Goal: Task Accomplishment & Management: Use online tool/utility

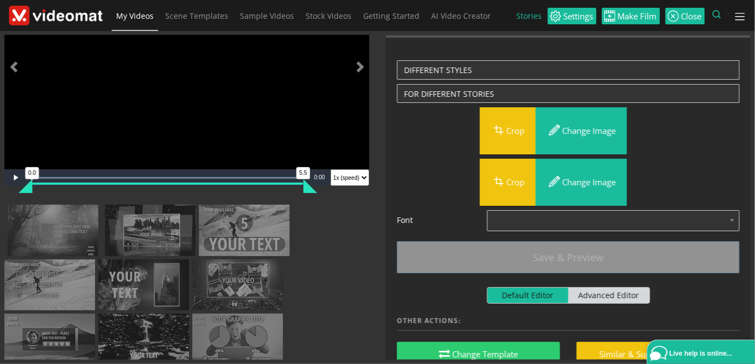
scroll to position [127, 0]
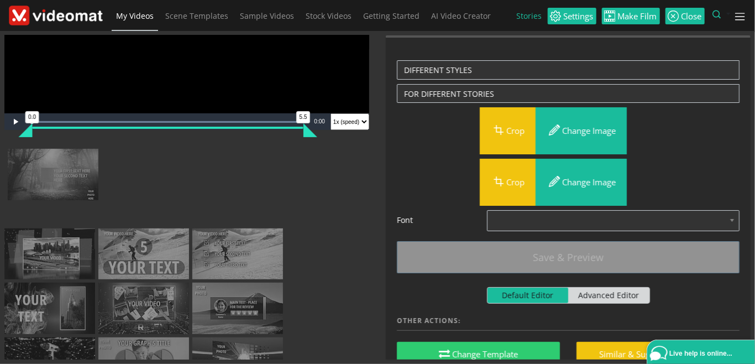
drag, startPoint x: 238, startPoint y: 187, endPoint x: 143, endPoint y: 192, distance: 95.3
click at [143, 192] on ul "Add scene" at bounding box center [186, 298] width 365 height 298
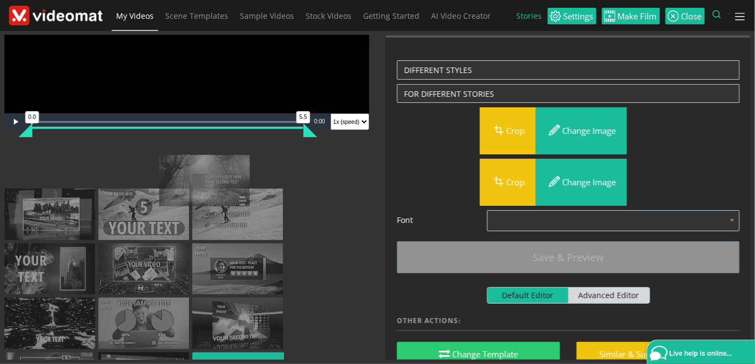
drag, startPoint x: 173, startPoint y: 186, endPoint x: 241, endPoint y: 191, distance: 68.8
click at [241, 191] on ul "Add scene" at bounding box center [186, 278] width 365 height 258
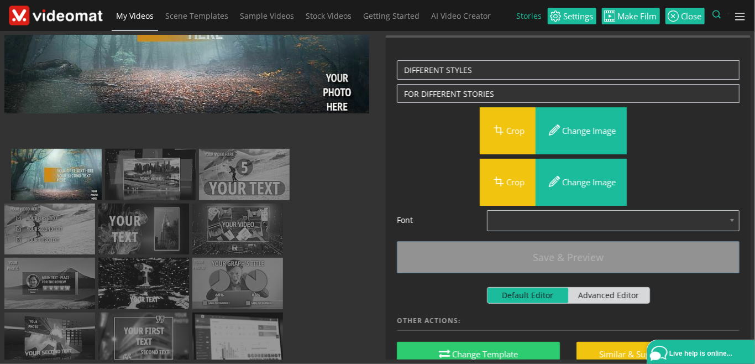
click at [8, 156] on img at bounding box center [8, 156] width 0 height 0
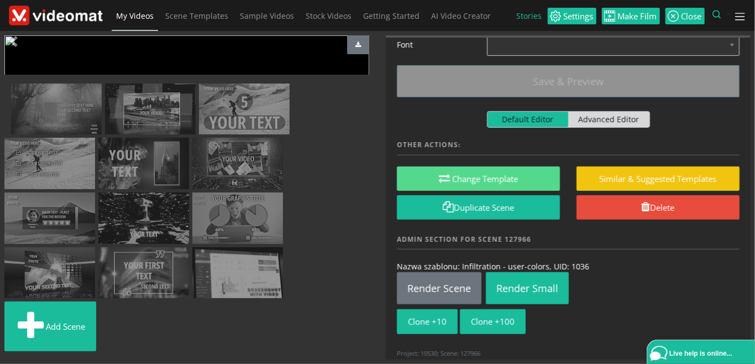
scroll to position [259, 0]
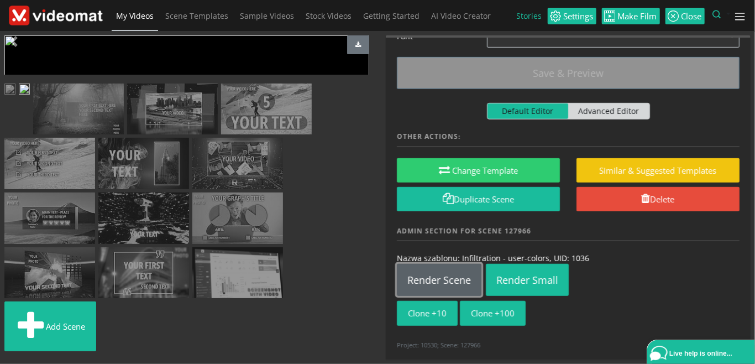
click at [440, 276] on link "Render Scene" at bounding box center [439, 280] width 85 height 32
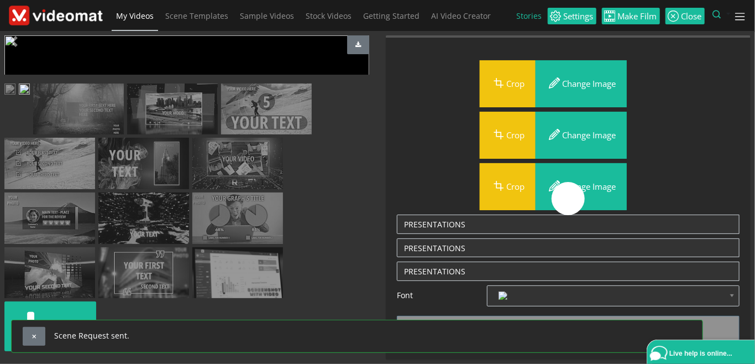
click at [15, 97] on img at bounding box center [9, 91] width 11 height 14
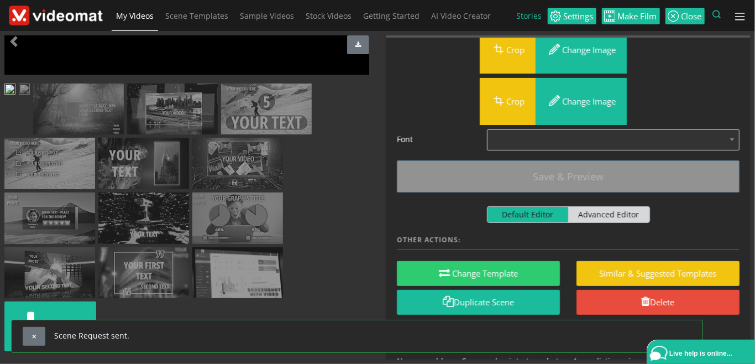
scroll to position [127, 0]
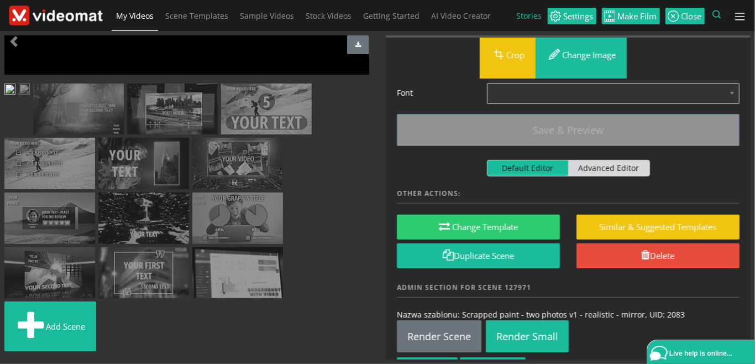
click at [601, 174] on span "Advanced Editor" at bounding box center [609, 167] width 81 height 15
click at [494, 167] on input "Default Editor Advanced Editor" at bounding box center [490, 163] width 7 height 7
checkbox input "true"
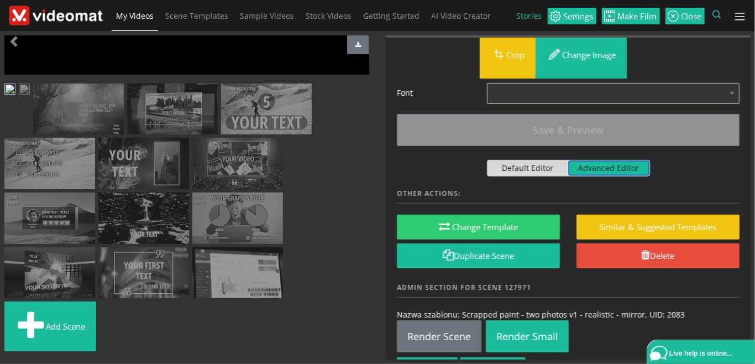
scroll to position [128, 0]
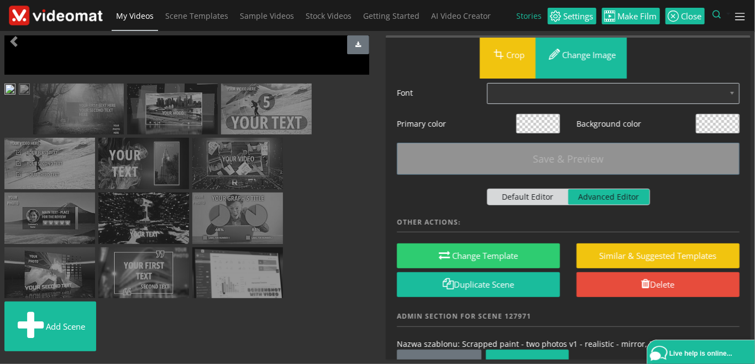
click at [718, 125] on span at bounding box center [718, 123] width 43 height 18
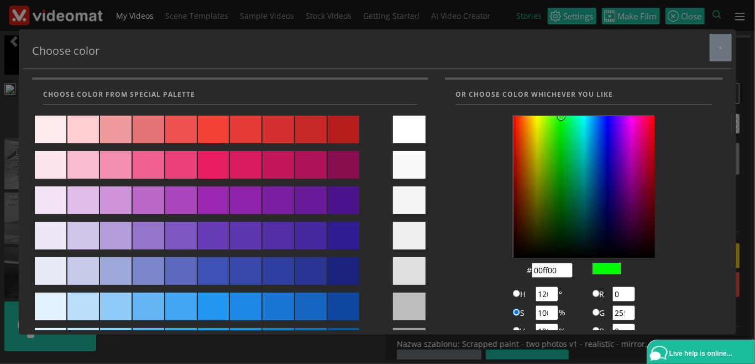
click at [609, 268] on div at bounding box center [607, 268] width 28 height 11
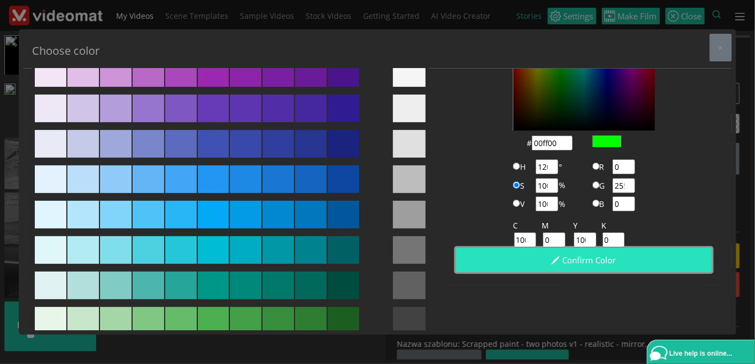
click at [614, 266] on button "Confirm color" at bounding box center [584, 260] width 256 height 25
type input "#00ff00"
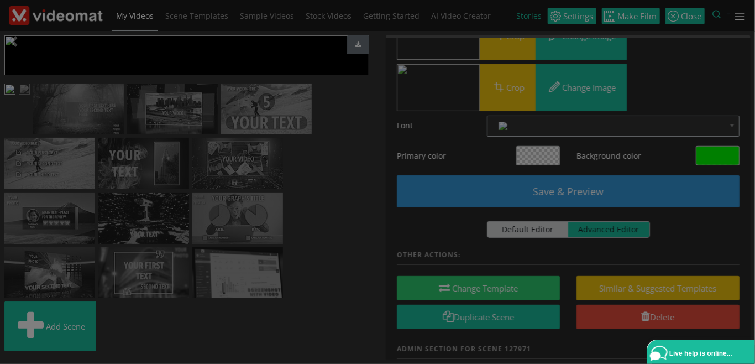
scroll to position [159, 0]
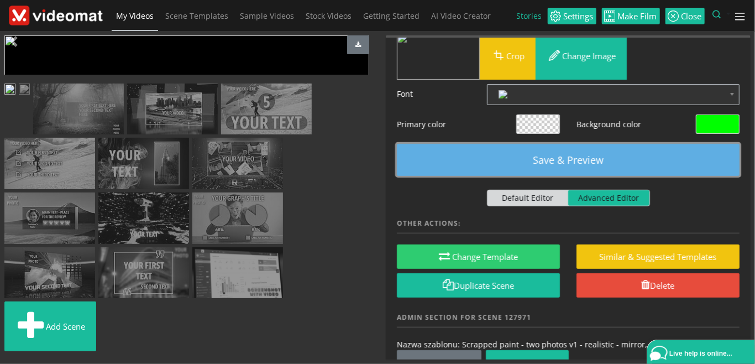
click at [569, 157] on button "Save & Preview" at bounding box center [568, 160] width 343 height 32
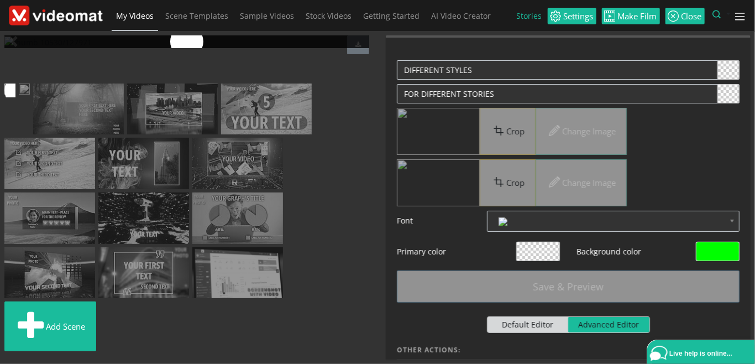
scroll to position [0, 0]
click at [124, 135] on img at bounding box center [78, 109] width 91 height 51
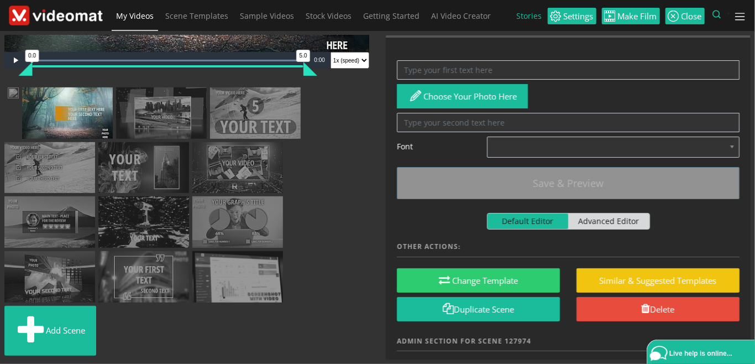
scroll to position [190, 0]
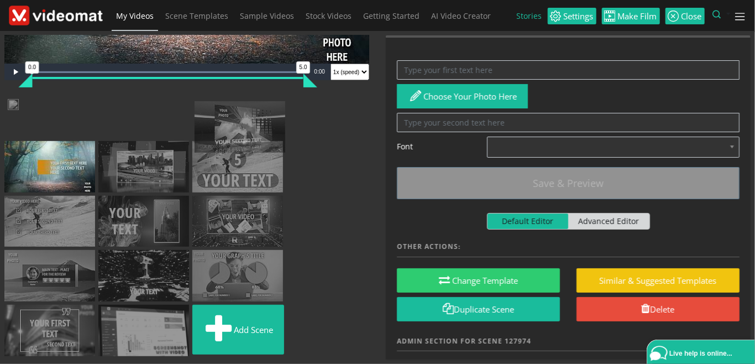
drag, startPoint x: 258, startPoint y: 288, endPoint x: 260, endPoint y: 121, distance: 167.6
click at [260, 121] on ul "Add scene" at bounding box center [186, 229] width 365 height 260
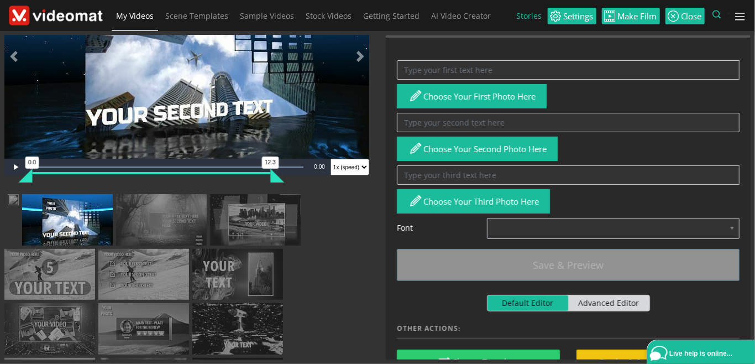
scroll to position [35, 0]
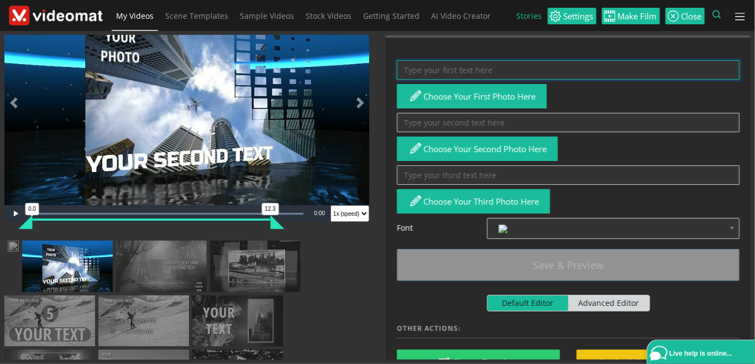
click at [426, 72] on textarea at bounding box center [568, 69] width 343 height 19
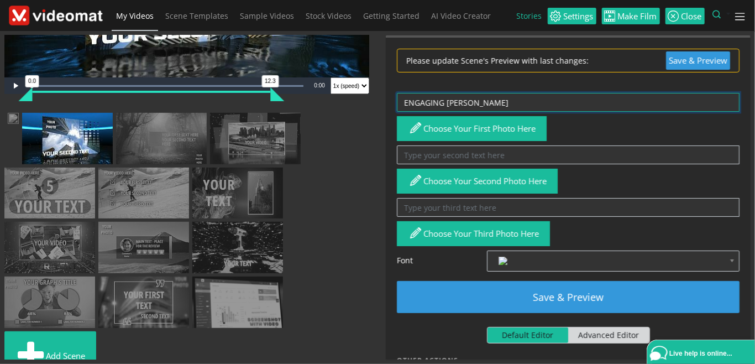
scroll to position [190, 0]
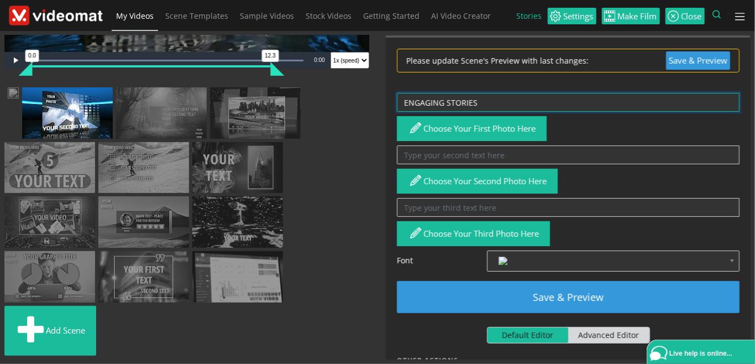
drag, startPoint x: 485, startPoint y: 101, endPoint x: 380, endPoint y: 98, distance: 104.6
click at [397, 98] on textarea "ENGAGING STORIES" at bounding box center [568, 102] width 343 height 19
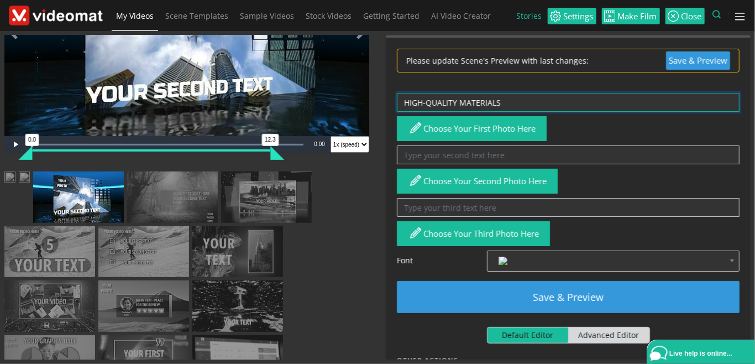
scroll to position [62, 0]
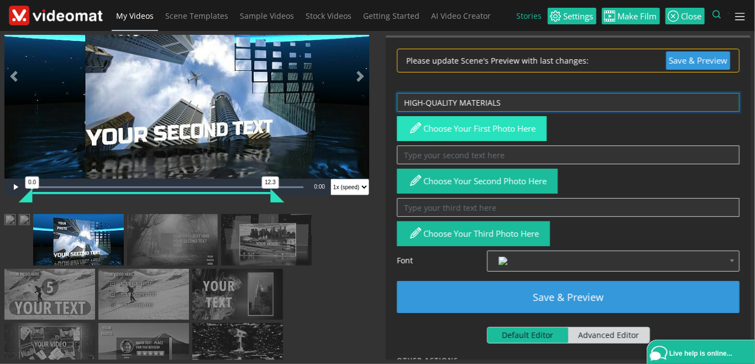
type textarea "HIGH-QUALITY MATERIALS"
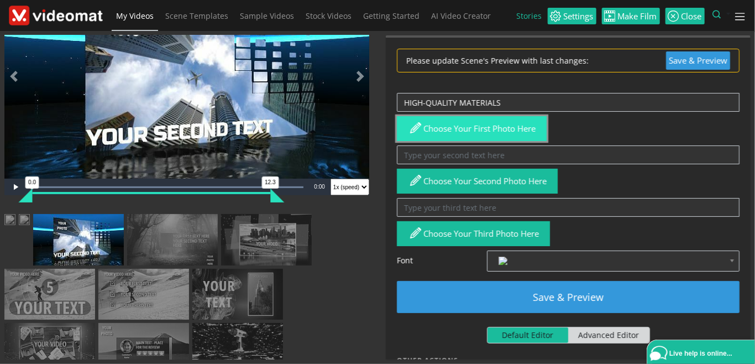
click at [465, 134] on button "Choose your first photo here" at bounding box center [472, 128] width 150 height 25
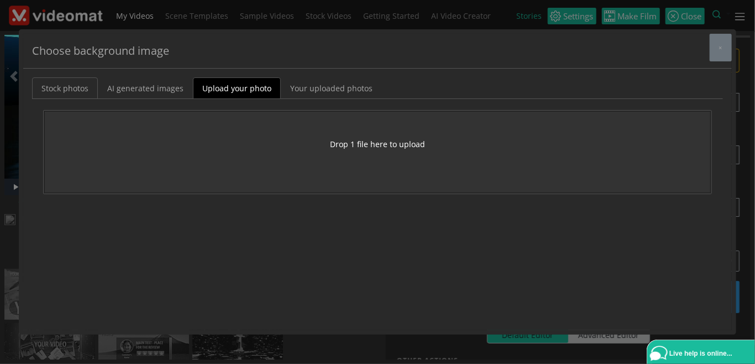
click at [65, 90] on link "Stock photos" at bounding box center [65, 88] width 66 height 22
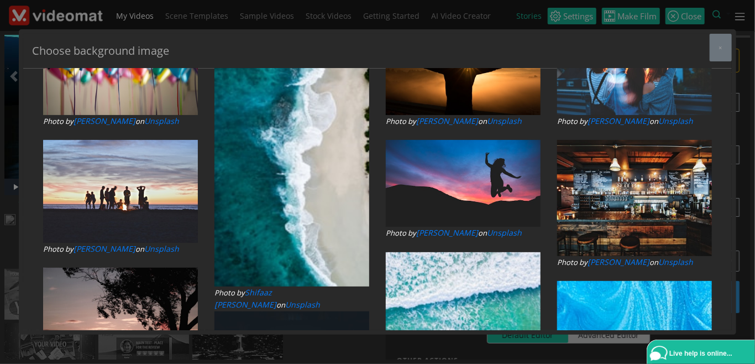
click at [103, 51] on h5 "Choose background image" at bounding box center [100, 51] width 137 height 17
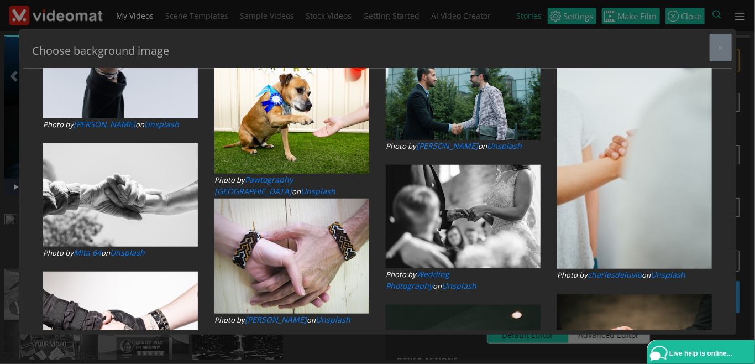
scroll to position [0, 0]
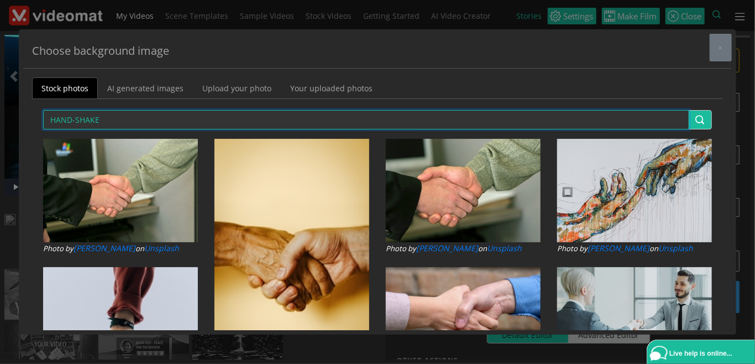
drag, startPoint x: 108, startPoint y: 121, endPoint x: 33, endPoint y: 114, distance: 76.1
click at [43, 114] on input "HAND-SHAKE" at bounding box center [366, 119] width 647 height 19
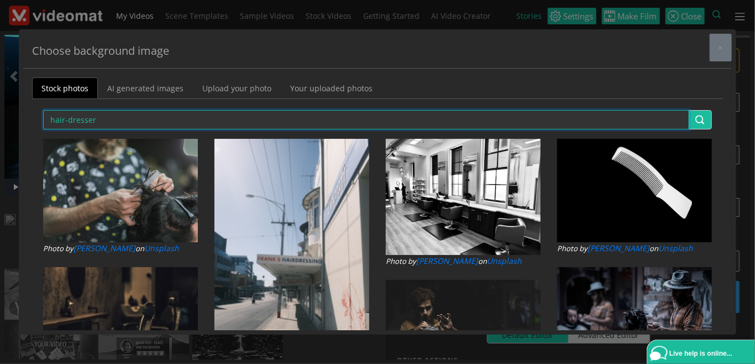
drag, startPoint x: 107, startPoint y: 121, endPoint x: 23, endPoint y: 115, distance: 84.2
click at [43, 115] on input "hair-dresser" at bounding box center [366, 119] width 647 height 19
type input "[PERSON_NAME]"
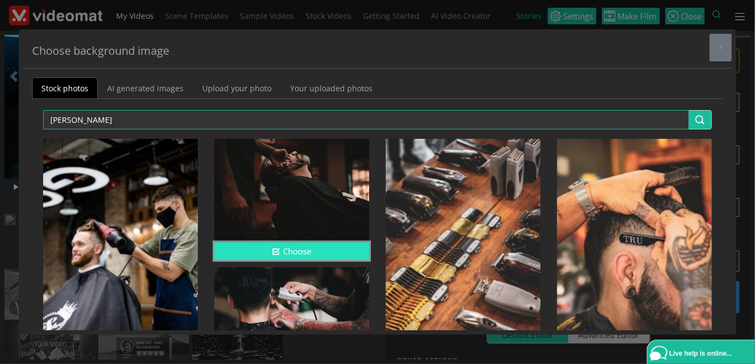
click at [273, 247] on icon "button" at bounding box center [277, 251] width 8 height 8
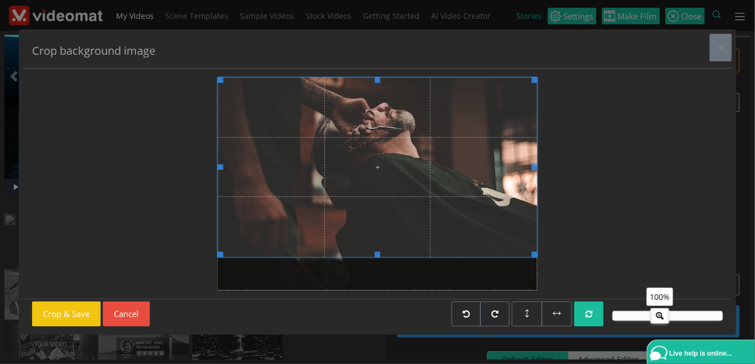
click at [407, 176] on span at bounding box center [378, 167] width 320 height 180
click at [286, 200] on span at bounding box center [378, 167] width 320 height 180
click at [88, 310] on button "Crop & Save" at bounding box center [66, 313] width 69 height 25
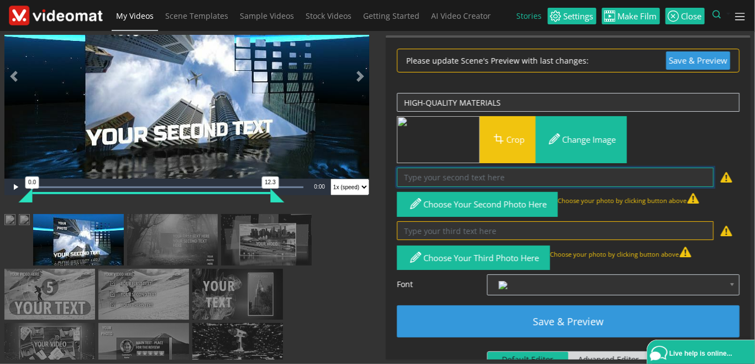
click at [434, 178] on textarea at bounding box center [555, 177] width 317 height 19
click at [426, 175] on textarea at bounding box center [555, 177] width 317 height 19
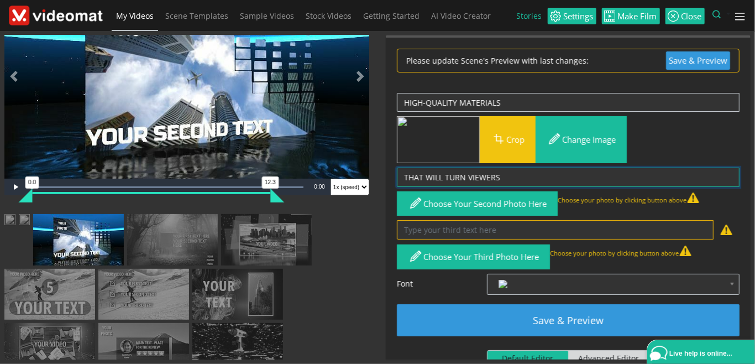
type textarea "THAT WILL TURN VIEWERS"
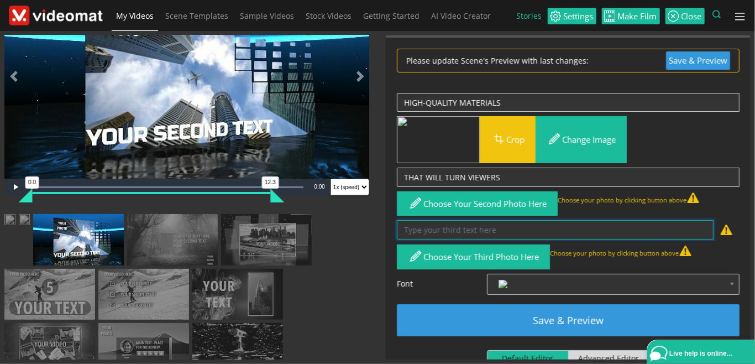
click at [430, 234] on textarea at bounding box center [555, 229] width 317 height 19
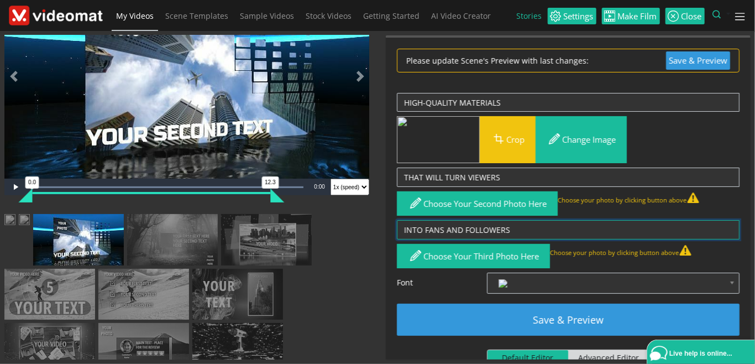
type textarea "INTO FANS AND FOLLOWERS"
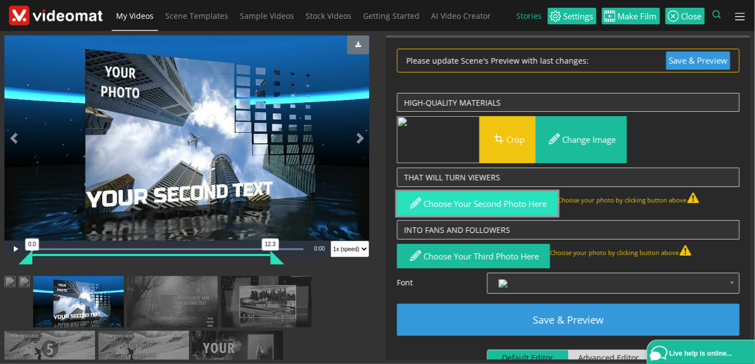
click at [477, 203] on button "Choose your second photo here" at bounding box center [477, 203] width 161 height 25
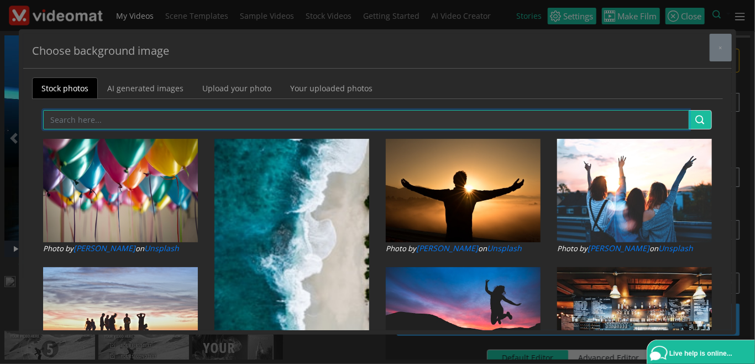
click at [158, 120] on input "text" at bounding box center [366, 119] width 647 height 19
type input "PHOTOGRAPHER"
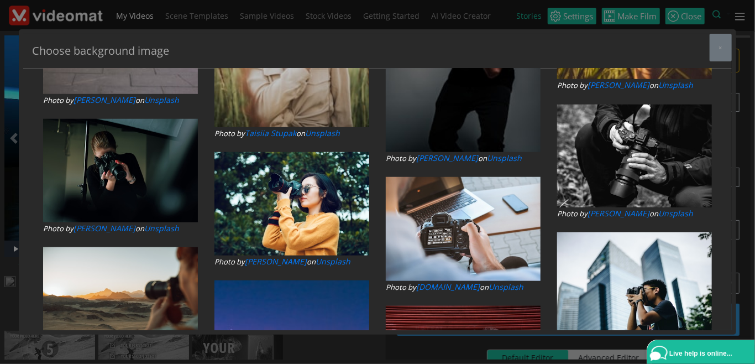
scroll to position [2369, 0]
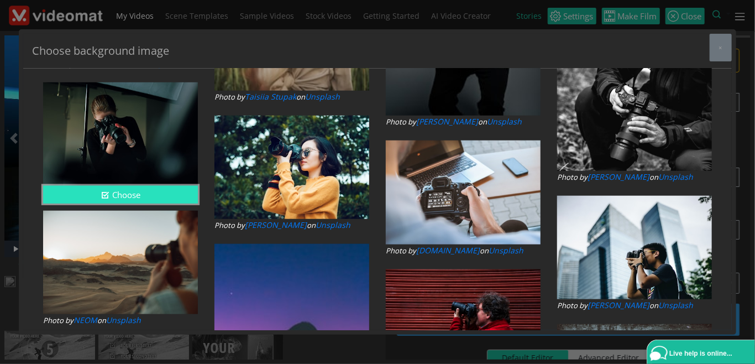
click at [146, 194] on button "Choose" at bounding box center [120, 195] width 155 height 18
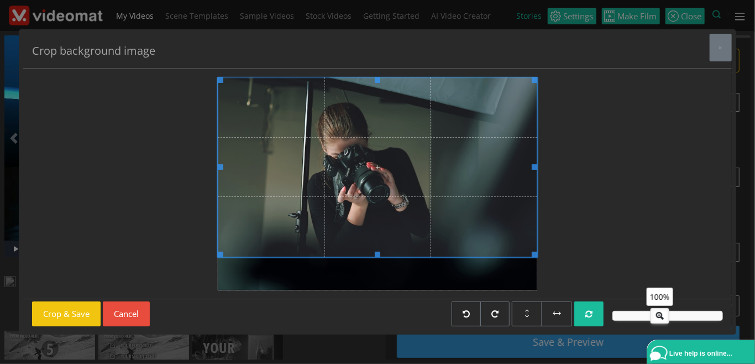
click at [320, 205] on span at bounding box center [378, 167] width 320 height 180
click at [86, 314] on button "Crop & Save" at bounding box center [66, 313] width 69 height 25
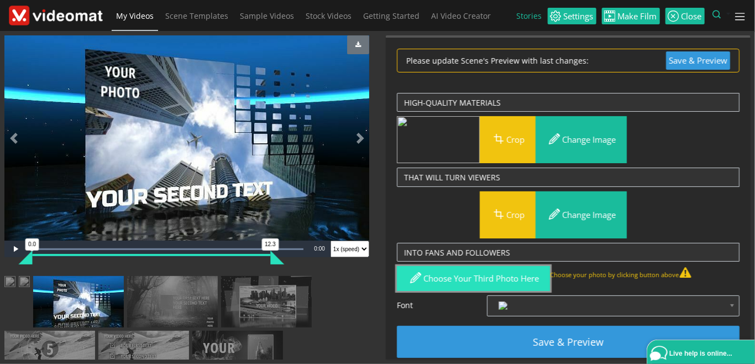
click at [447, 280] on button "Choose your third photo here" at bounding box center [473, 278] width 153 height 25
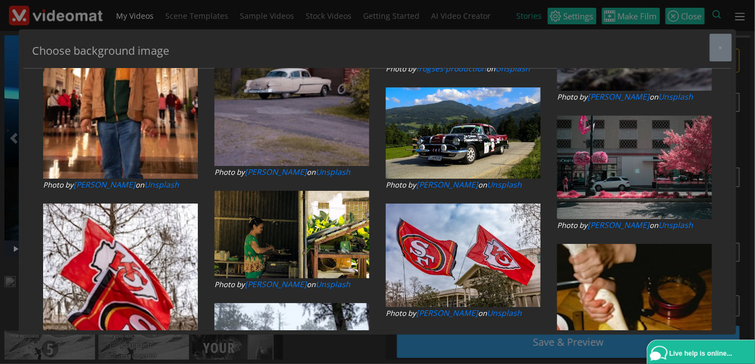
scroll to position [0, 0]
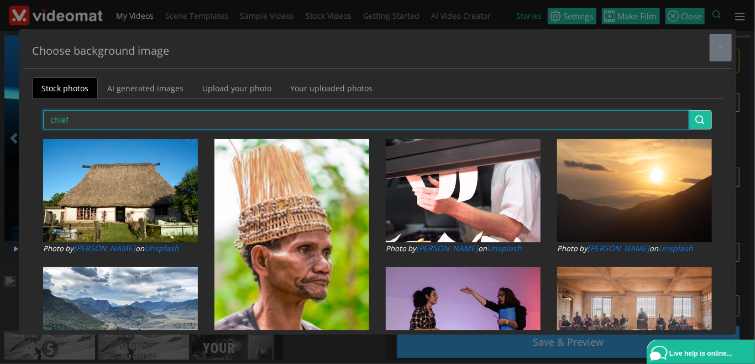
drag, startPoint x: 77, startPoint y: 116, endPoint x: 18, endPoint y: 116, distance: 59.2
click at [43, 116] on input "chief" at bounding box center [366, 119] width 647 height 19
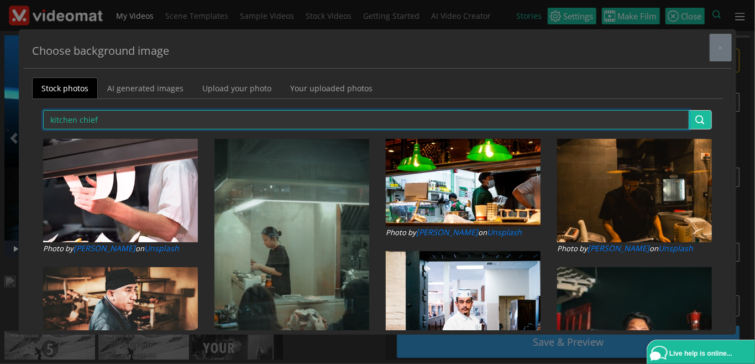
click at [101, 118] on input "kitchen chief" at bounding box center [366, 119] width 647 height 19
drag, startPoint x: 98, startPoint y: 118, endPoint x: 14, endPoint y: 117, distance: 84.1
click at [43, 117] on input "kitchen chief" at bounding box center [366, 119] width 647 height 19
type input "restaurant"
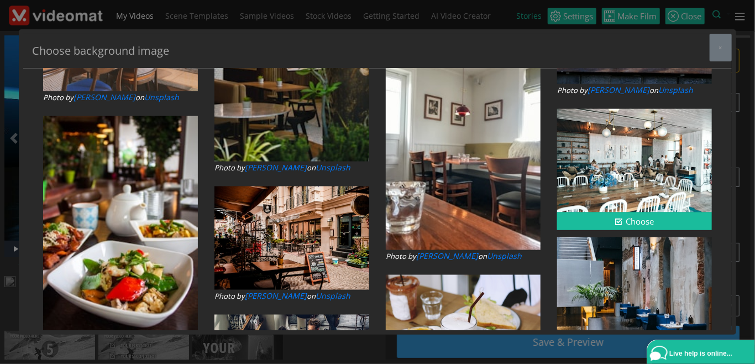
scroll to position [11827, 0]
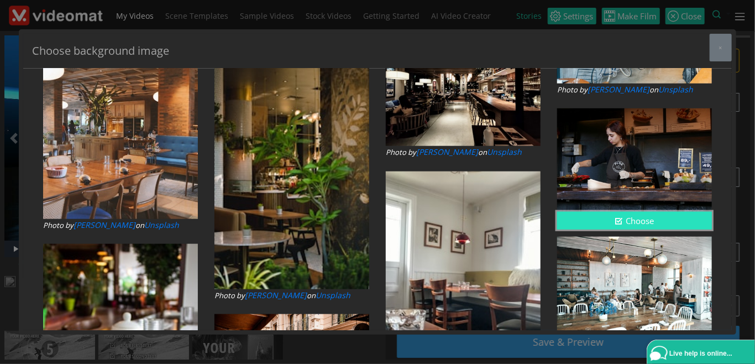
click at [587, 218] on button "Choose" at bounding box center [634, 221] width 155 height 18
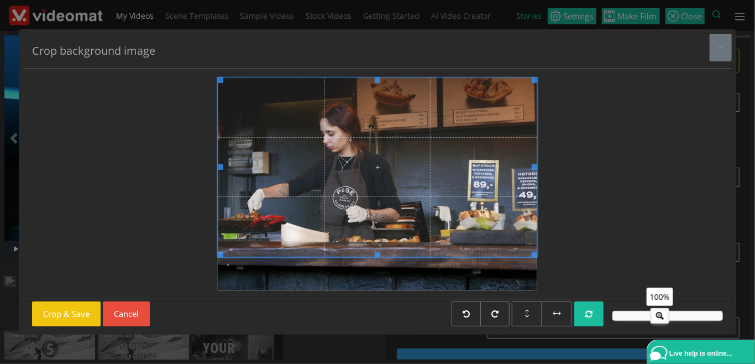
click at [379, 200] on span at bounding box center [378, 167] width 320 height 180
click at [66, 312] on button "Crop & Save" at bounding box center [66, 313] width 69 height 25
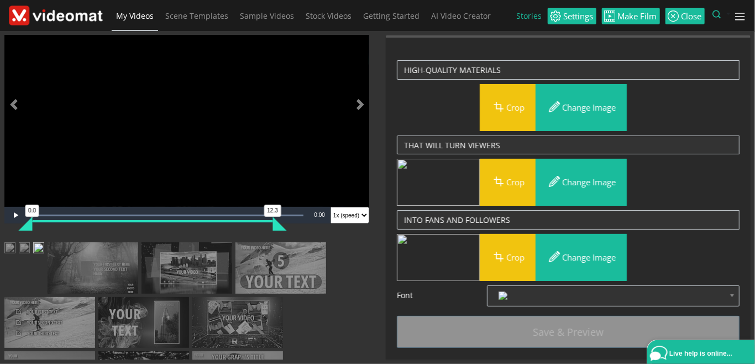
scroll to position [0, 0]
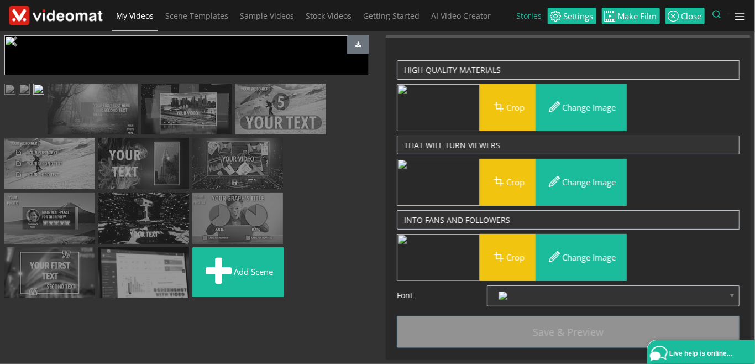
click at [14, 249] on span "Video Player" at bounding box center [15, 249] width 22 height 0
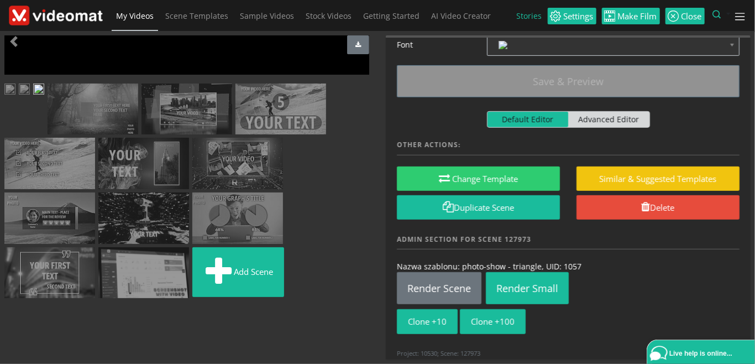
scroll to position [254, 0]
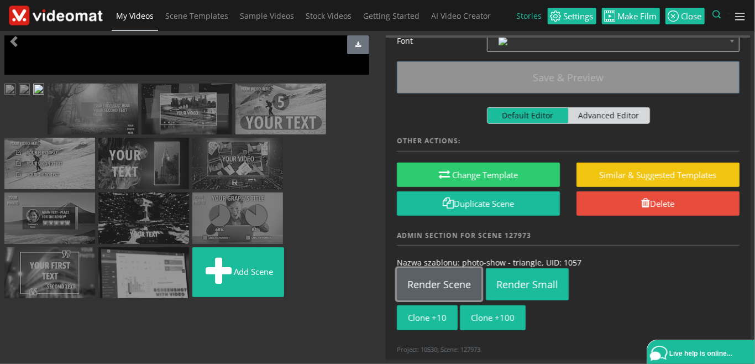
click at [438, 280] on link "Render Scene" at bounding box center [439, 284] width 85 height 32
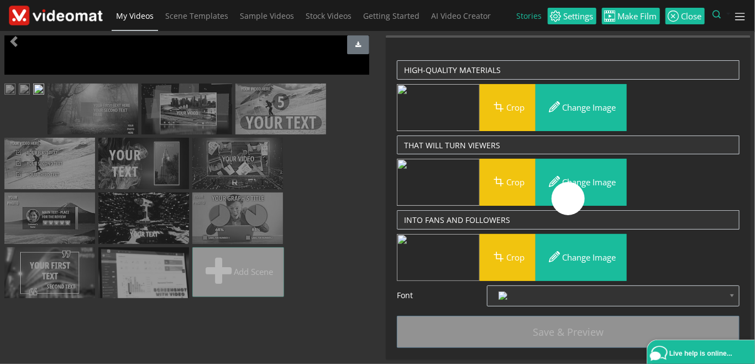
scroll to position [0, 0]
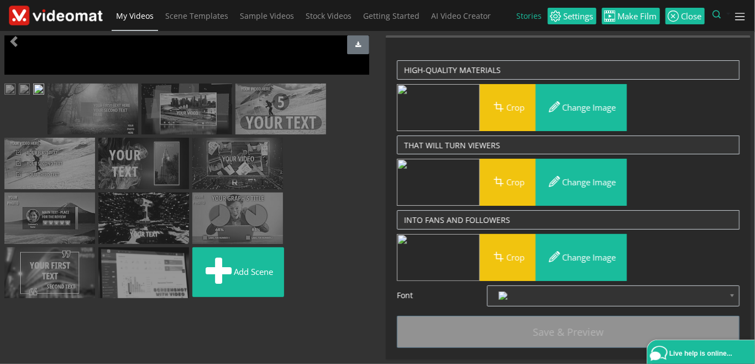
click at [16, 249] on span "Video Player" at bounding box center [15, 249] width 22 height 0
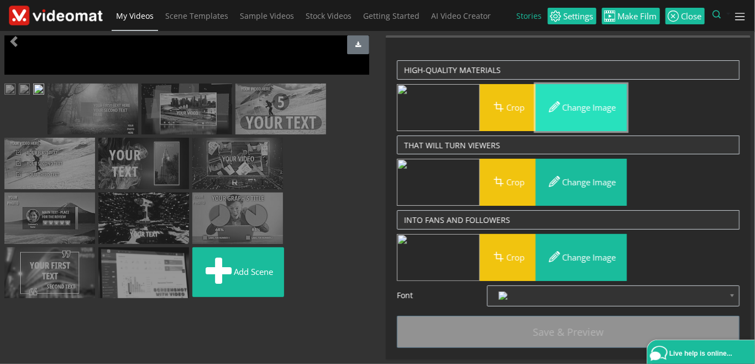
click at [581, 108] on button "Change image" at bounding box center [581, 107] width 91 height 47
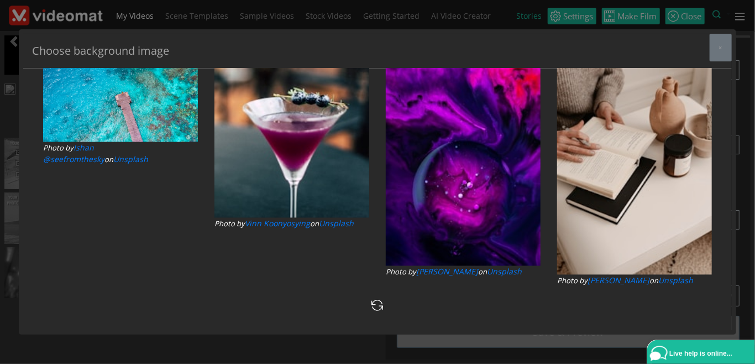
type input "mastery"
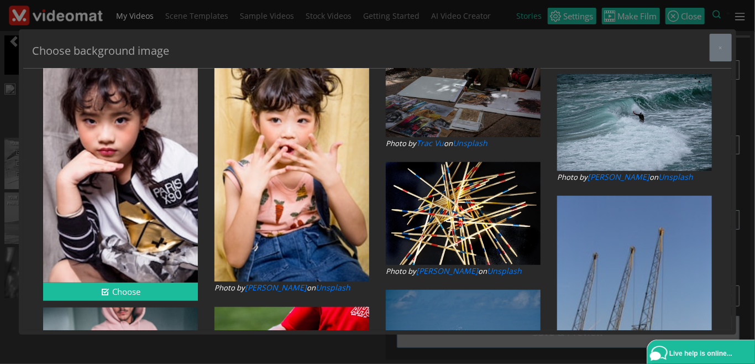
scroll to position [0, 0]
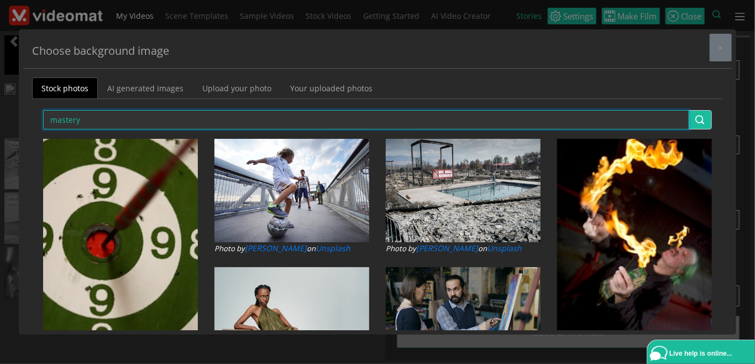
click at [108, 123] on input "mastery" at bounding box center [366, 119] width 647 height 19
drag, startPoint x: 108, startPoint y: 123, endPoint x: 39, endPoint y: 121, distance: 69.7
click at [43, 121] on input "mastery" at bounding box center [366, 119] width 647 height 19
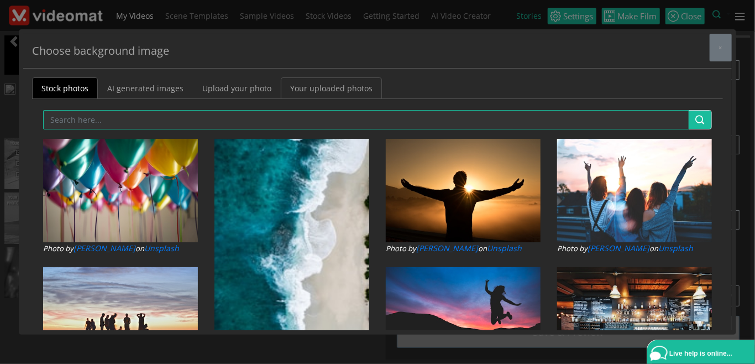
click at [301, 90] on link "Your uploaded photos" at bounding box center [331, 88] width 101 height 22
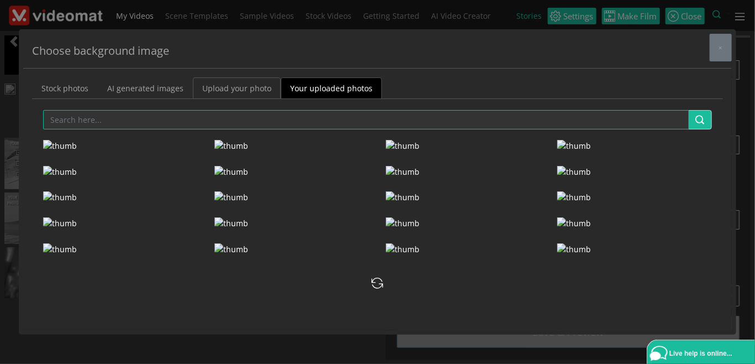
click at [231, 90] on link "Upload your photo" at bounding box center [237, 88] width 88 height 22
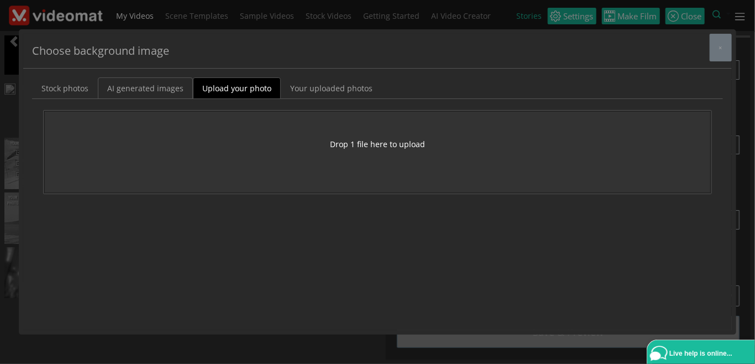
click at [167, 92] on link "AI generated images" at bounding box center [145, 88] width 95 height 22
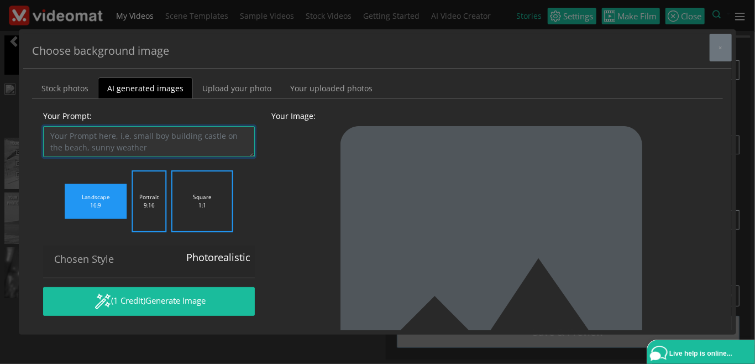
click at [134, 134] on textarea "Your Prompt:" at bounding box center [149, 141] width 212 height 31
click at [70, 88] on link "Stock photos" at bounding box center [65, 88] width 66 height 22
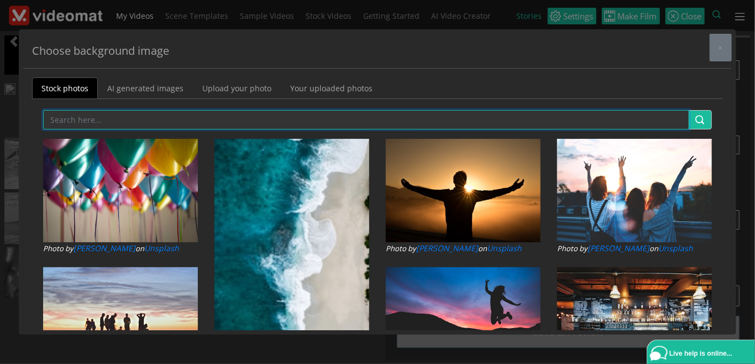
click at [189, 118] on input "text" at bounding box center [366, 119] width 647 height 19
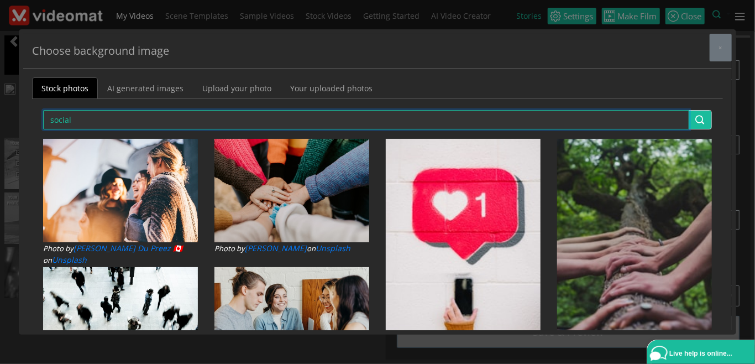
drag, startPoint x: 90, startPoint y: 117, endPoint x: 15, endPoint y: 116, distance: 74.1
click at [43, 116] on input "social" at bounding box center [366, 119] width 647 height 19
type input "videos"
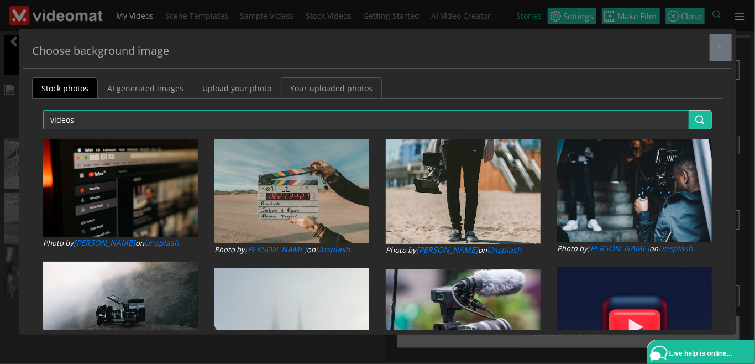
click at [321, 90] on link "Your uploaded photos" at bounding box center [331, 88] width 101 height 22
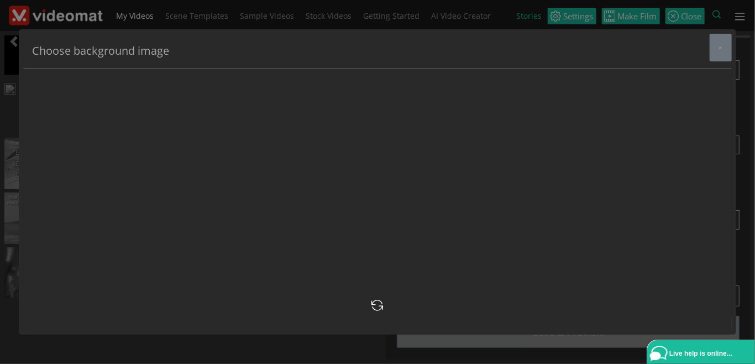
scroll to position [7931, 0]
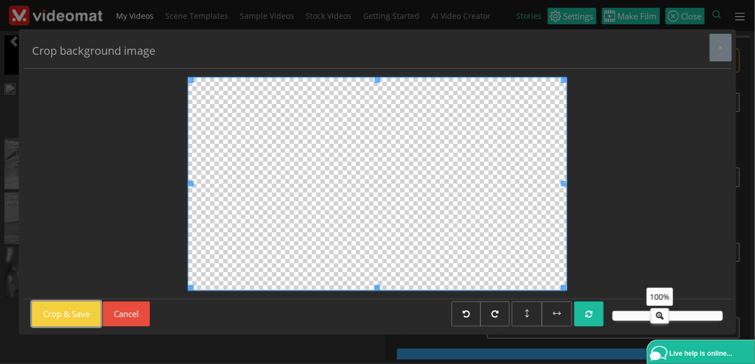
click at [80, 313] on button "Crop & Save" at bounding box center [66, 313] width 69 height 25
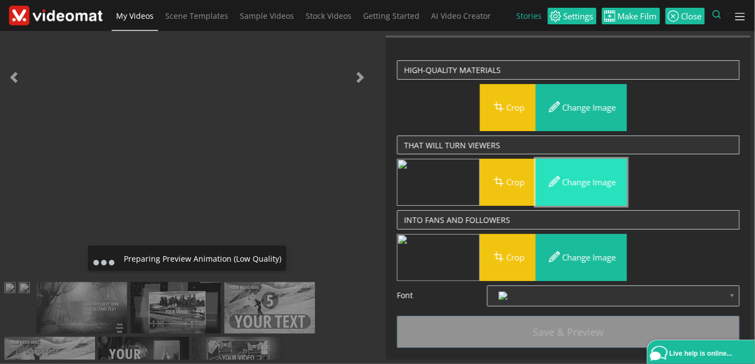
click at [585, 180] on button "Change image" at bounding box center [581, 182] width 91 height 47
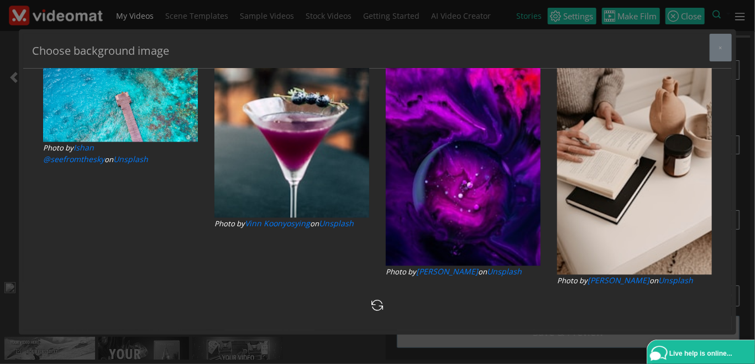
type input "scrolling"
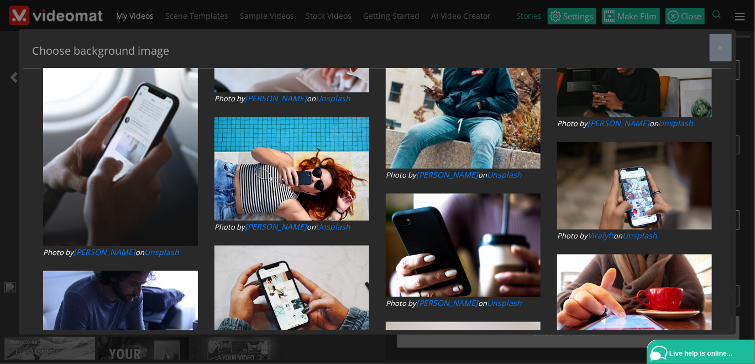
scroll to position [637, 0]
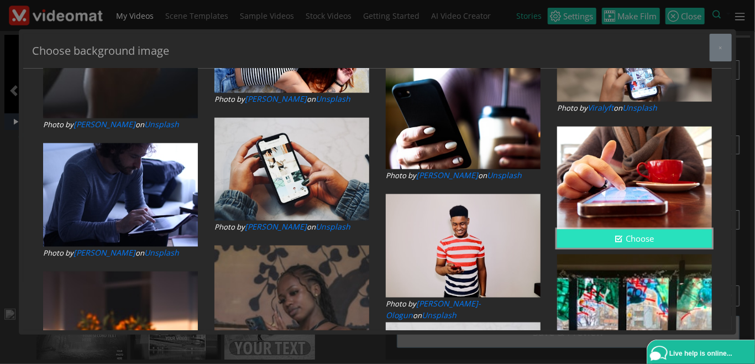
click at [629, 238] on button "Choose" at bounding box center [634, 239] width 155 height 18
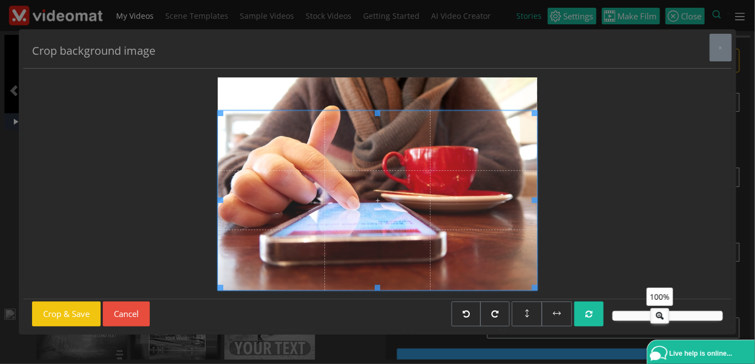
click at [342, 274] on span at bounding box center [378, 200] width 320 height 180
click at [76, 319] on button "Crop & Save" at bounding box center [66, 313] width 69 height 25
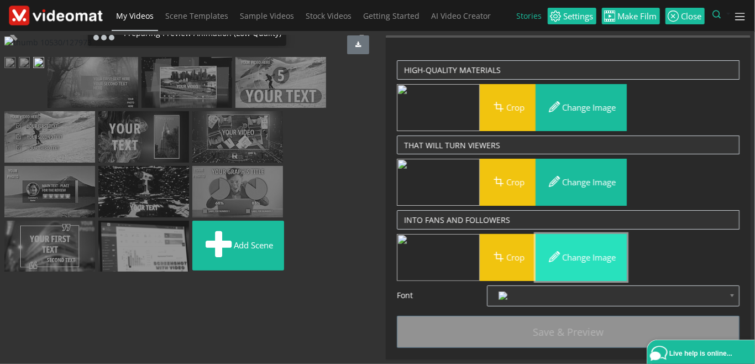
click at [576, 256] on button "Change image" at bounding box center [581, 257] width 91 height 47
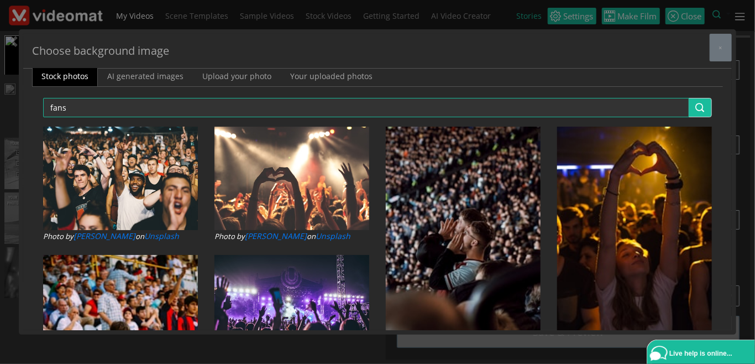
scroll to position [0, 0]
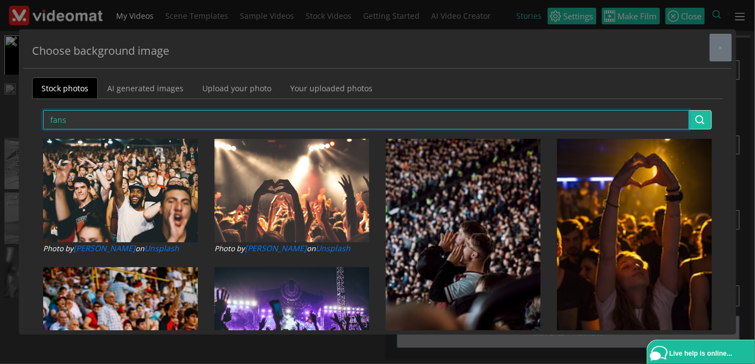
drag, startPoint x: 78, startPoint y: 121, endPoint x: 10, endPoint y: 118, distance: 68.1
click at [43, 118] on input "fans" at bounding box center [366, 119] width 647 height 19
type input "audience"
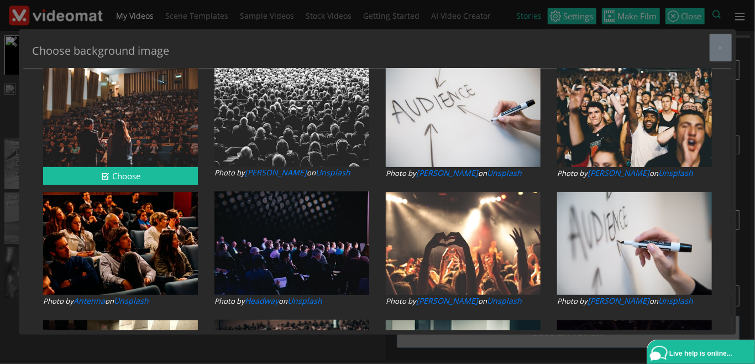
scroll to position [127, 0]
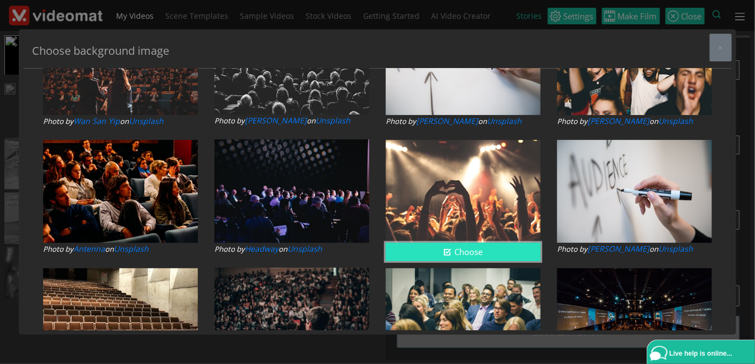
click at [434, 252] on button "Choose" at bounding box center [463, 252] width 155 height 18
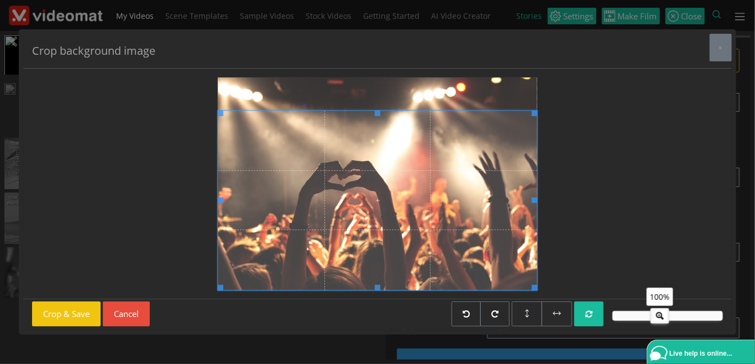
click at [305, 280] on span at bounding box center [378, 200] width 320 height 180
click at [76, 321] on button "Crop & Save" at bounding box center [66, 313] width 69 height 25
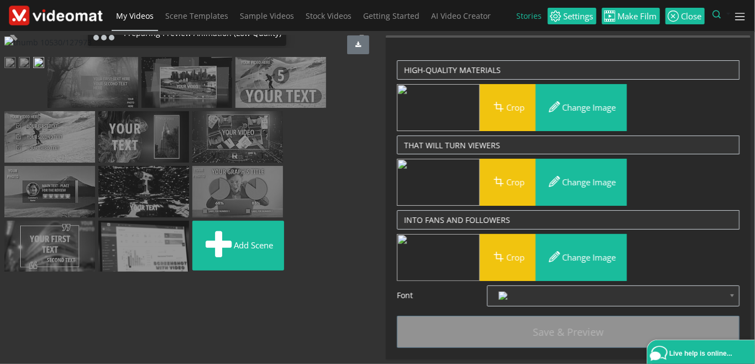
click at [238, 108] on img at bounding box center [281, 82] width 91 height 51
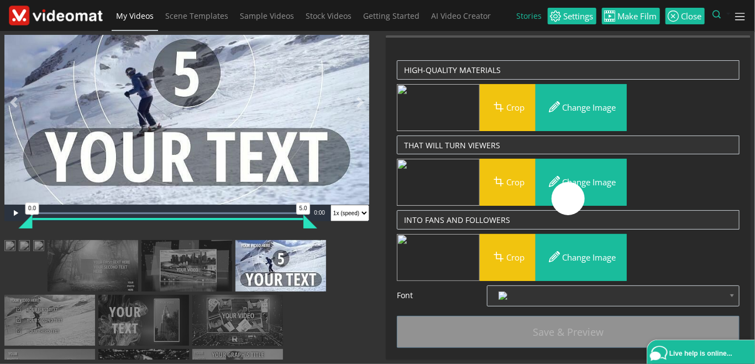
scroll to position [0, 0]
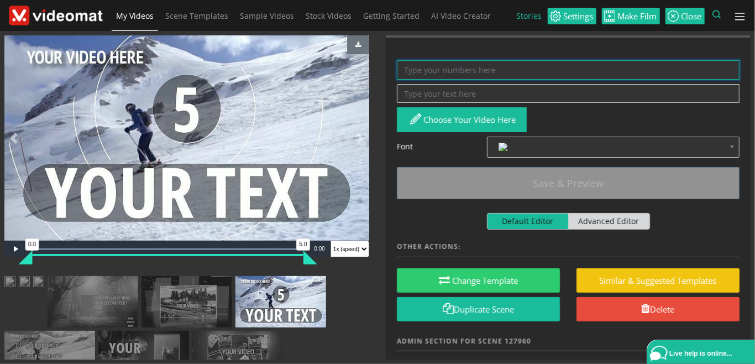
click at [431, 74] on textarea at bounding box center [568, 69] width 343 height 19
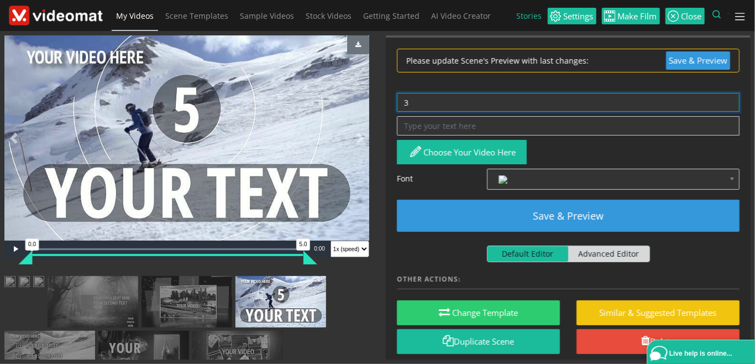
type textarea "3"
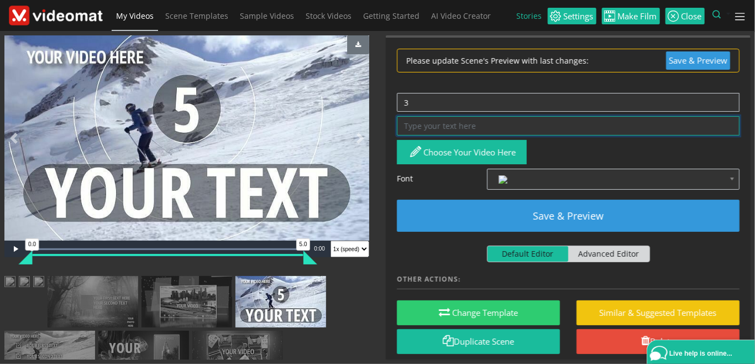
click at [437, 129] on textarea at bounding box center [568, 125] width 343 height 19
type textarea "t"
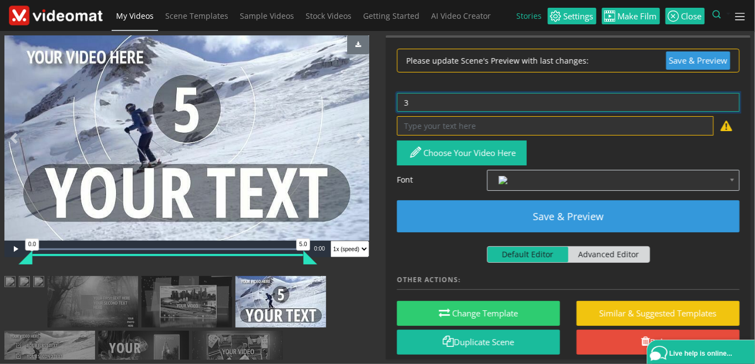
click at [404, 104] on textarea "3" at bounding box center [568, 102] width 343 height 19
type textarea "#1"
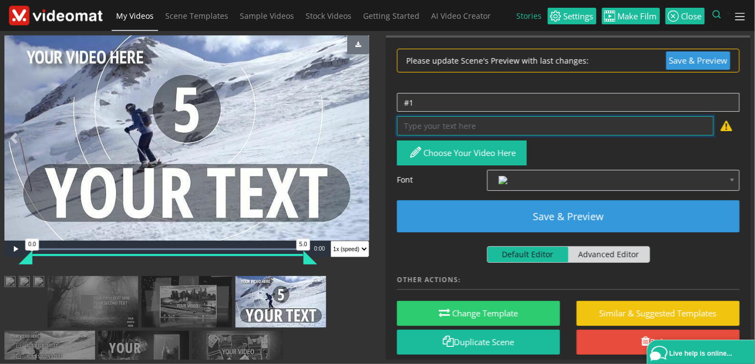
click at [414, 125] on textarea at bounding box center [555, 125] width 317 height 19
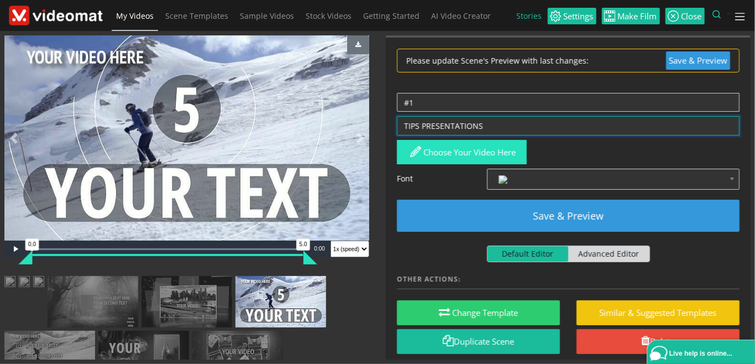
type textarea "TIPS PRESENTATIONS"
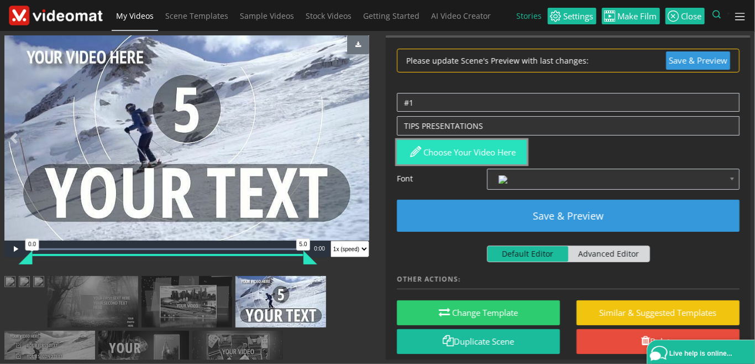
click at [477, 155] on button "Choose your video here" at bounding box center [462, 152] width 130 height 25
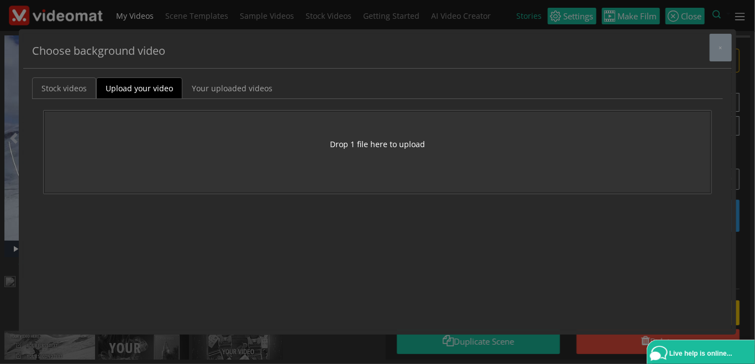
click at [66, 85] on link "Stock videos" at bounding box center [64, 88] width 64 height 22
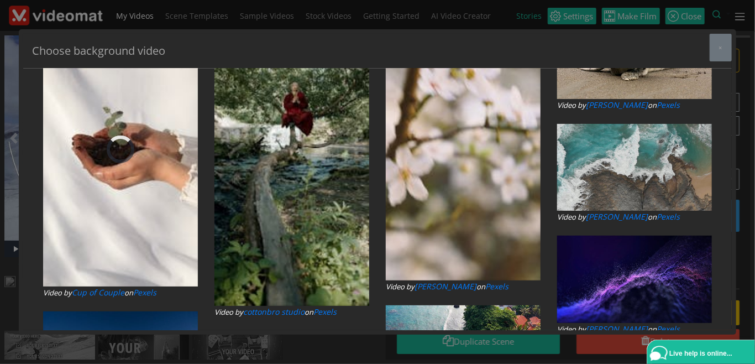
type input "PRESENTATIONS"
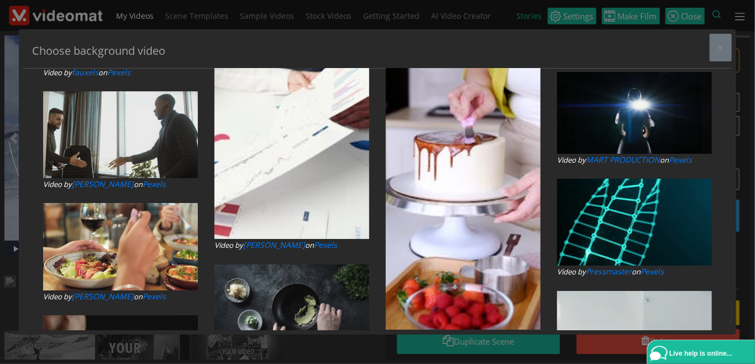
scroll to position [3699, 0]
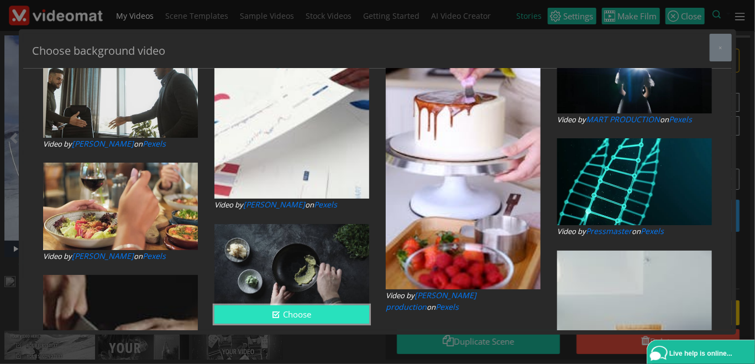
click at [303, 320] on button "Choose" at bounding box center [292, 314] width 155 height 18
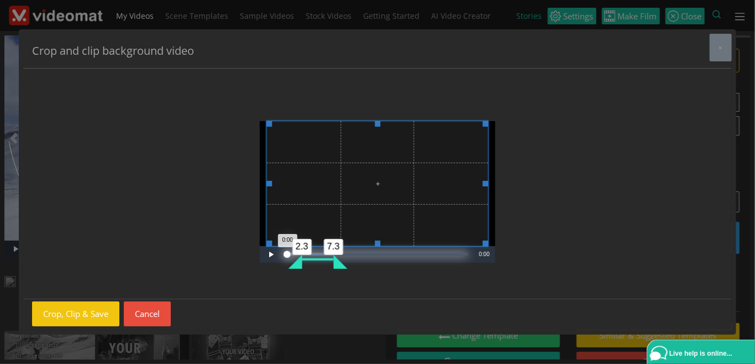
drag, startPoint x: 304, startPoint y: 260, endPoint x: 322, endPoint y: 258, distance: 17.8
click at [322, 258] on div "Loaded : 25.81% 0:04 0:00 2.3 7.3" at bounding box center [378, 254] width 192 height 17
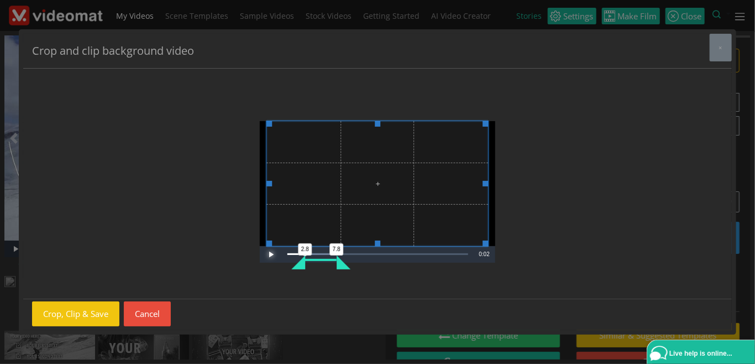
click at [273, 254] on span "Video Player" at bounding box center [271, 254] width 22 height 0
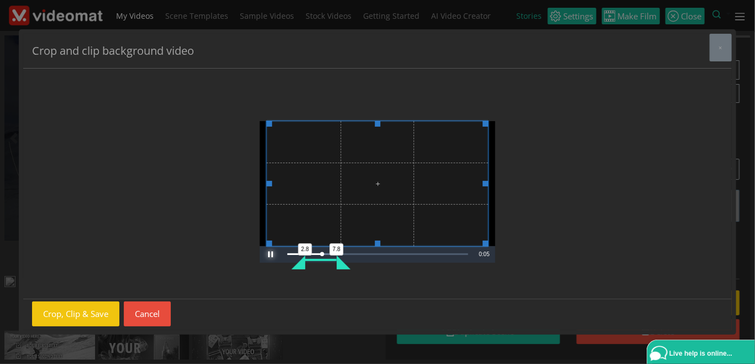
click at [273, 254] on span "Video Player" at bounding box center [271, 254] width 22 height 0
click at [270, 254] on span "Video Player" at bounding box center [271, 254] width 22 height 0
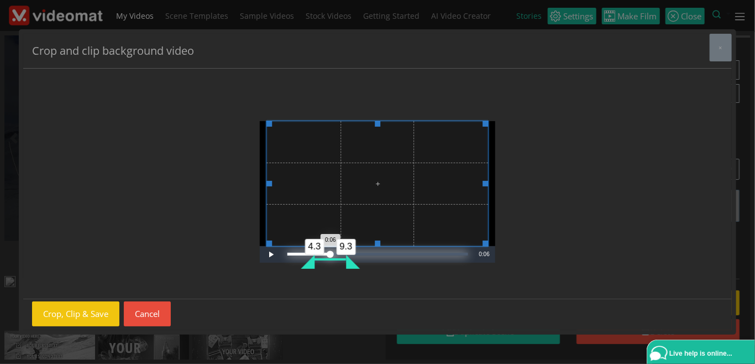
drag, startPoint x: 322, startPoint y: 259, endPoint x: 333, endPoint y: 258, distance: 10.6
click at [333, 256] on div "Loaded : 25.81% 0:07 0:06 4.3 9.3" at bounding box center [378, 254] width 181 height 3
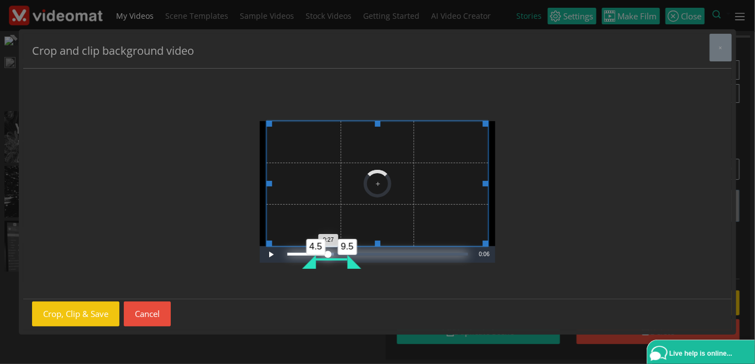
drag, startPoint x: 331, startPoint y: 254, endPoint x: 304, endPoint y: 254, distance: 26.5
click at [304, 254] on div "0:27" at bounding box center [308, 254] width 41 height 3
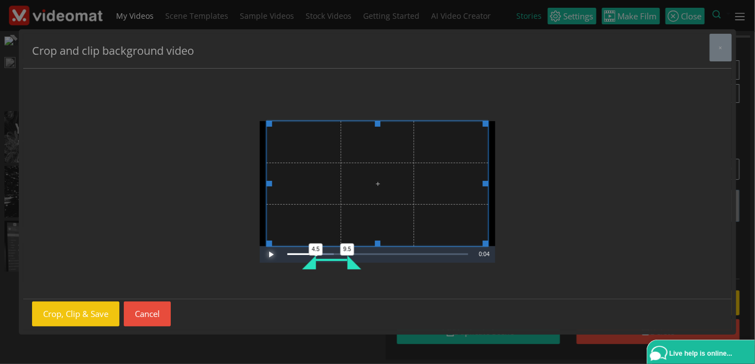
click at [269, 254] on span "Video Player" at bounding box center [271, 254] width 22 height 0
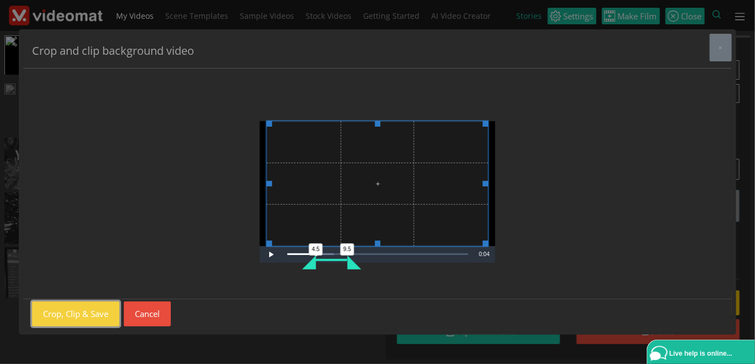
click at [78, 315] on button "Crop, Clip & Save" at bounding box center [75, 313] width 87 height 25
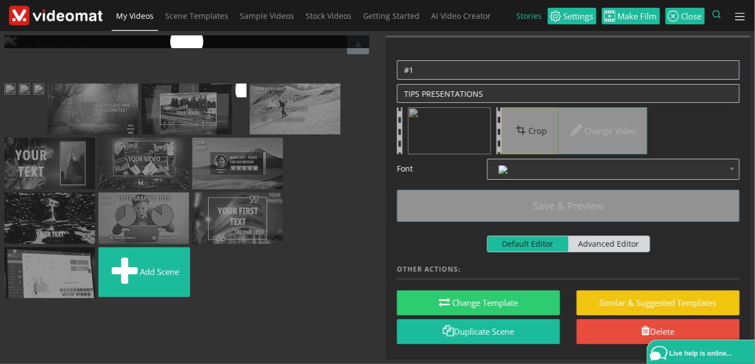
scroll to position [127, 0]
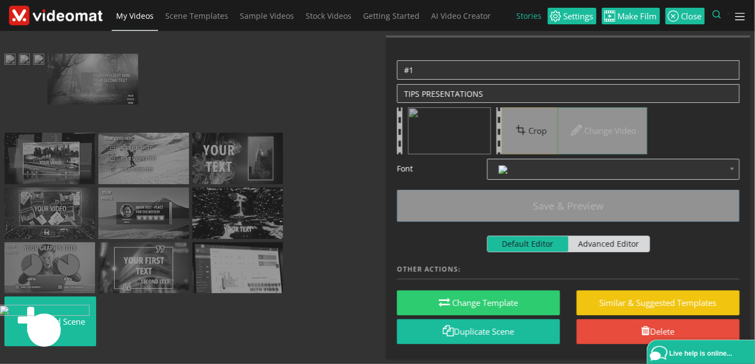
drag, startPoint x: 226, startPoint y: 240, endPoint x: 32, endPoint y: 244, distance: 193.6
click at [32, 244] on ul "Add scene" at bounding box center [186, 202] width 365 height 297
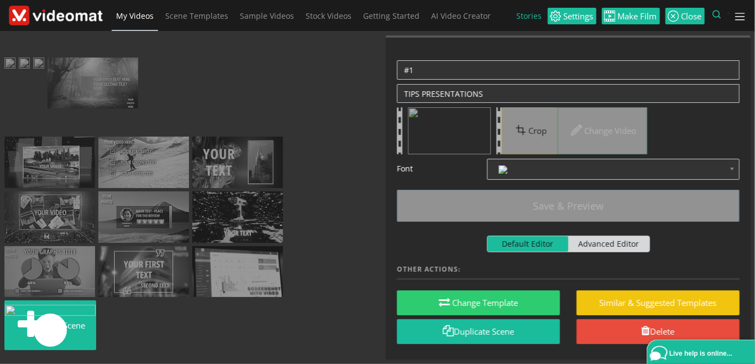
drag, startPoint x: 138, startPoint y: 234, endPoint x: 43, endPoint y: 235, distance: 95.1
click at [43, 235] on ul "Add scene" at bounding box center [186, 206] width 365 height 297
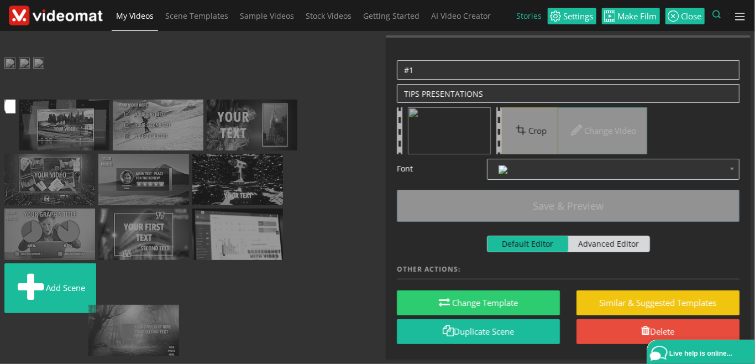
drag, startPoint x: 53, startPoint y: 236, endPoint x: 135, endPoint y: 236, distance: 82.4
click at [135, 236] on ul "Add scene" at bounding box center [186, 187] width 365 height 259
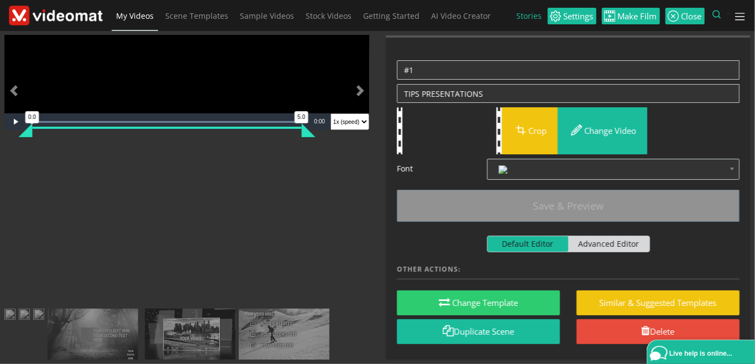
scroll to position [190, 0]
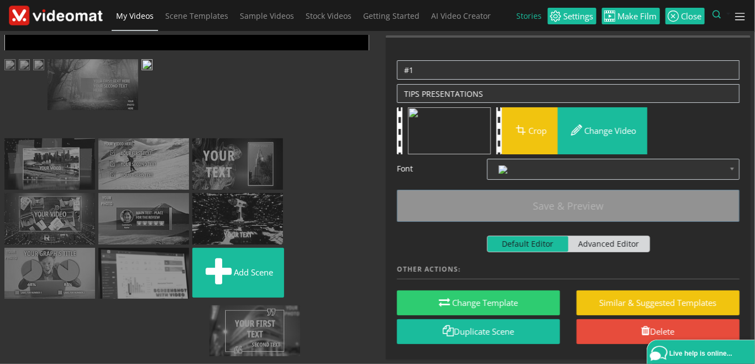
drag, startPoint x: 60, startPoint y: 333, endPoint x: 265, endPoint y: 168, distance: 263.2
click at [265, 168] on ul "Add scene" at bounding box center [186, 180] width 365 height 243
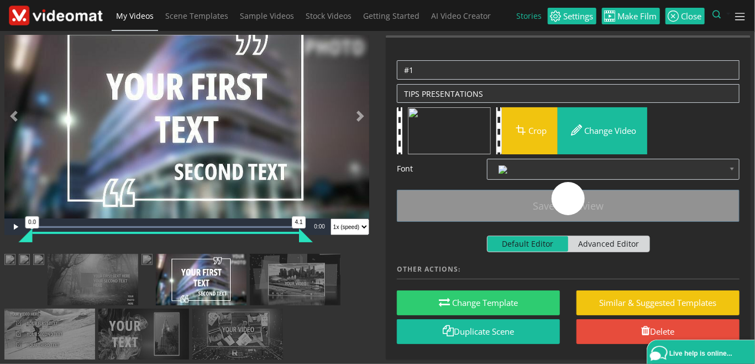
scroll to position [0, 0]
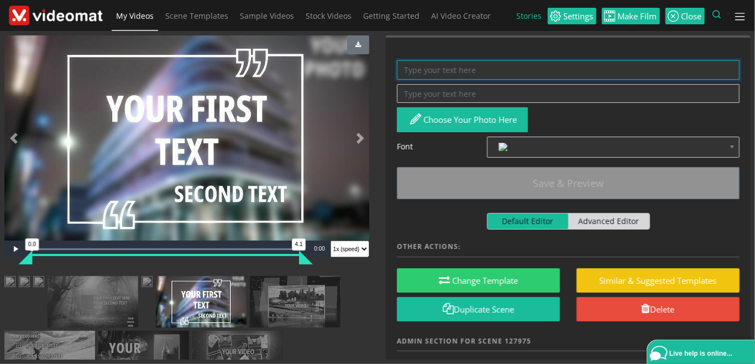
click at [442, 67] on textarea at bounding box center [568, 69] width 343 height 19
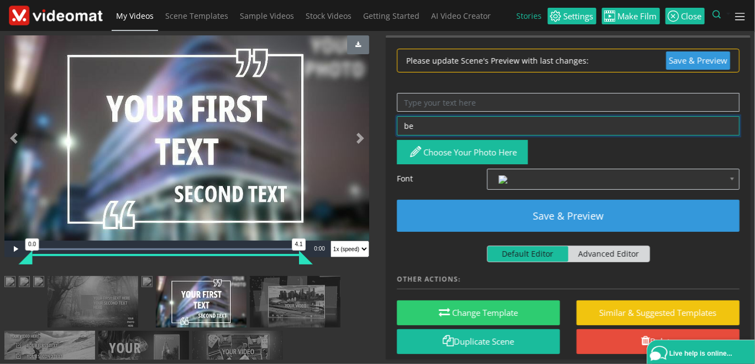
type textarea "b"
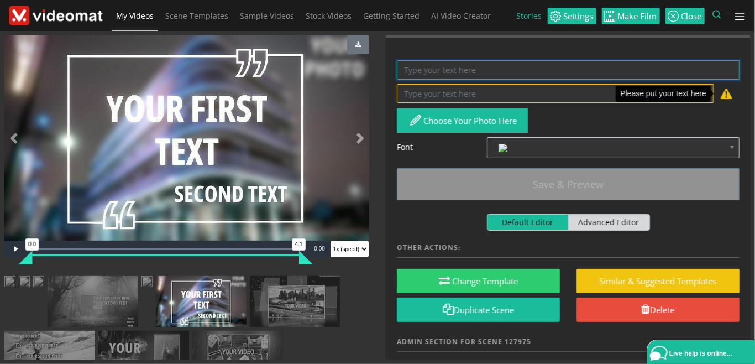
click at [446, 76] on textarea at bounding box center [568, 69] width 343 height 19
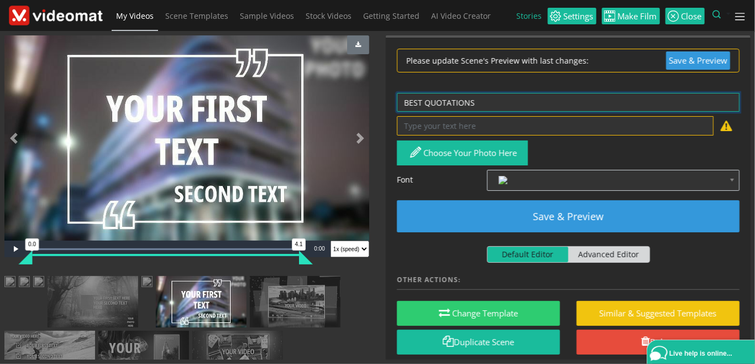
type textarea "BEST QUOTATIONS"
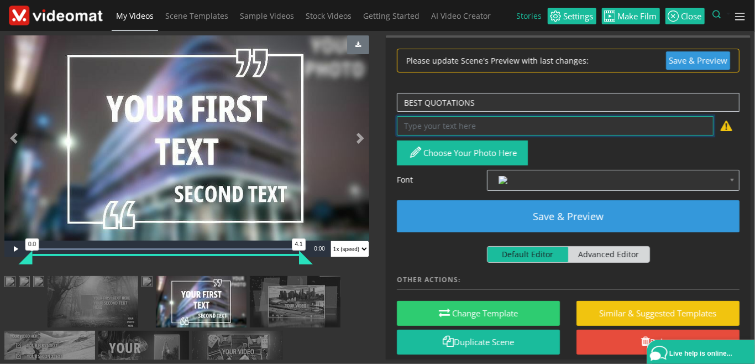
click at [450, 121] on textarea at bounding box center [555, 125] width 317 height 19
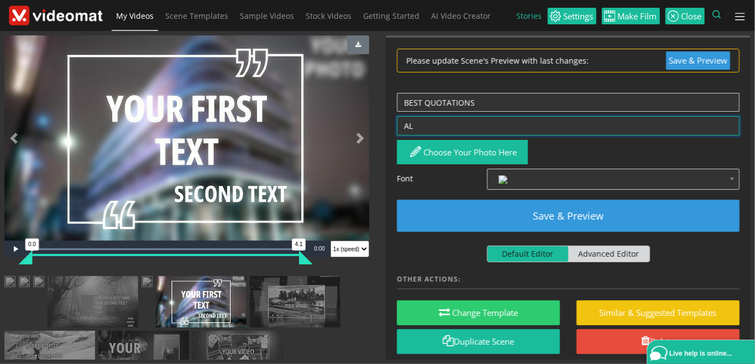
type textarea "A"
type textarea "[PERSON_NAME]"
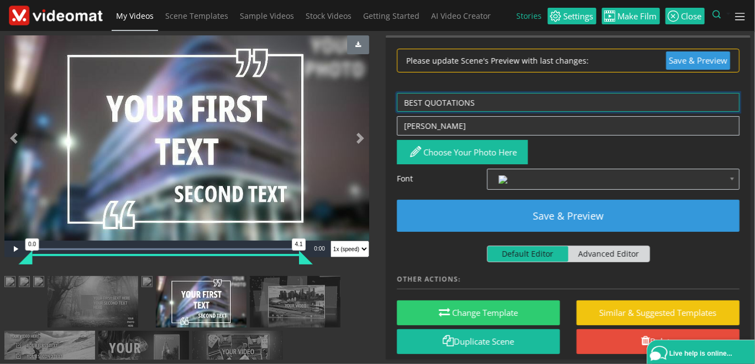
click at [402, 103] on textarea "BEST QUOTATIONS" at bounding box center [568, 102] width 343 height 19
click at [502, 101] on textarea ""BEST QUOTATIONS" at bounding box center [568, 102] width 343 height 19
type textarea ""BEST QUOTATIONS""
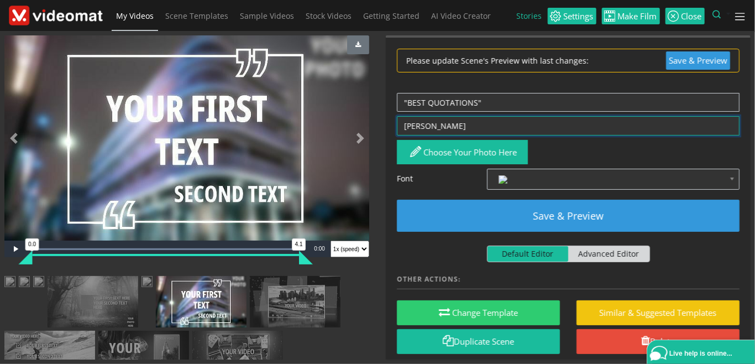
click at [404, 126] on textarea "[PERSON_NAME]" at bounding box center [568, 125] width 343 height 19
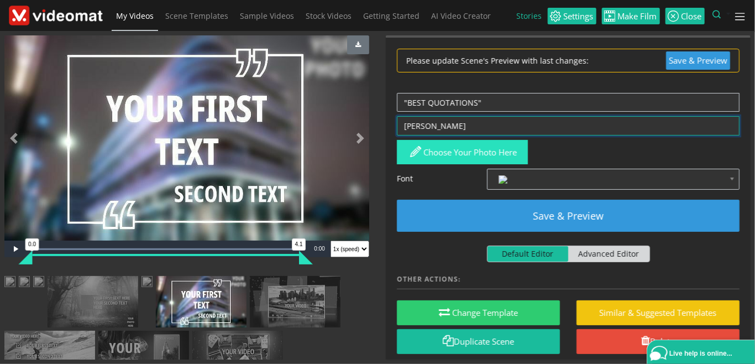
type textarea "[PERSON_NAME]"
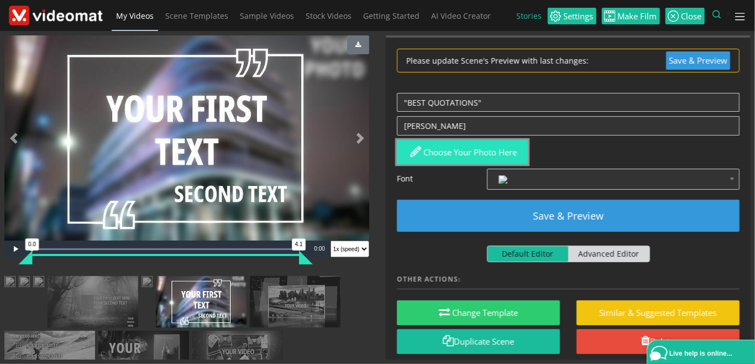
click at [457, 147] on button "Choose your photo here" at bounding box center [462, 152] width 131 height 25
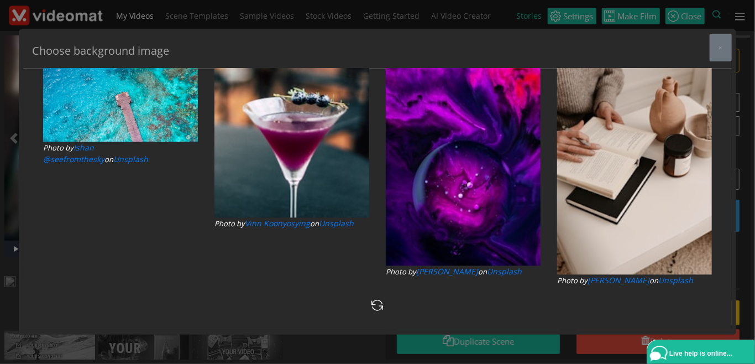
type input "[PERSON_NAME]"
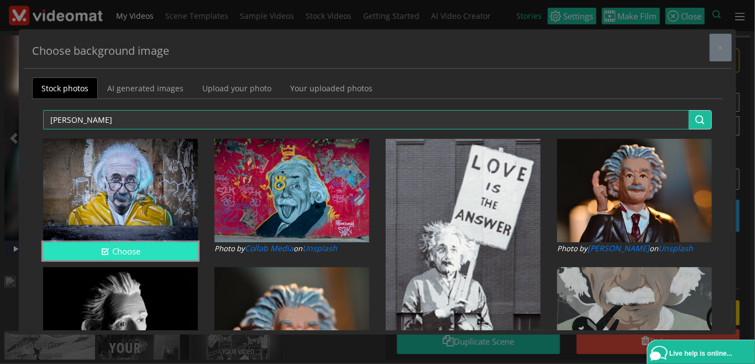
click at [103, 247] on icon "button" at bounding box center [105, 251] width 8 height 8
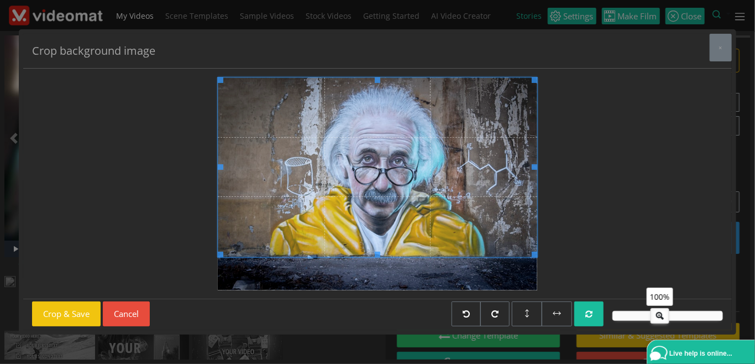
click at [316, 232] on span at bounding box center [378, 167] width 320 height 180
click at [66, 320] on button "Crop & Save" at bounding box center [66, 313] width 69 height 25
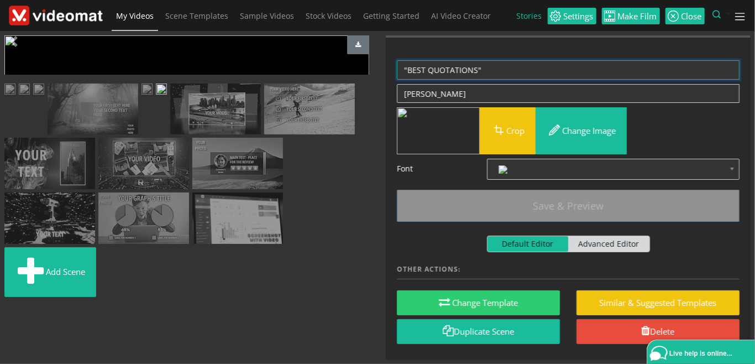
drag, startPoint x: 494, startPoint y: 70, endPoint x: 311, endPoint y: 56, distance: 183.6
click at [397, 60] on textarea ""BEST QUOTATIONS"" at bounding box center [568, 69] width 343 height 19
paste textarea "Best Quotes"
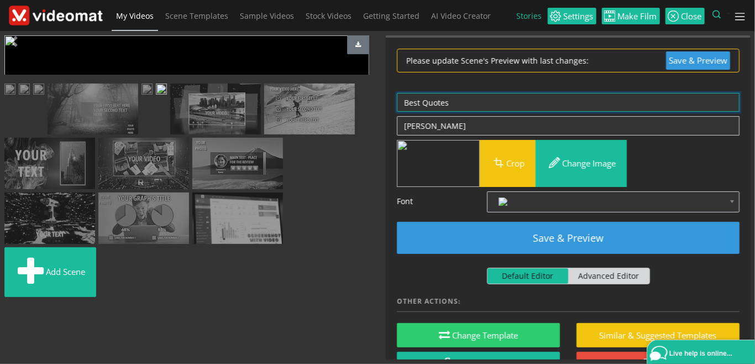
drag, startPoint x: 442, startPoint y: 92, endPoint x: 386, endPoint y: 92, distance: 56.4
click at [397, 93] on textarea "Best Quotes" at bounding box center [568, 102] width 343 height 19
type textarea "E"
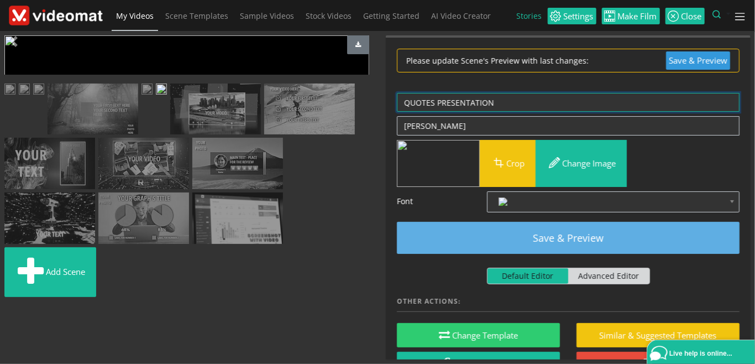
type textarea "QUOTES PRESENTATION"
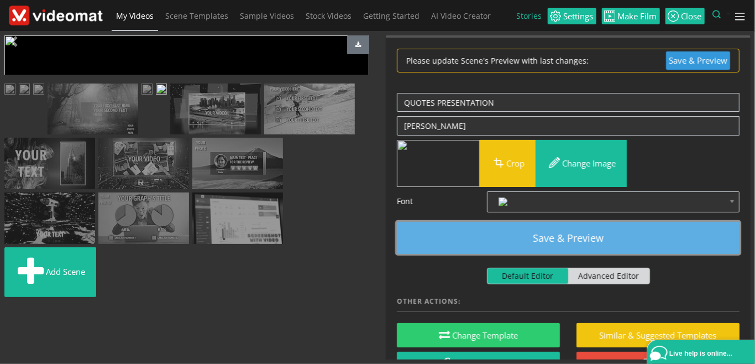
click at [550, 244] on button "Save & Preview" at bounding box center [568, 238] width 343 height 32
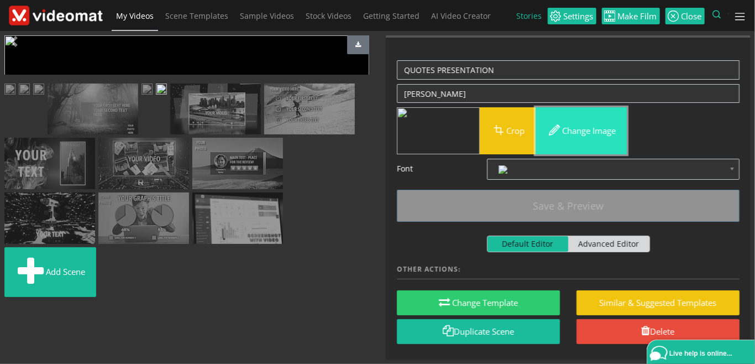
click at [578, 132] on button "Change image" at bounding box center [581, 130] width 91 height 47
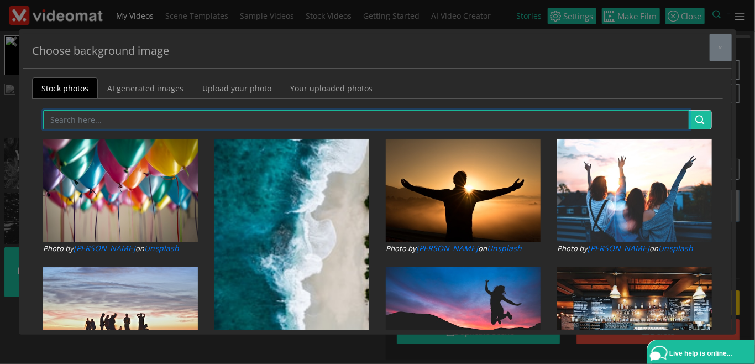
click at [91, 118] on input "text" at bounding box center [366, 119] width 647 height 19
type input "[PERSON_NAME]"
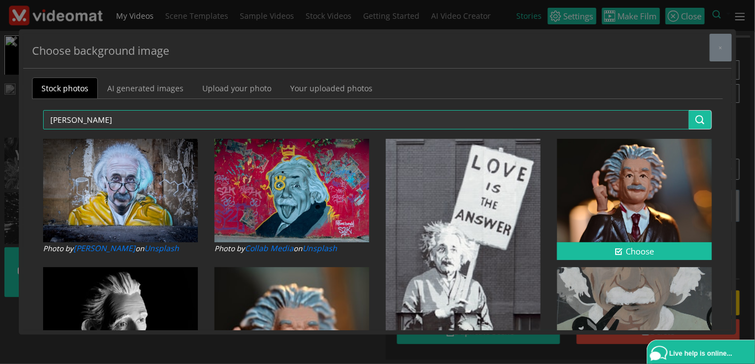
scroll to position [127, 0]
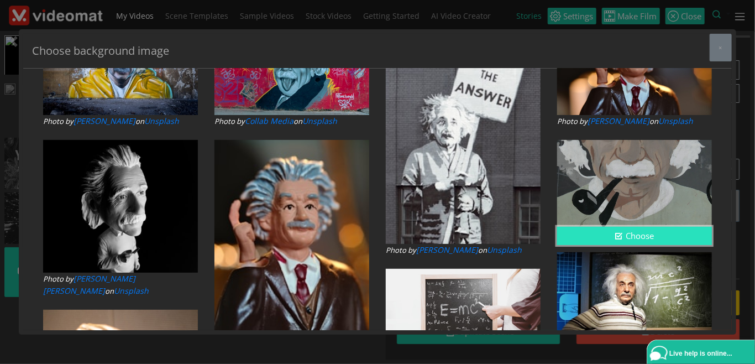
click at [619, 230] on button "Choose" at bounding box center [634, 236] width 155 height 18
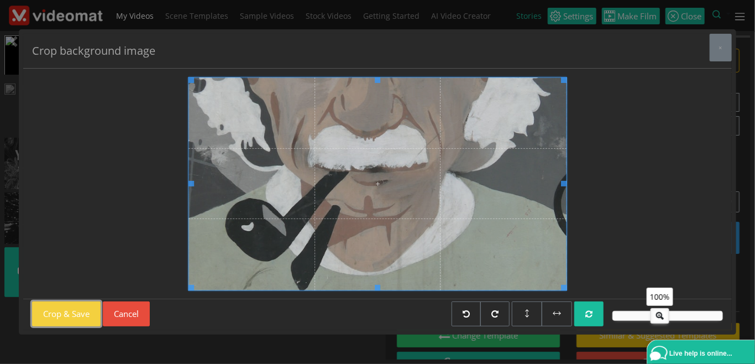
click at [69, 313] on button "Crop & Save" at bounding box center [66, 313] width 69 height 25
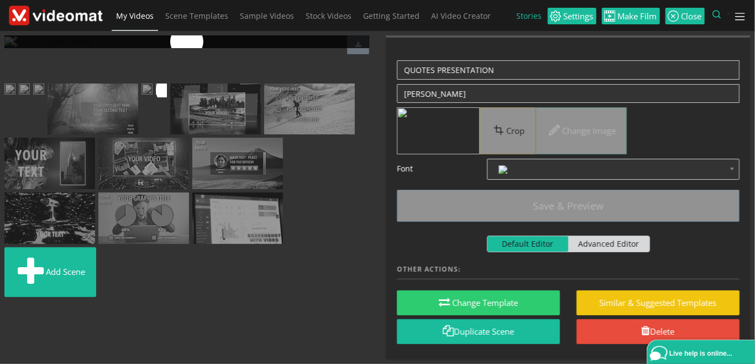
click at [142, 97] on img at bounding box center [147, 91] width 11 height 14
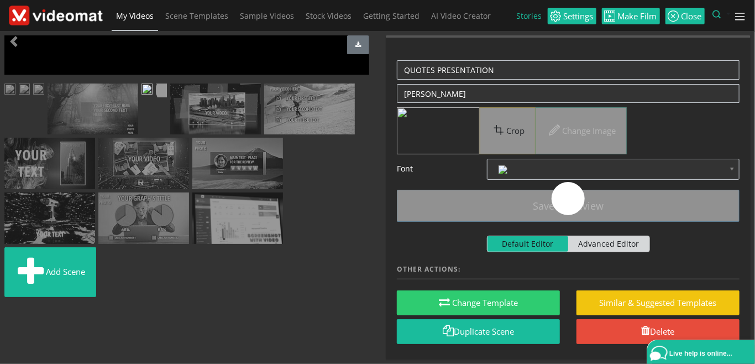
scroll to position [0, 0]
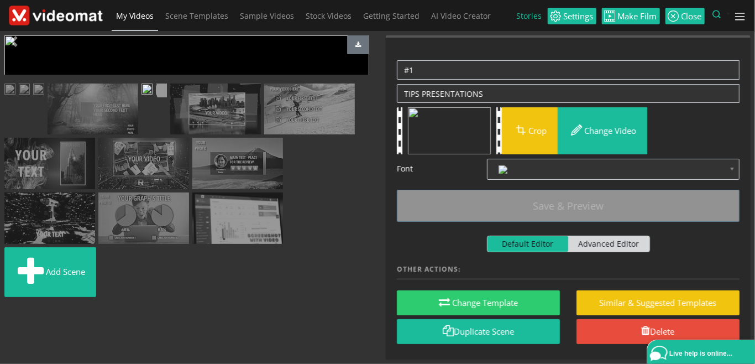
click at [12, 249] on span "Video Player" at bounding box center [15, 249] width 22 height 0
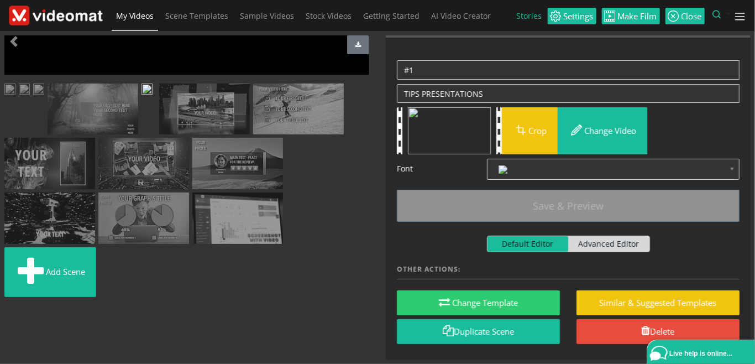
scroll to position [127, 0]
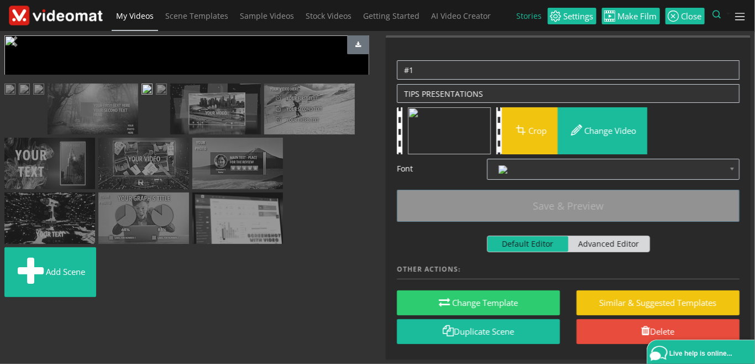
click at [167, 97] on img at bounding box center [161, 91] width 11 height 14
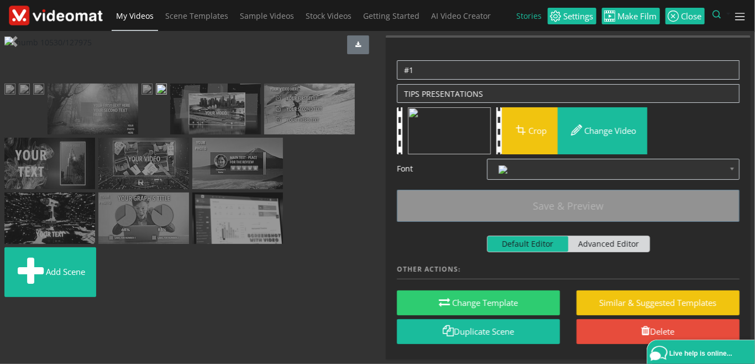
scroll to position [0, 0]
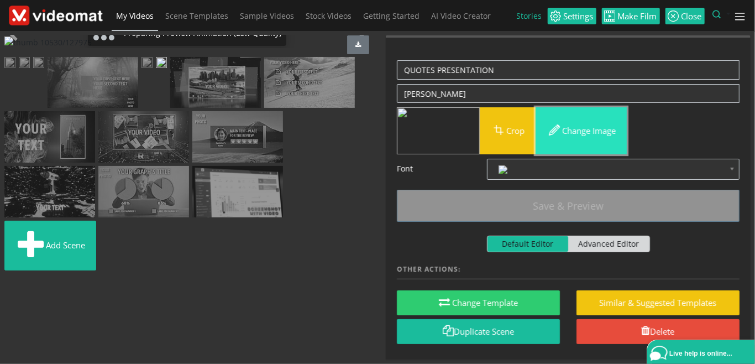
click at [590, 135] on button "Change image" at bounding box center [581, 130] width 91 height 47
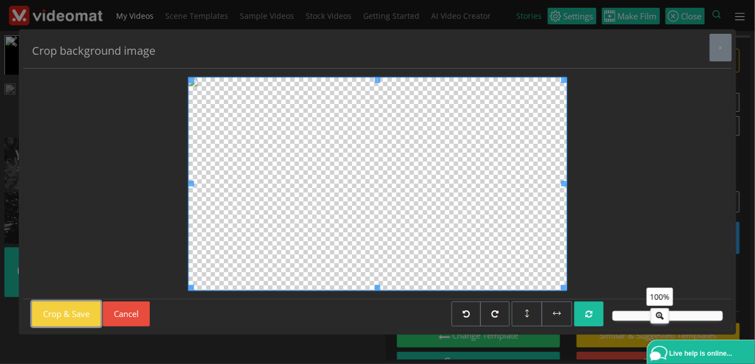
click at [83, 312] on button "Crop & Save" at bounding box center [66, 313] width 69 height 25
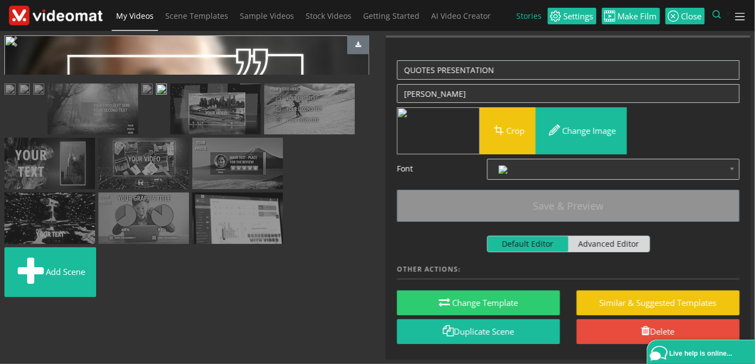
scroll to position [127, 0]
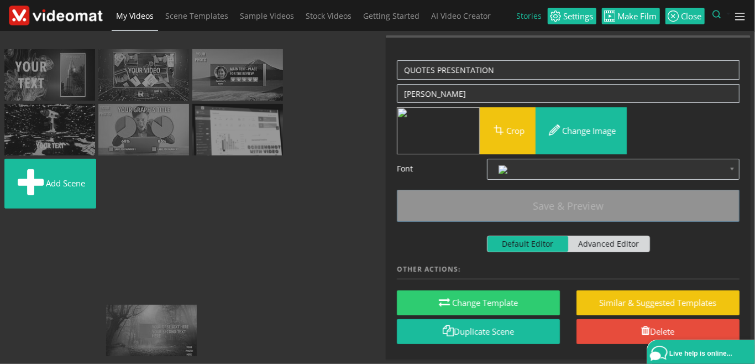
drag, startPoint x: 49, startPoint y: 246, endPoint x: 184, endPoint y: 340, distance: 164.5
click at [184, 212] on ul "Add scene" at bounding box center [186, 91] width 365 height 242
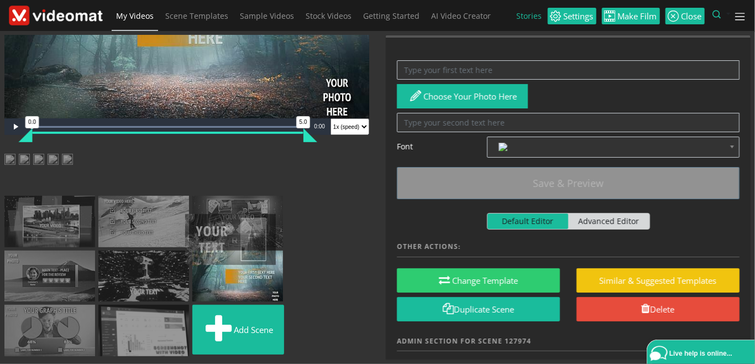
drag, startPoint x: 126, startPoint y: 303, endPoint x: 213, endPoint y: 251, distance: 101.7
click at [213, 251] on ul "Add scene" at bounding box center [186, 257] width 365 height 206
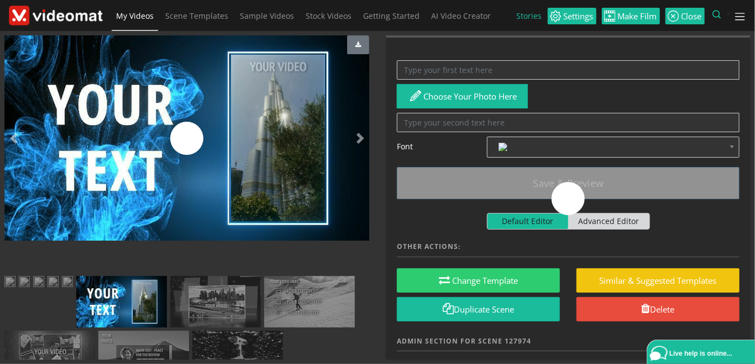
scroll to position [0, 0]
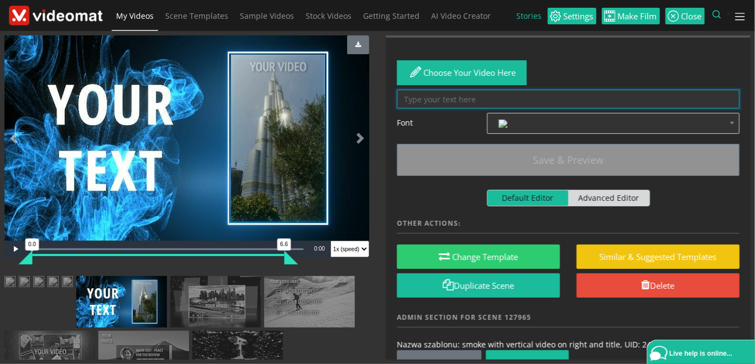
click at [439, 100] on textarea at bounding box center [568, 99] width 343 height 19
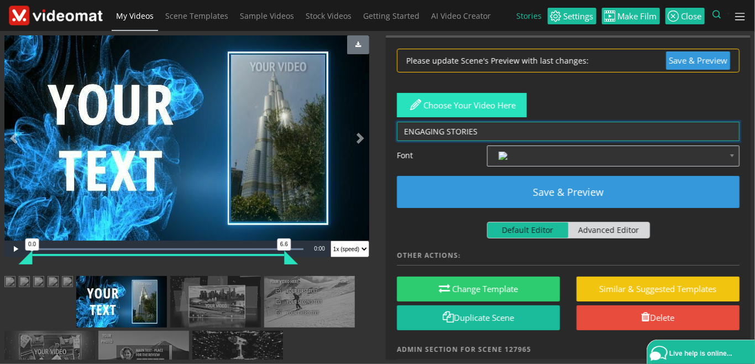
type textarea "ENGAGING STORIES"
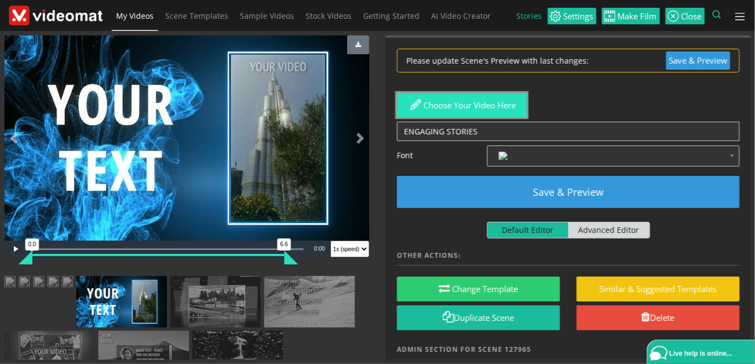
click at [496, 103] on button "Choose your video here" at bounding box center [462, 105] width 130 height 25
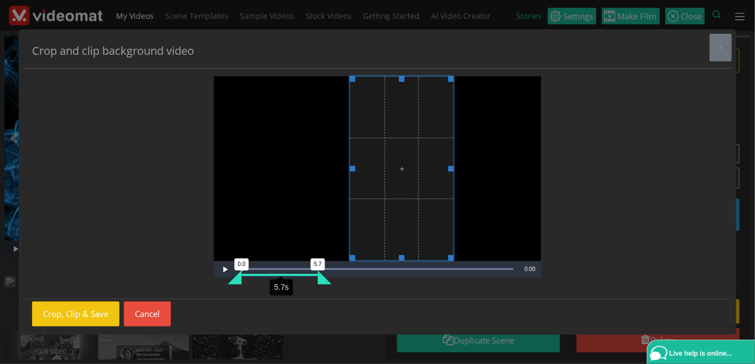
click at [410, 249] on span "Video Player" at bounding box center [401, 168] width 103 height 184
click at [228, 269] on span "Video Player" at bounding box center [225, 269] width 22 height 0
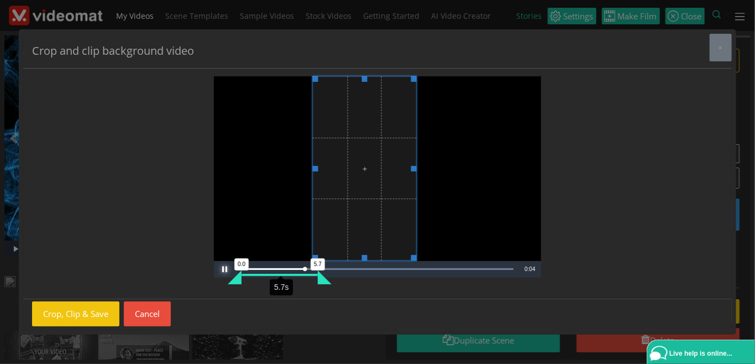
click at [329, 254] on span "Video Player" at bounding box center [364, 168] width 103 height 184
click at [227, 269] on span "Video Player" at bounding box center [225, 269] width 22 height 0
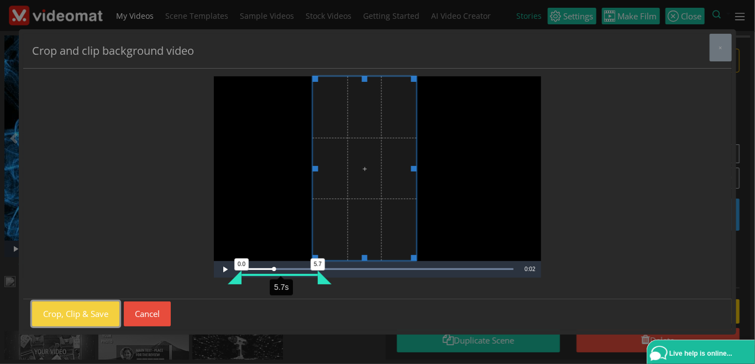
click at [74, 316] on button "Crop, Clip & Save" at bounding box center [75, 313] width 87 height 25
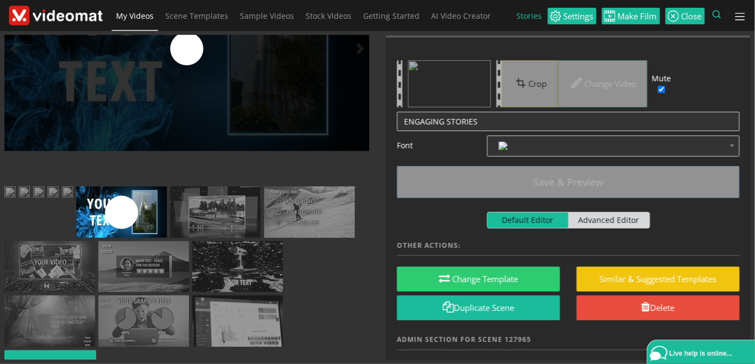
scroll to position [127, 0]
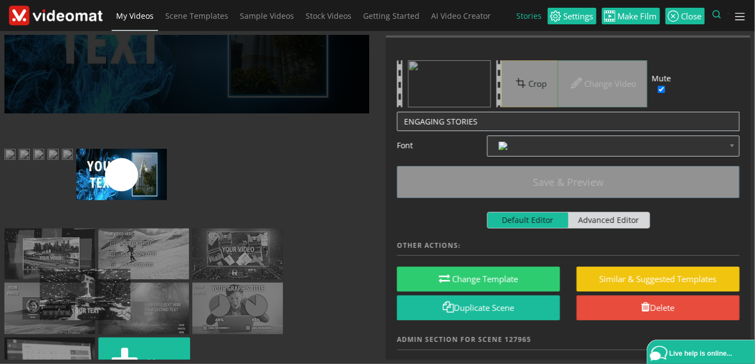
drag, startPoint x: 133, startPoint y: 343, endPoint x: 46, endPoint y: 290, distance: 101.6
click at [46, 290] on ul "Add scene" at bounding box center [186, 270] width 365 height 243
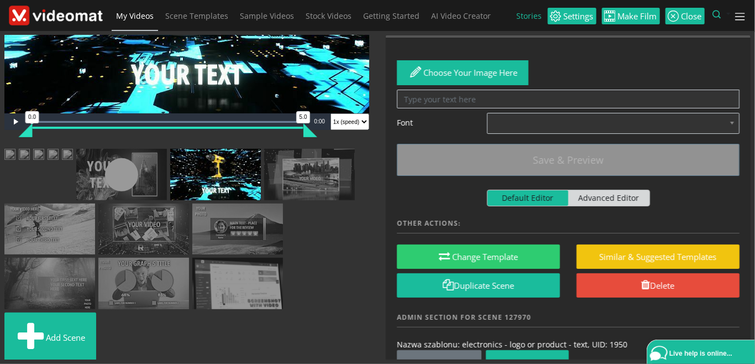
scroll to position [0, 0]
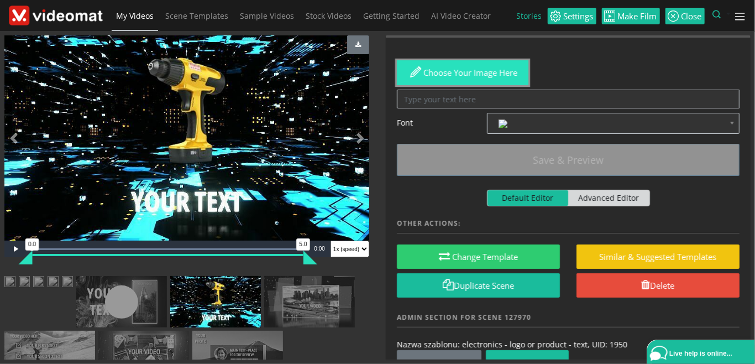
click at [446, 72] on button "Choose your image here" at bounding box center [463, 72] width 132 height 25
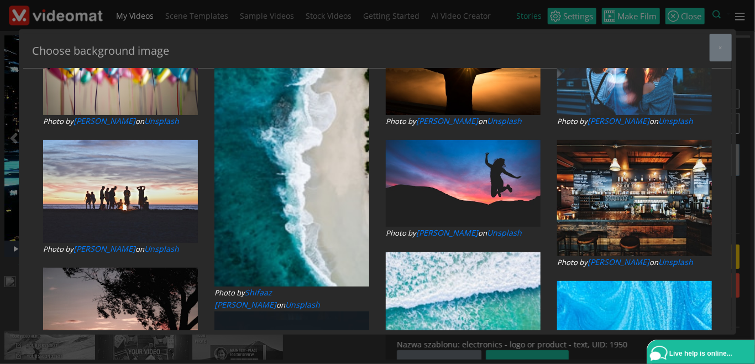
type input "HE"
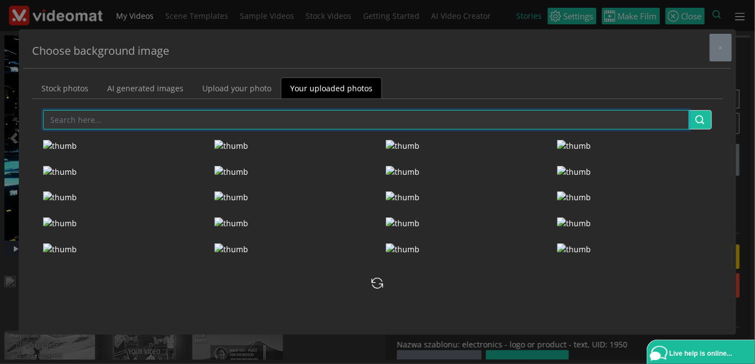
click at [101, 121] on input "text" at bounding box center [366, 119] width 647 height 19
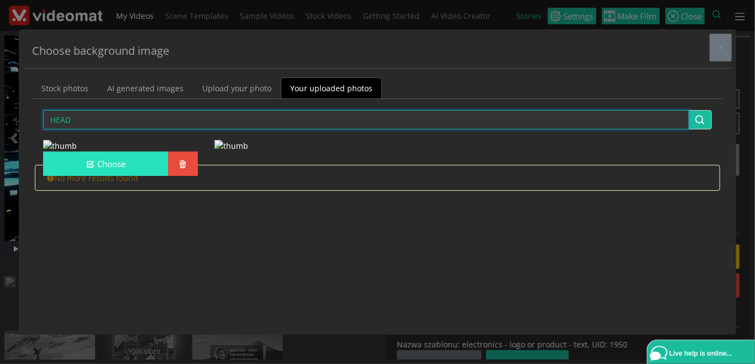
type input "HEAD"
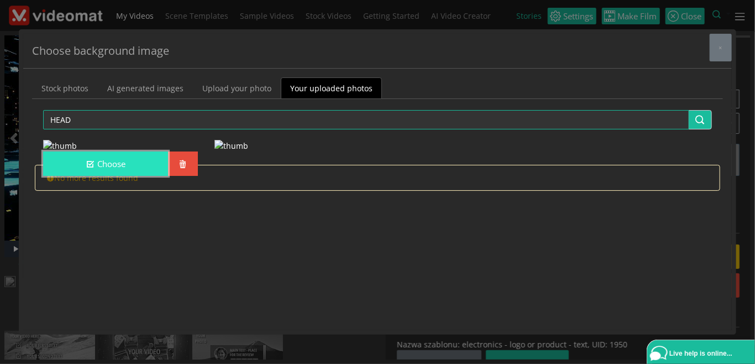
click at [138, 176] on button "Choose" at bounding box center [105, 164] width 125 height 25
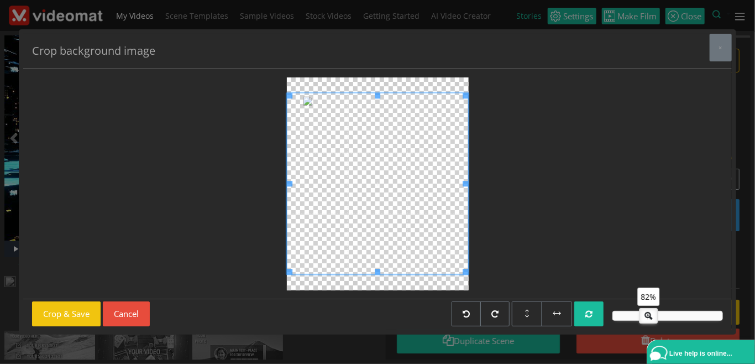
drag, startPoint x: 660, startPoint y: 315, endPoint x: 649, endPoint y: 317, distance: 11.3
click at [649, 317] on icon at bounding box center [649, 314] width 18 height 11
click at [81, 314] on button "Crop & Save" at bounding box center [66, 313] width 69 height 25
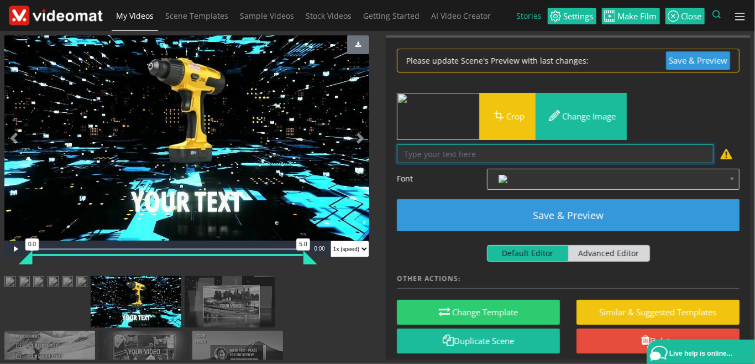
click at [445, 154] on textarea at bounding box center [555, 153] width 317 height 19
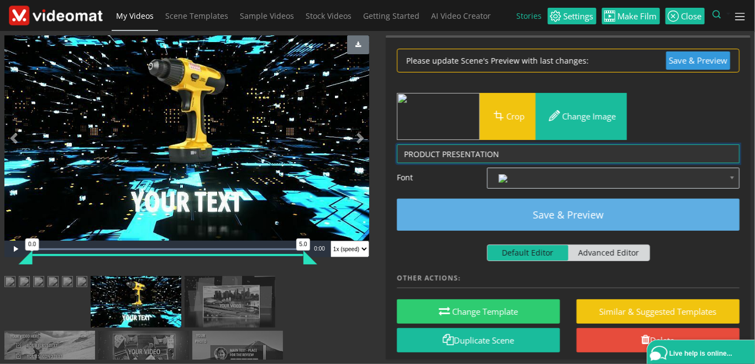
type textarea "PRODUCT PRESENTATION"
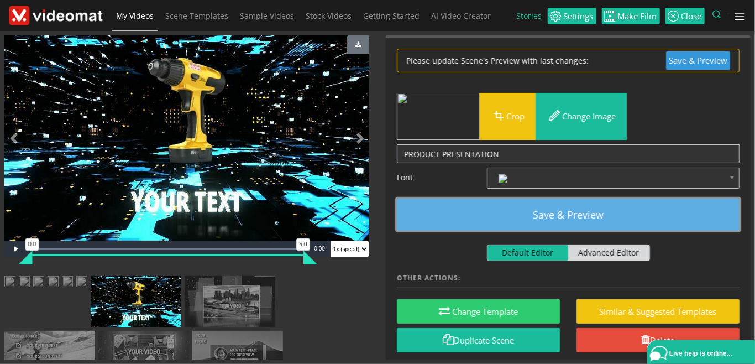
click at [621, 215] on button "Save & Preview" at bounding box center [568, 215] width 343 height 32
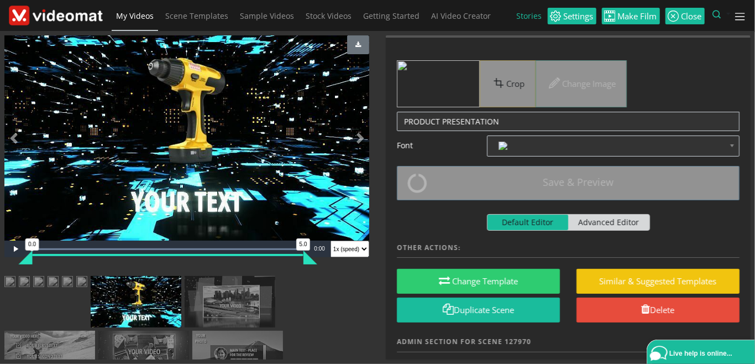
scroll to position [127, 0]
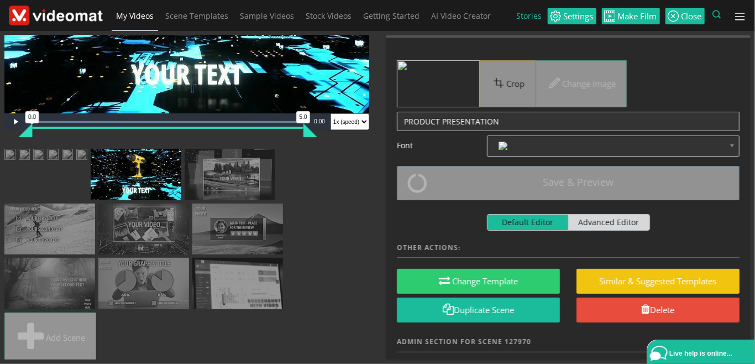
click at [87, 163] on img at bounding box center [81, 156] width 11 height 14
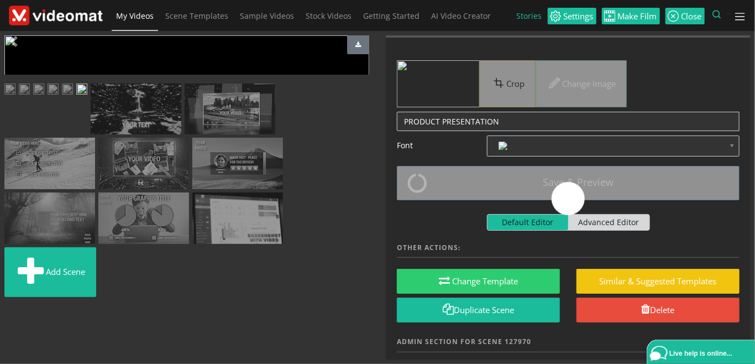
scroll to position [0, 0]
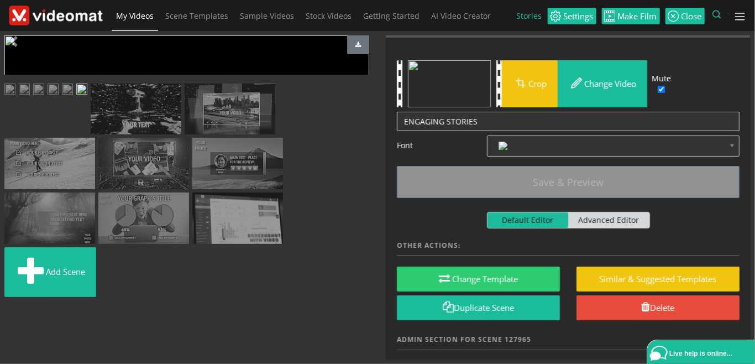
click at [14, 249] on span "Video Player" at bounding box center [15, 249] width 22 height 0
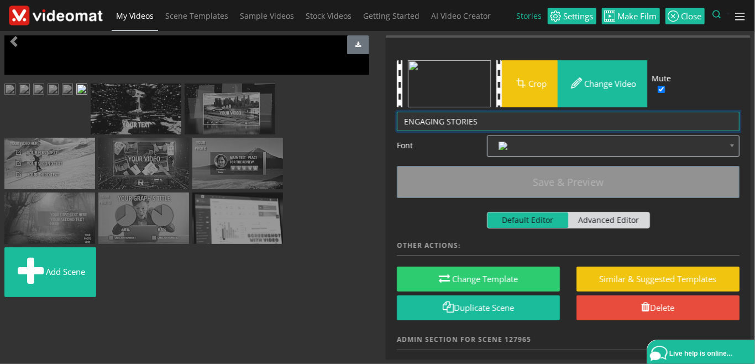
drag, startPoint x: 467, startPoint y: 121, endPoint x: 517, endPoint y: 123, distance: 49.3
click at [517, 123] on textarea "ENGAGING STORIES" at bounding box center [568, 121] width 343 height 19
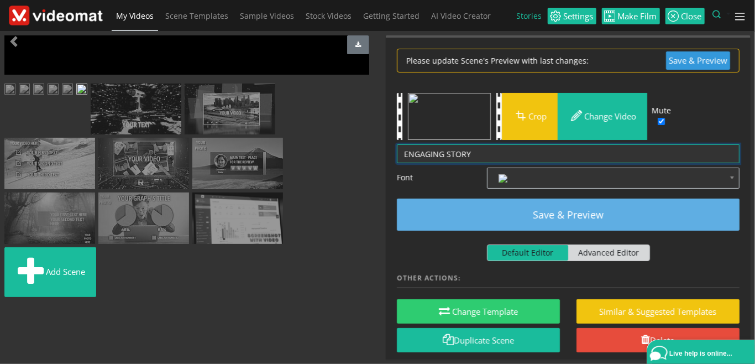
type textarea "ENGAGING STORY"
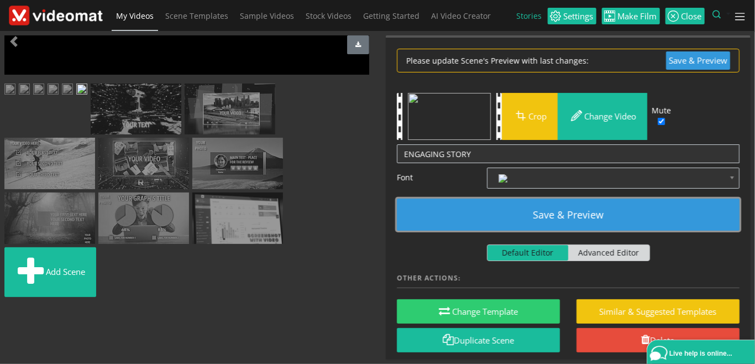
drag, startPoint x: 614, startPoint y: 215, endPoint x: 594, endPoint y: 227, distance: 23.0
click at [614, 216] on button "Save & Preview" at bounding box center [568, 215] width 343 height 32
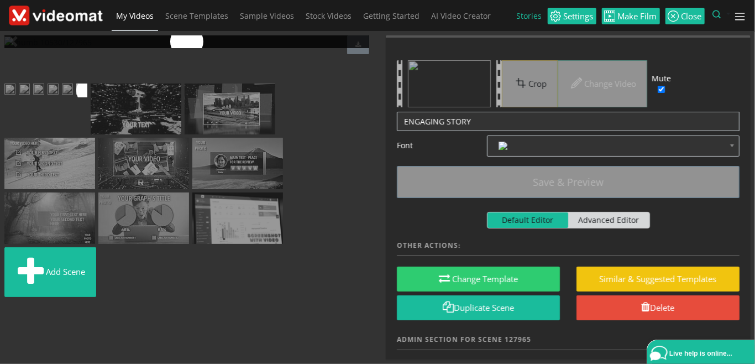
scroll to position [127, 0]
click at [91, 135] on img at bounding box center [136, 109] width 91 height 51
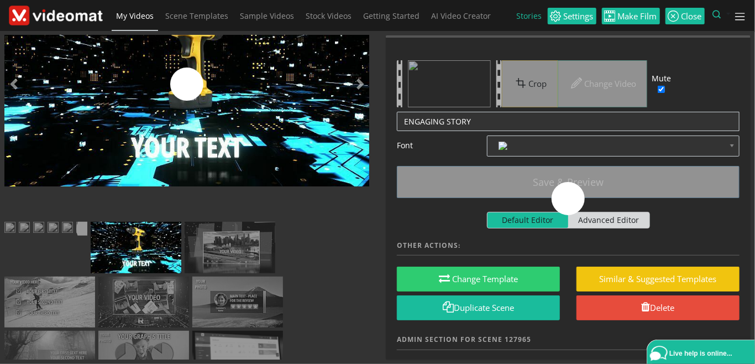
scroll to position [0, 0]
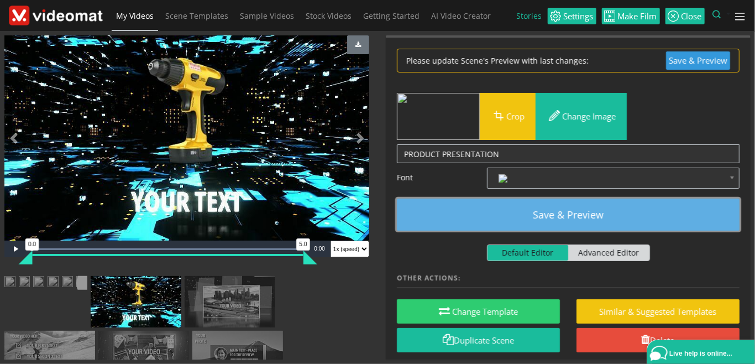
click at [503, 225] on button "Save & Preview" at bounding box center [568, 215] width 343 height 32
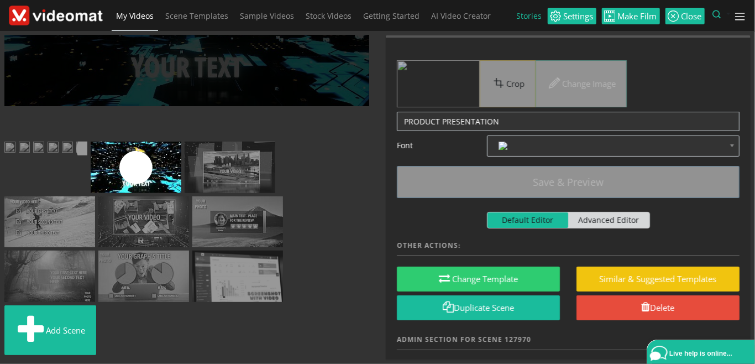
scroll to position [163, 0]
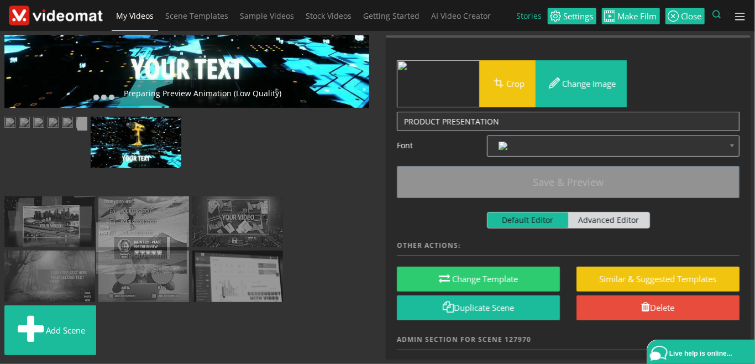
drag, startPoint x: 145, startPoint y: 284, endPoint x: 143, endPoint y: 226, distance: 58.1
click at [143, 226] on ul "Add scene" at bounding box center [186, 238] width 365 height 242
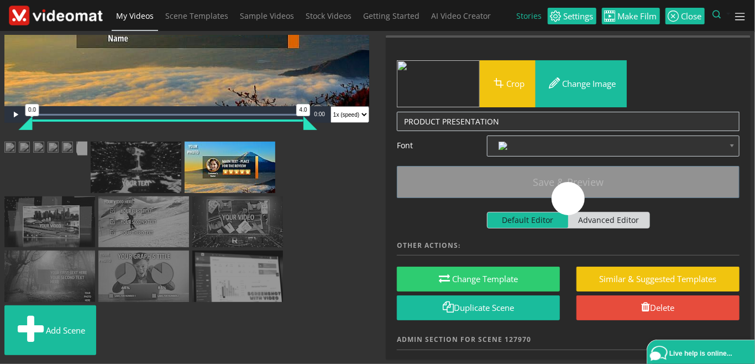
scroll to position [190, 0]
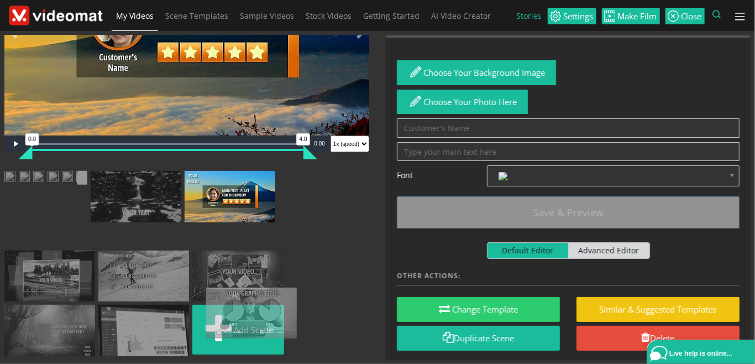
drag, startPoint x: 66, startPoint y: 328, endPoint x: 264, endPoint y: 236, distance: 218.2
click at [267, 224] on ul "Add scene" at bounding box center [186, 265] width 365 height 189
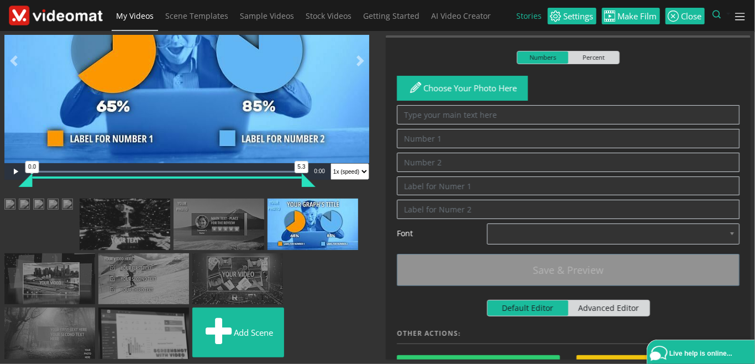
scroll to position [127, 0]
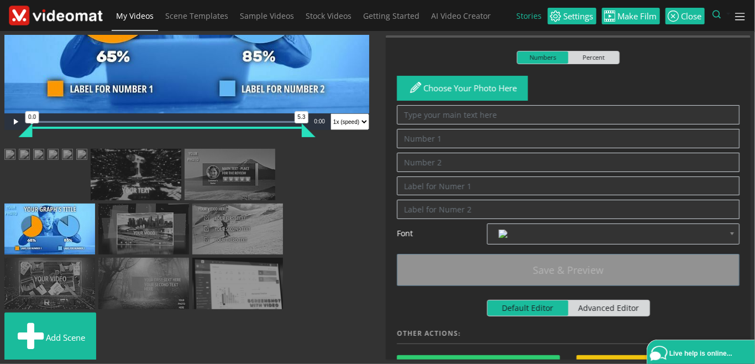
click at [91, 200] on img at bounding box center [136, 174] width 91 height 51
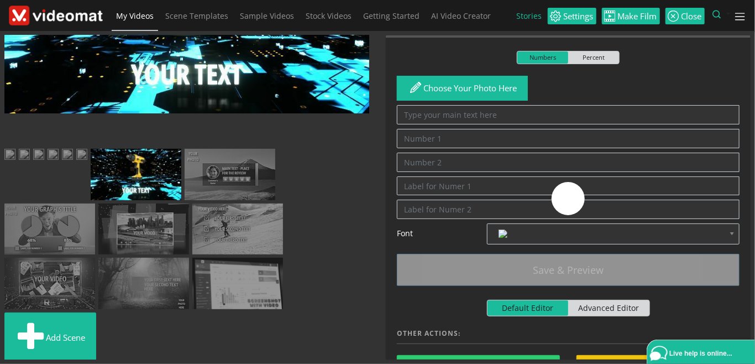
scroll to position [0, 0]
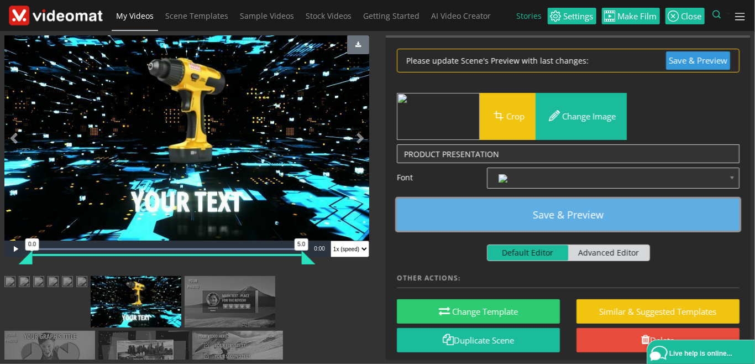
click at [513, 217] on button "Save & Preview" at bounding box center [568, 215] width 343 height 32
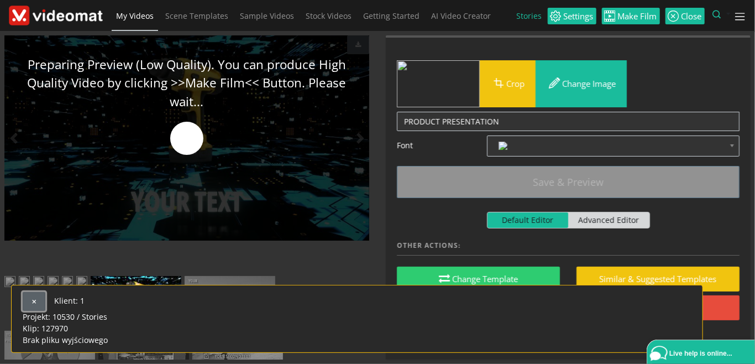
click at [36, 299] on span "button" at bounding box center [34, 302] width 6 height 6
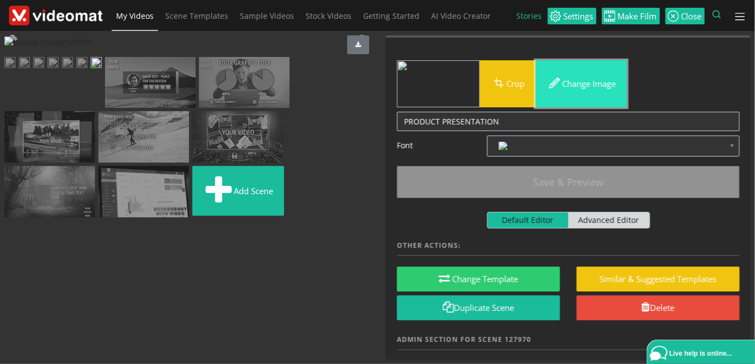
click at [575, 90] on button "Change image" at bounding box center [581, 83] width 91 height 47
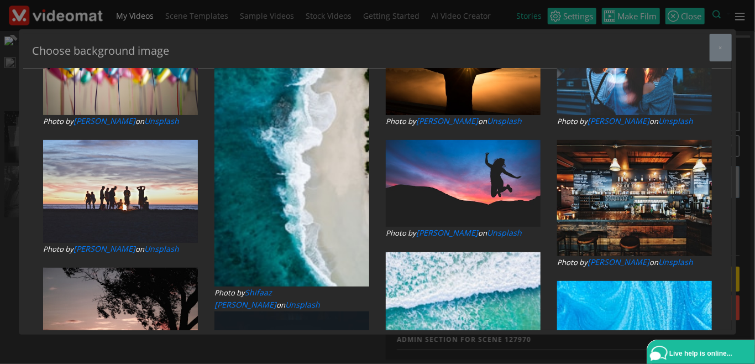
type input "SUIT"
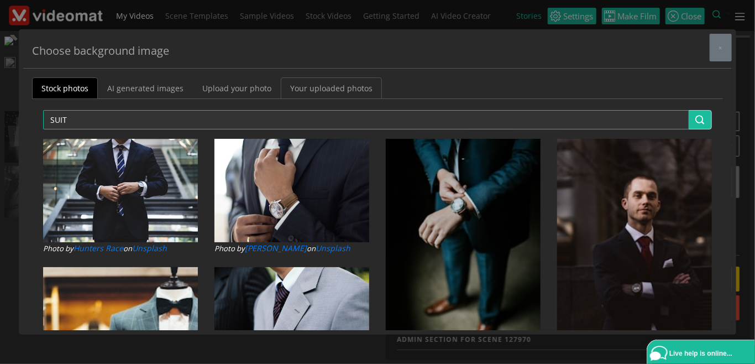
click at [333, 91] on link "Your uploaded photos" at bounding box center [331, 88] width 101 height 22
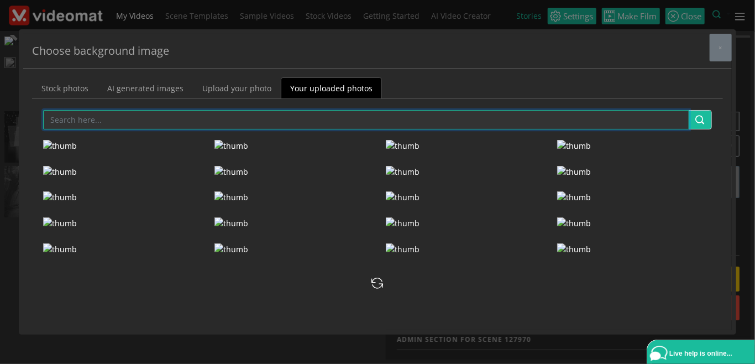
click at [67, 119] on input "text" at bounding box center [366, 119] width 647 height 19
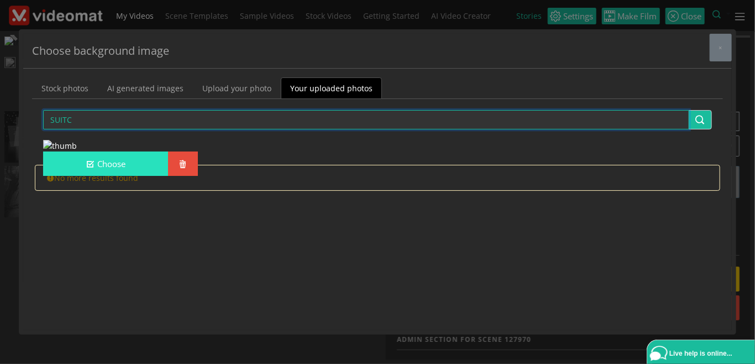
type input "SUITC"
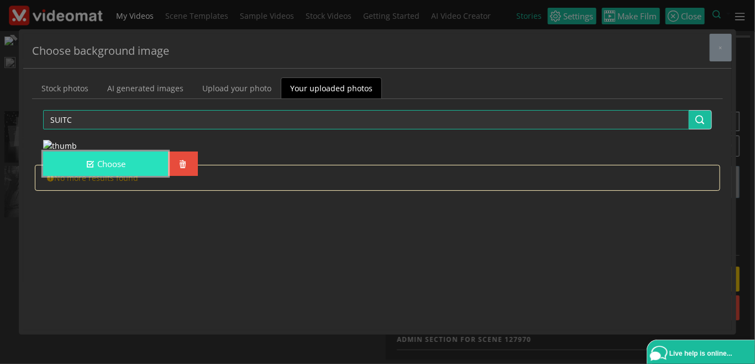
click at [135, 176] on button "Choose" at bounding box center [105, 164] width 125 height 25
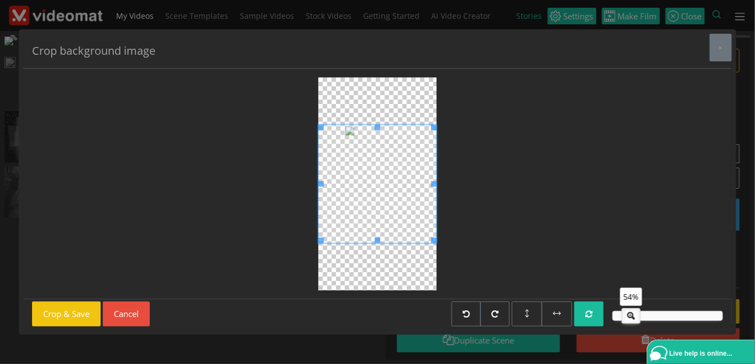
drag, startPoint x: 656, startPoint y: 318, endPoint x: 627, endPoint y: 326, distance: 29.9
click at [627, 326] on div "54%" at bounding box center [437, 315] width 571 height 29
click at [88, 308] on button "Crop & Save" at bounding box center [66, 313] width 69 height 25
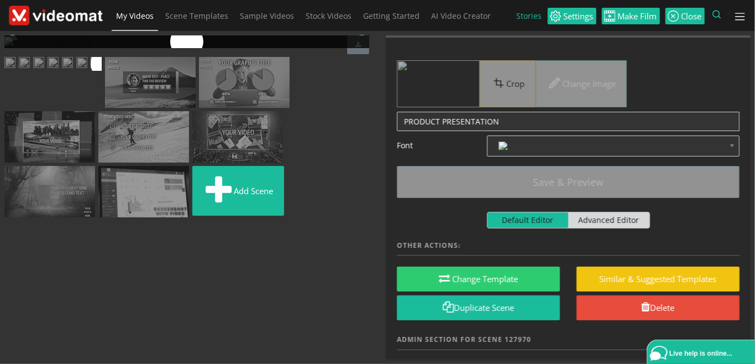
click at [48, 71] on img at bounding box center [53, 64] width 11 height 14
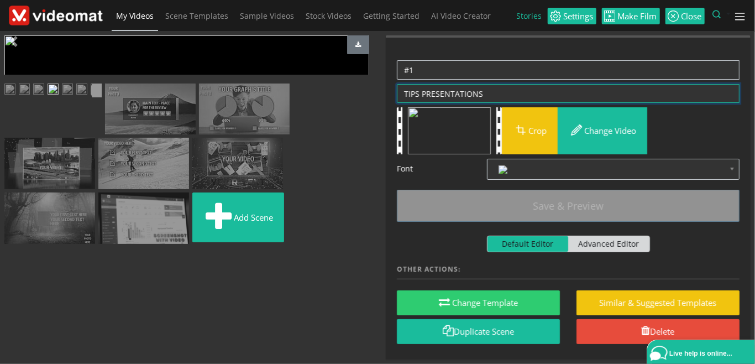
click at [490, 97] on textarea "TIPS PRESENTATIONS" at bounding box center [568, 93] width 343 height 19
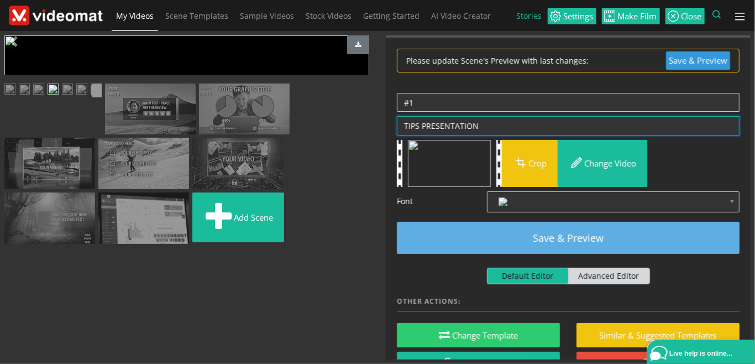
type textarea "TIPS PRESENTATION"
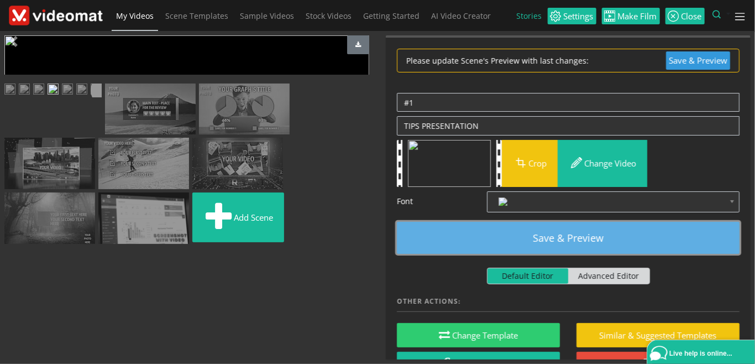
click at [528, 236] on button "Save & Preview" at bounding box center [568, 238] width 343 height 32
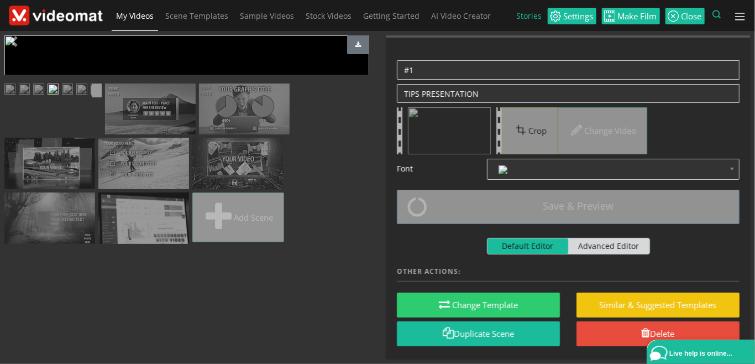
scroll to position [127, 0]
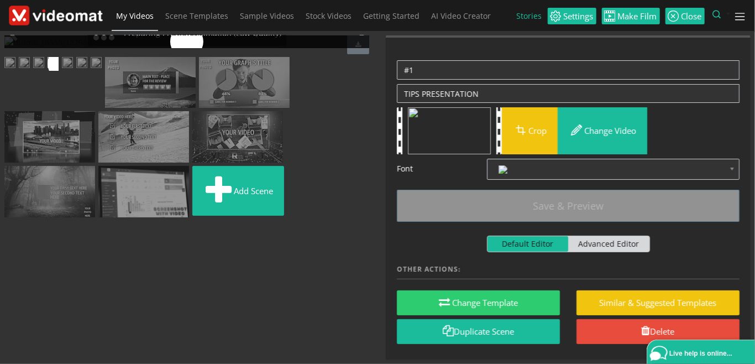
click at [164, 108] on img at bounding box center [150, 82] width 91 height 51
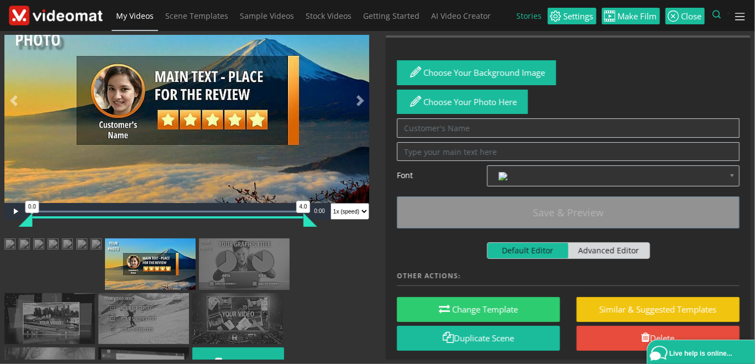
scroll to position [0, 0]
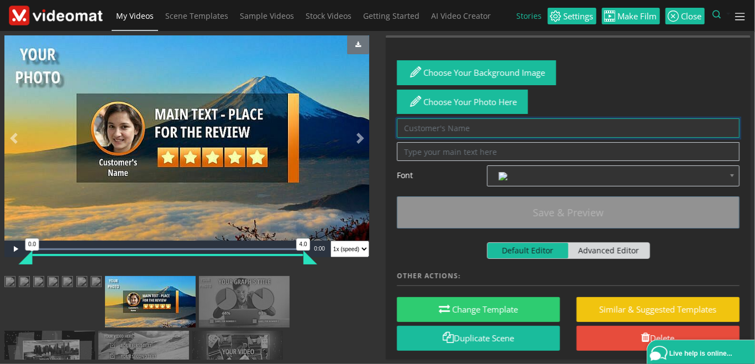
click at [463, 130] on textarea at bounding box center [568, 127] width 343 height 19
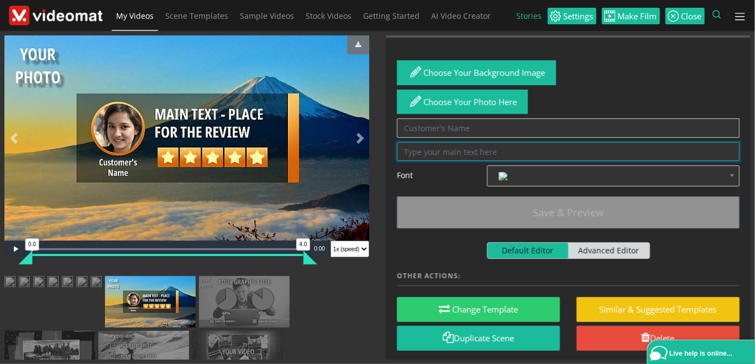
click at [439, 154] on textarea at bounding box center [568, 151] width 343 height 19
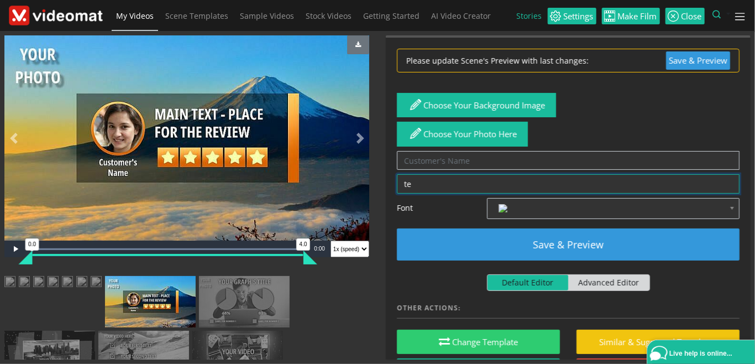
type textarea "t"
type textarea "THE BEST TESTIMONIAL"
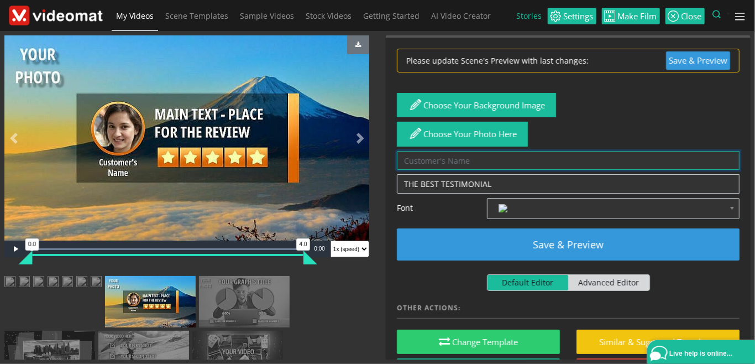
click at [433, 158] on textarea at bounding box center [568, 160] width 343 height 19
type textarea "J"
type textarea "A"
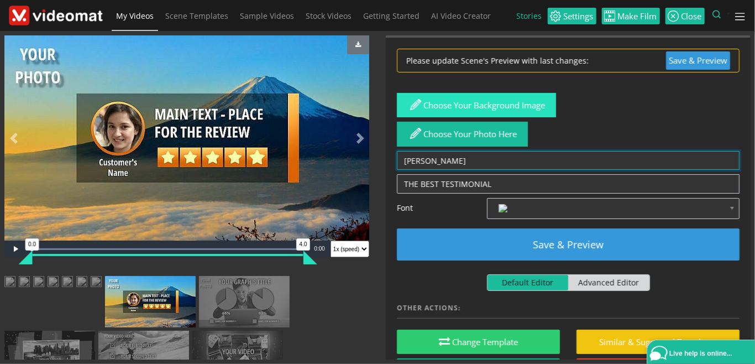
type textarea "[PERSON_NAME]"
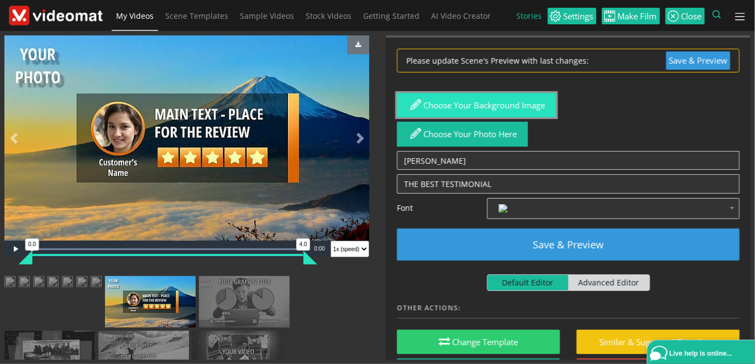
click at [454, 102] on button "Choose Your background image" at bounding box center [476, 105] width 159 height 25
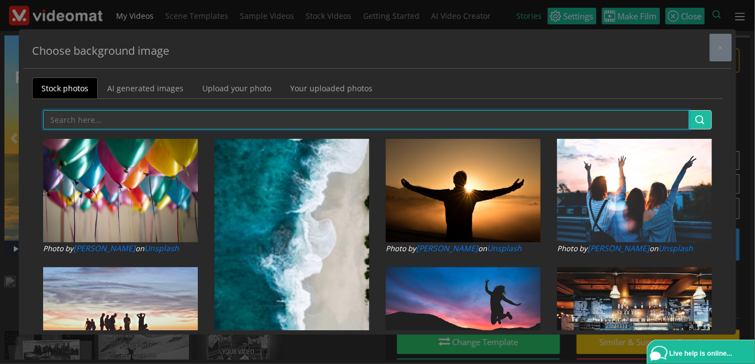
click at [70, 121] on input "text" at bounding box center [366, 119] width 647 height 19
type input "HOTEL"
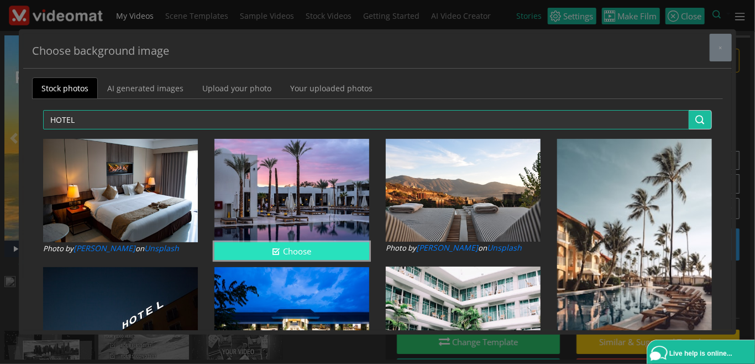
click at [259, 248] on button "Choose" at bounding box center [292, 251] width 155 height 18
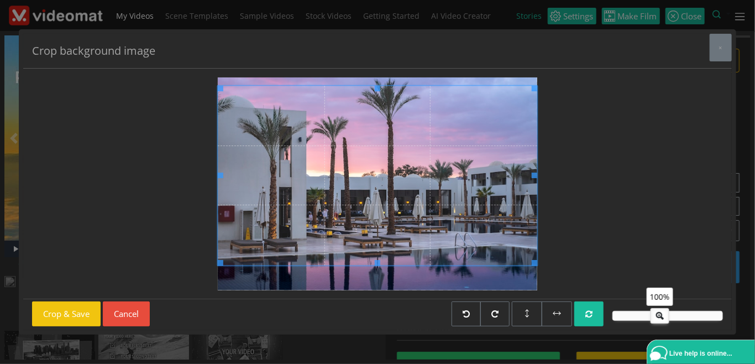
click at [307, 255] on span at bounding box center [378, 176] width 320 height 180
click at [90, 315] on button "Crop & Save" at bounding box center [66, 313] width 69 height 25
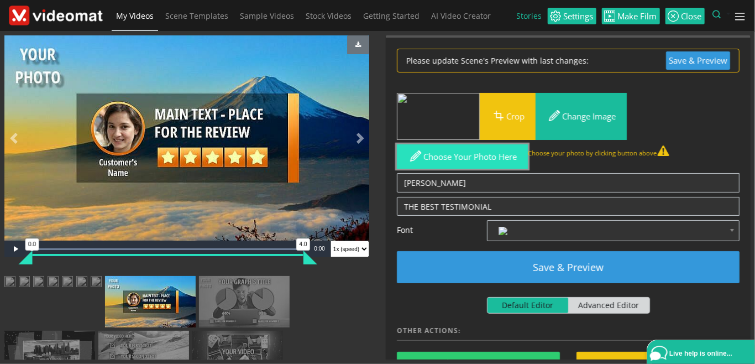
click at [428, 161] on button "Choose your photo here" at bounding box center [462, 156] width 131 height 25
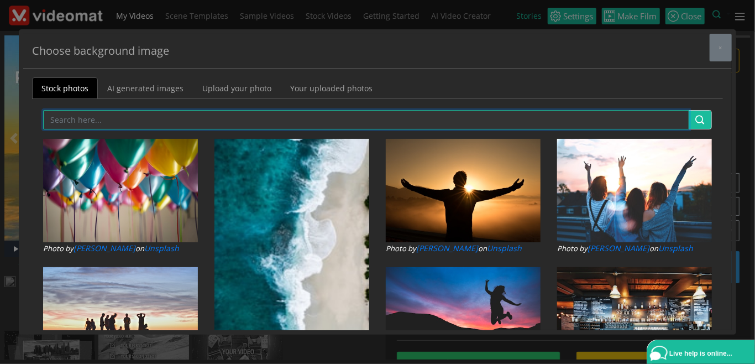
click at [213, 116] on input "text" at bounding box center [366, 119] width 647 height 19
type input "woman"
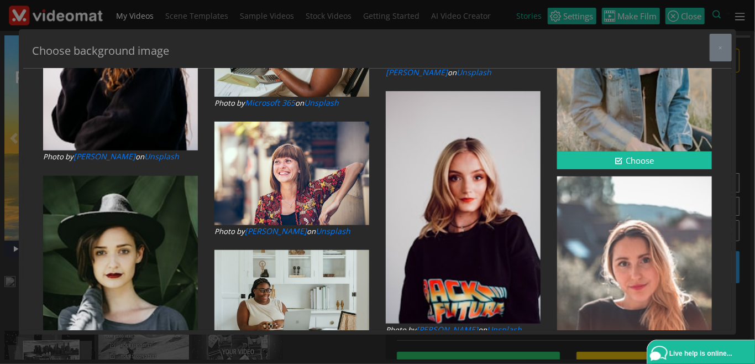
scroll to position [2177, 0]
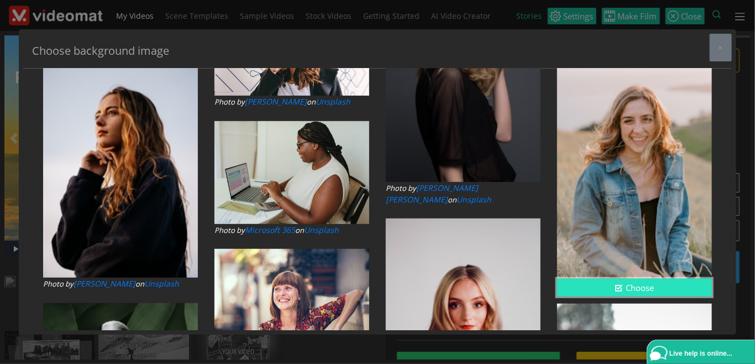
click at [609, 286] on button "Choose" at bounding box center [634, 288] width 155 height 18
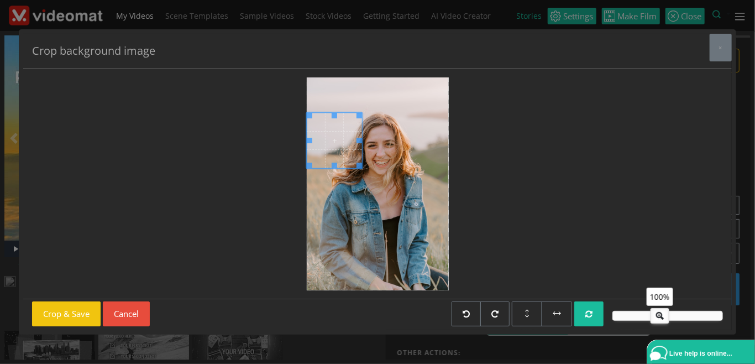
click at [361, 163] on span at bounding box center [360, 166] width 6 height 6
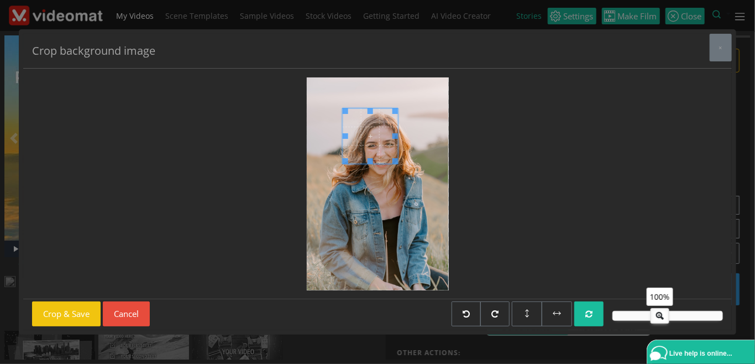
click at [363, 143] on span at bounding box center [370, 136] width 56 height 56
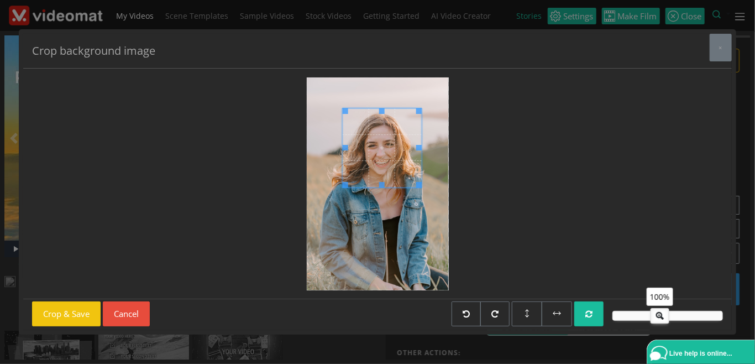
click at [417, 196] on div at bounding box center [378, 183] width 142 height 213
click at [67, 317] on button "Crop & Save" at bounding box center [66, 313] width 69 height 25
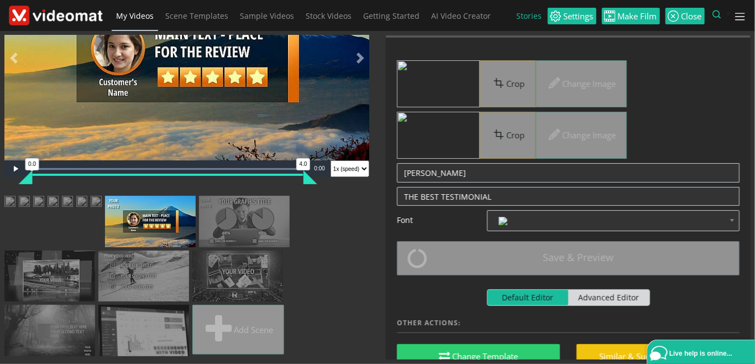
scroll to position [127, 0]
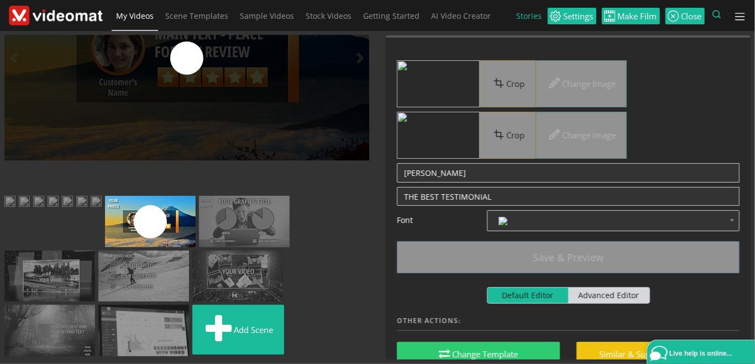
click at [242, 247] on img at bounding box center [244, 221] width 91 height 51
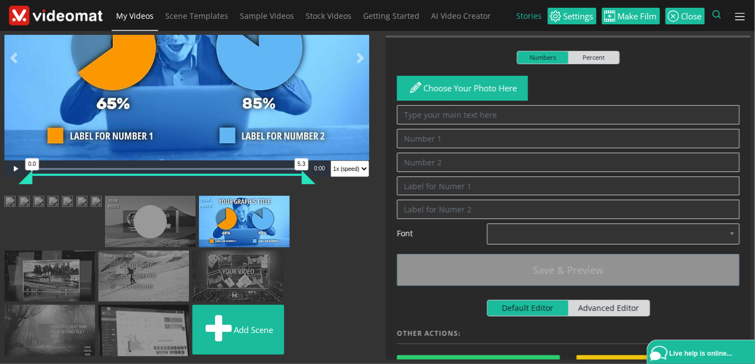
scroll to position [190, 0]
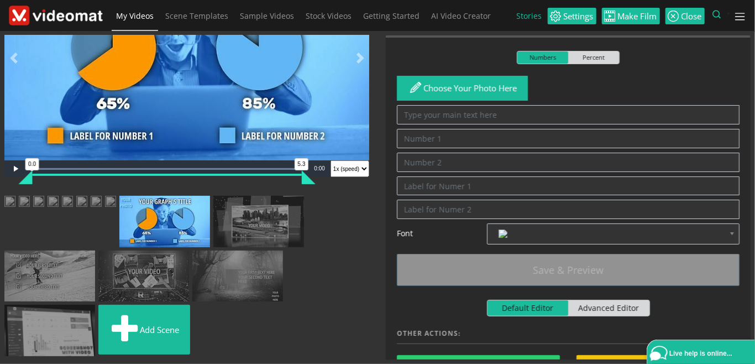
click at [116, 210] on img at bounding box center [110, 203] width 11 height 14
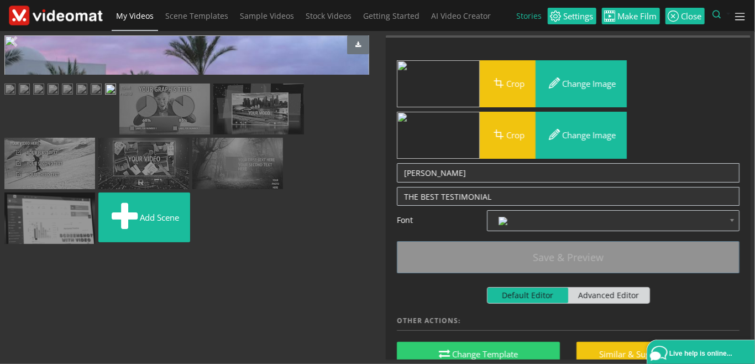
click at [210, 135] on img at bounding box center [164, 109] width 91 height 51
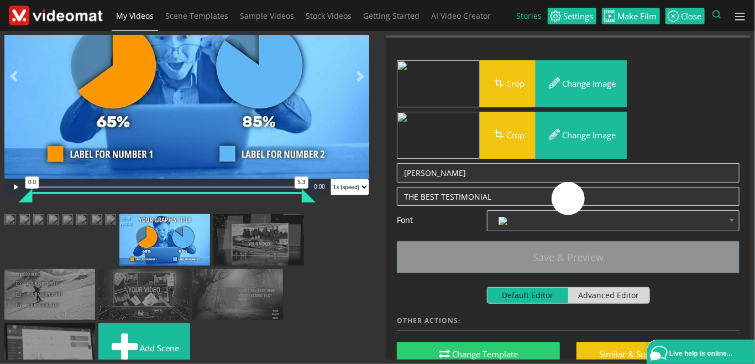
scroll to position [0, 0]
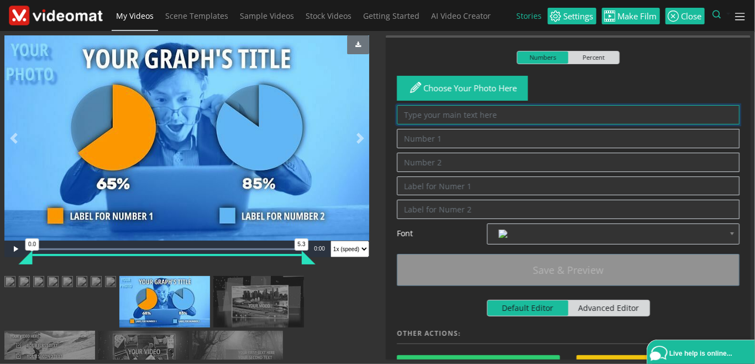
click at [460, 112] on textarea at bounding box center [568, 114] width 343 height 19
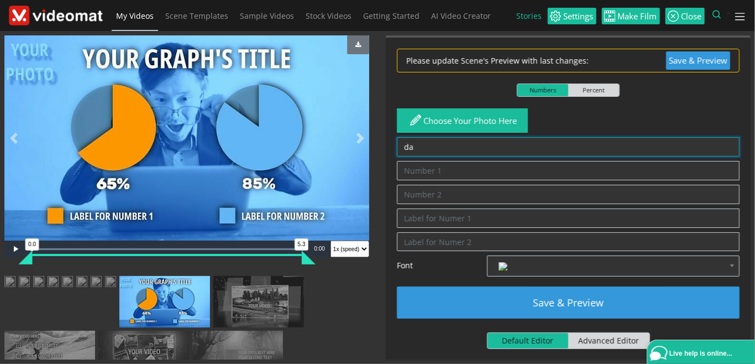
type textarea "d"
type textarea "G"
type textarea "D"
type textarea "C"
type textarea "A"
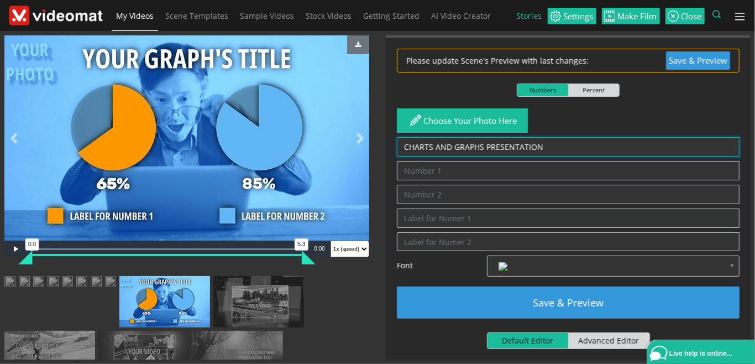
drag, startPoint x: 483, startPoint y: 145, endPoint x: 349, endPoint y: 143, distance: 134.4
click at [397, 143] on textarea "CHARTS AND GRAPHS PRESENTATION" at bounding box center [568, 146] width 343 height 19
type textarea "DATA PRESENTATION"
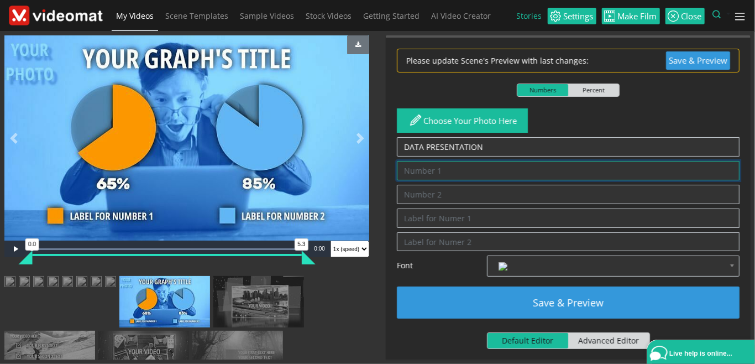
click at [428, 164] on input "text" at bounding box center [568, 170] width 343 height 19
type input "65"
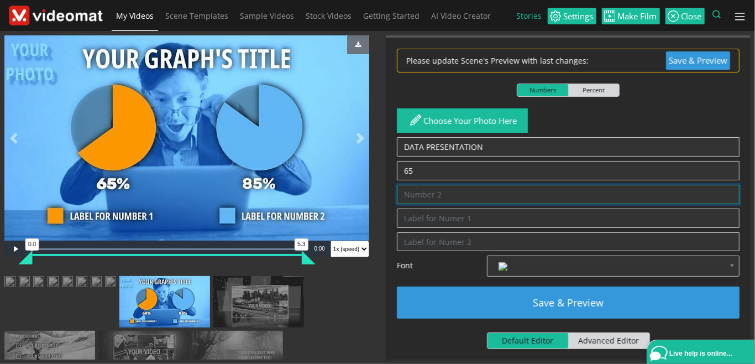
click at [442, 196] on input "text" at bounding box center [568, 194] width 343 height 19
type input "85"
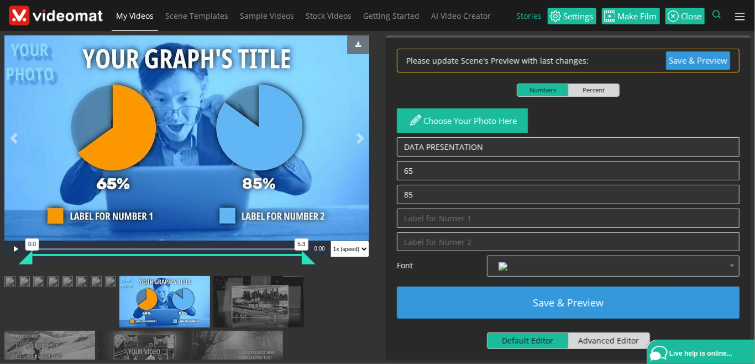
click at [604, 88] on span "Percent" at bounding box center [594, 90] width 51 height 12
click at [524, 88] on input "Numbers Percent" at bounding box center [520, 87] width 7 height 7
checkbox input "true"
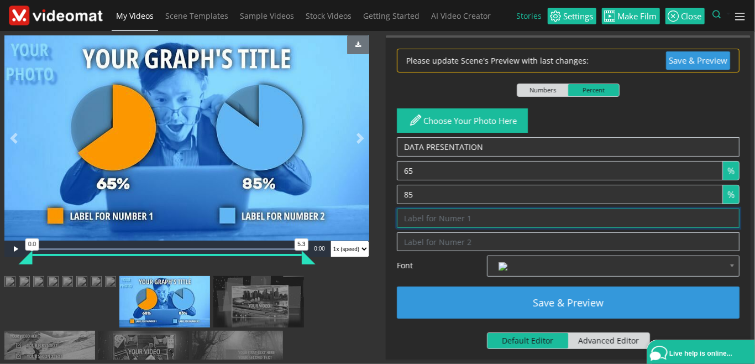
click at [452, 218] on textarea at bounding box center [568, 217] width 343 height 19
type textarea "2024"
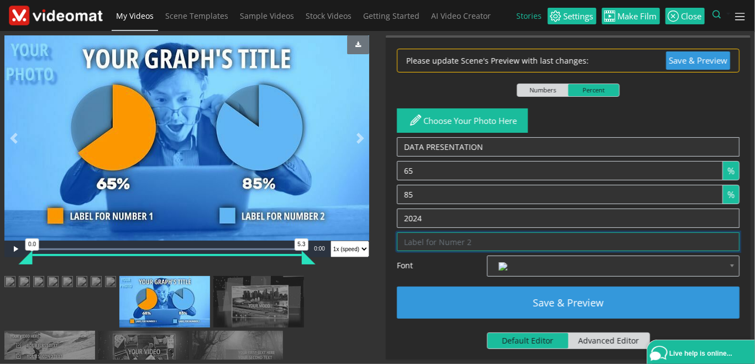
click at [446, 238] on textarea at bounding box center [568, 241] width 343 height 19
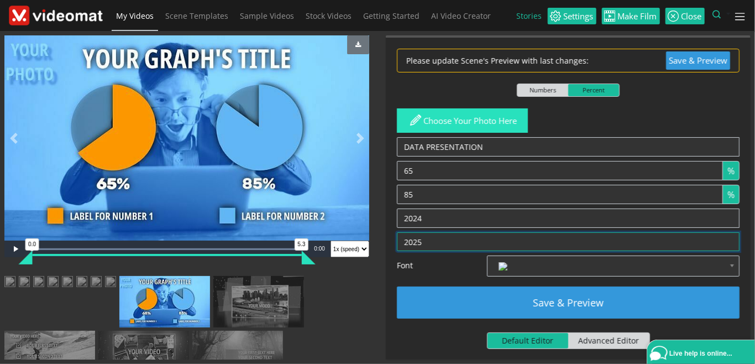
type textarea "2025"
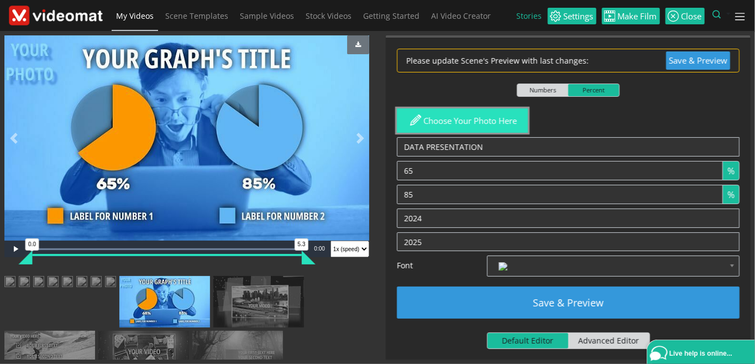
click at [446, 116] on button "Choose your photo here" at bounding box center [462, 120] width 131 height 25
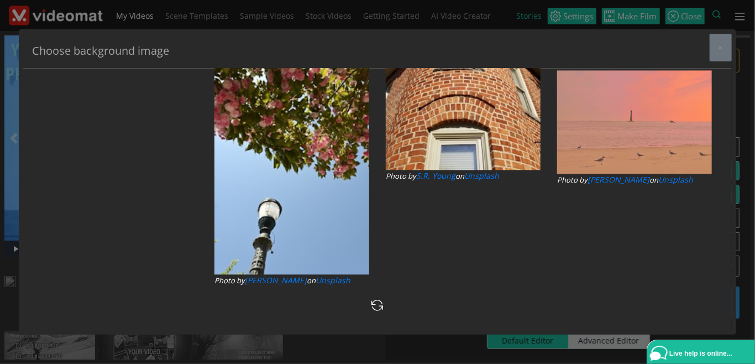
drag, startPoint x: 72, startPoint y: 124, endPoint x: 41, endPoint y: 122, distance: 30.5
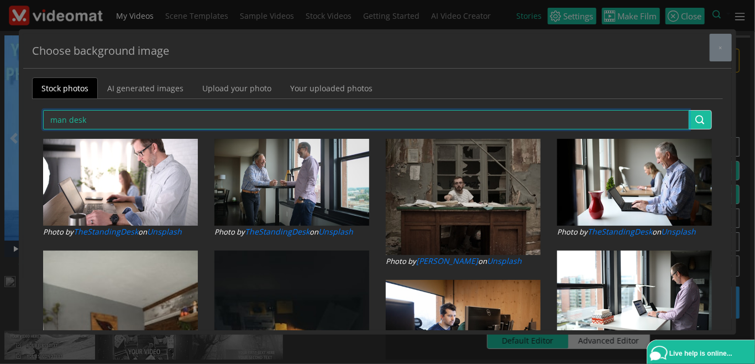
drag, startPoint x: 143, startPoint y: 118, endPoint x: 14, endPoint y: 114, distance: 128.4
click at [43, 114] on input "man desk" at bounding box center [366, 119] width 647 height 19
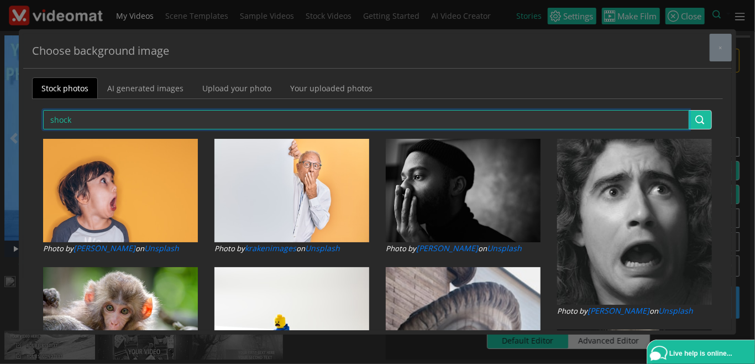
drag, startPoint x: 86, startPoint y: 114, endPoint x: 7, endPoint y: 107, distance: 80.0
click at [43, 110] on input "shock" at bounding box center [366, 119] width 647 height 19
type input "surprise"
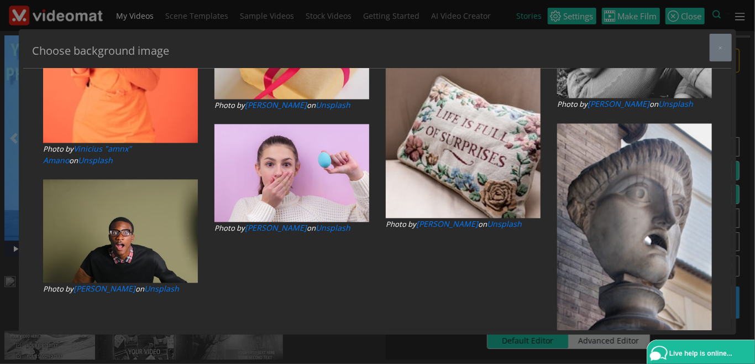
scroll to position [1146, 0]
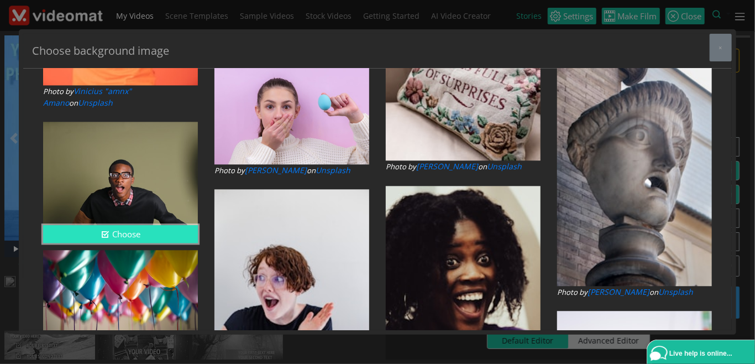
click at [157, 238] on button "Choose" at bounding box center [120, 234] width 155 height 18
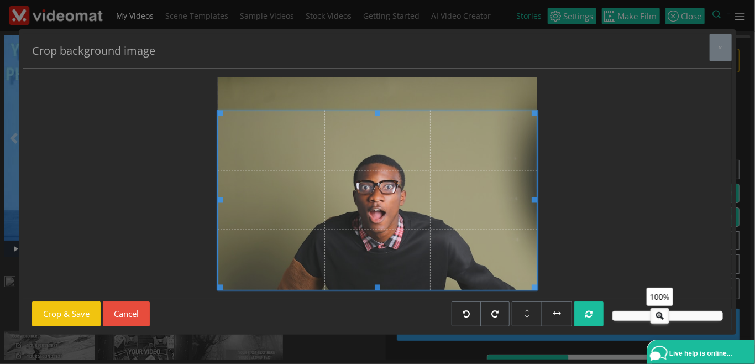
click at [268, 279] on span at bounding box center [378, 200] width 320 height 180
click at [54, 315] on button "Crop & Save" at bounding box center [66, 313] width 69 height 25
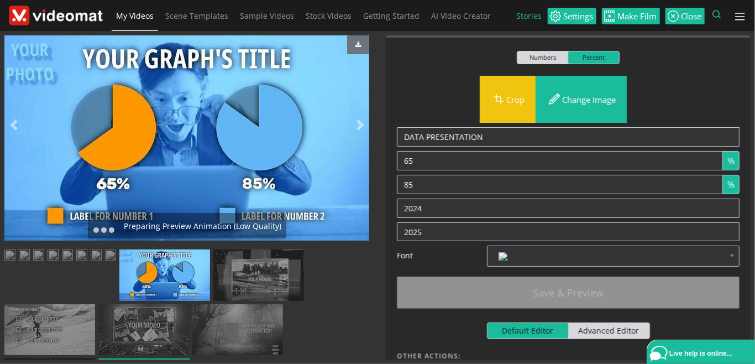
scroll to position [127, 0]
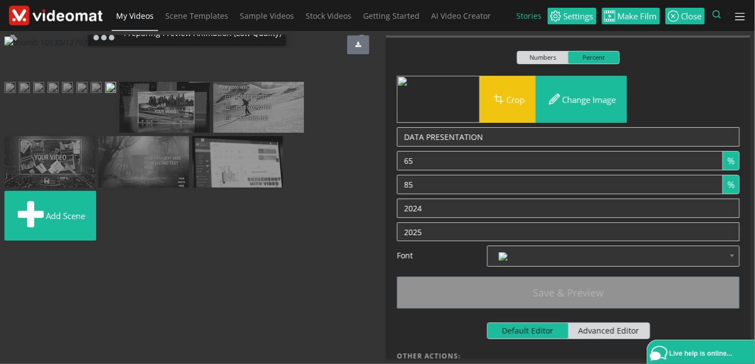
drag, startPoint x: 234, startPoint y: 215, endPoint x: 43, endPoint y: 157, distance: 199.4
click at [43, 157] on ul "Add scene" at bounding box center [186, 151] width 365 height 188
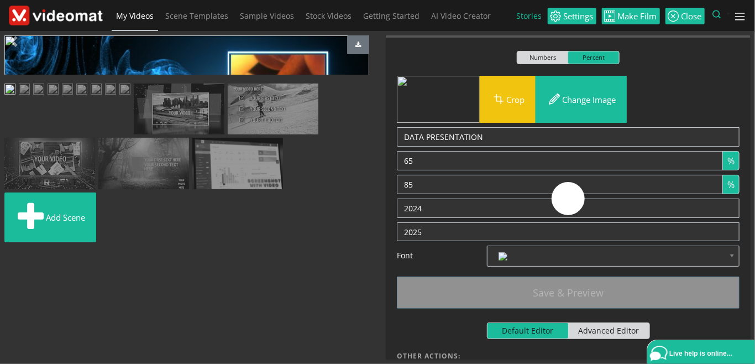
click at [30, 97] on img at bounding box center [24, 91] width 11 height 14
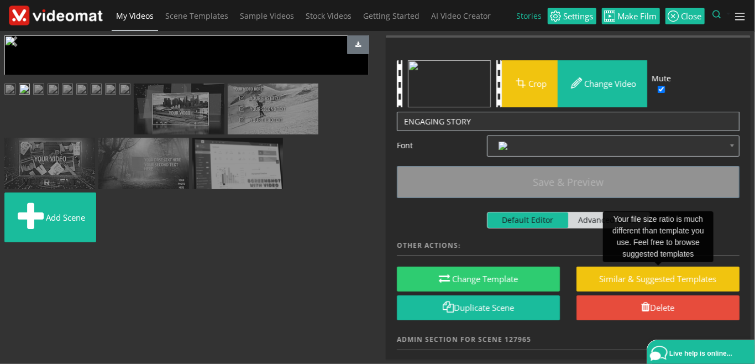
click at [44, 97] on img at bounding box center [38, 91] width 11 height 14
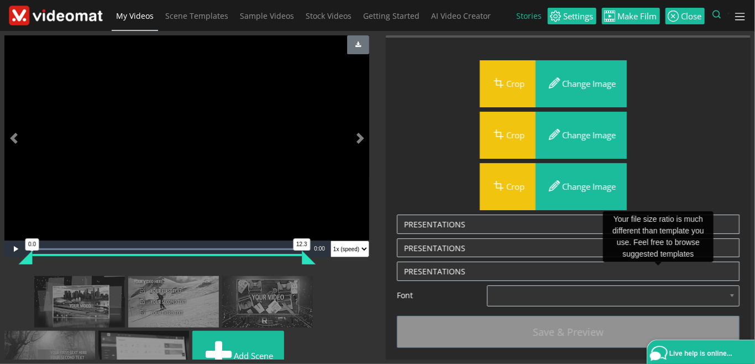
scroll to position [127, 0]
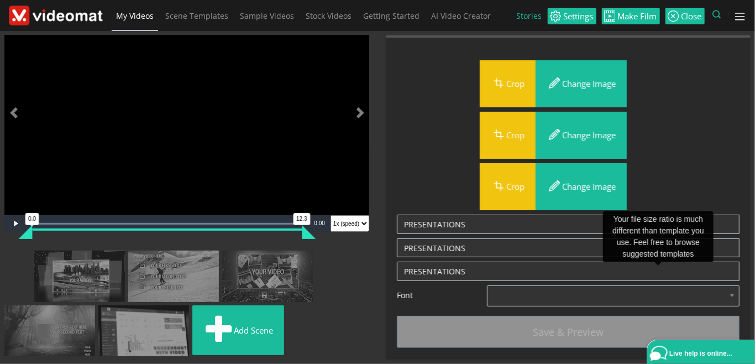
click at [14, 258] on img at bounding box center [14, 258] width 0 height 0
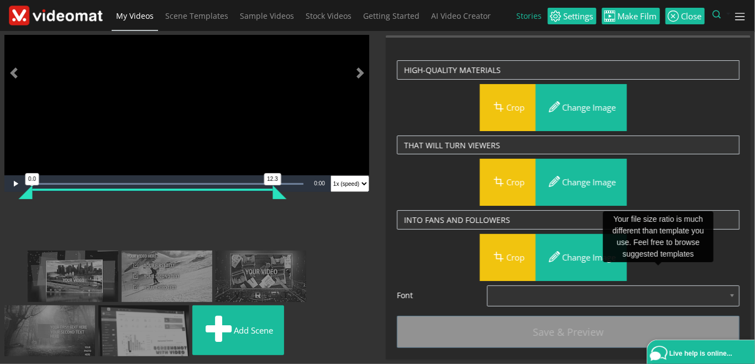
drag, startPoint x: 0, startPoint y: 0, endPoint x: 148, endPoint y: 176, distance: 230.0
click at [148, 211] on ul "Add scene" at bounding box center [186, 285] width 365 height 149
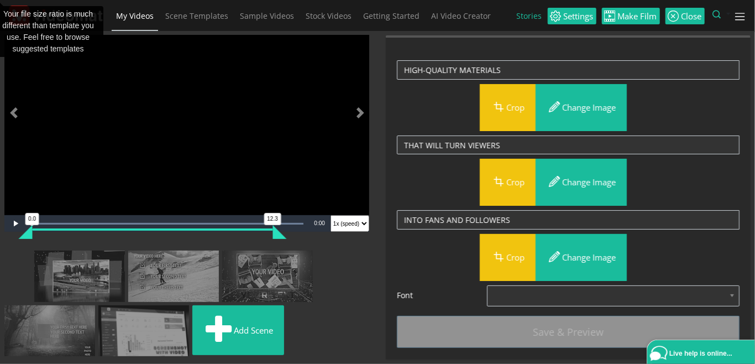
scroll to position [0, 0]
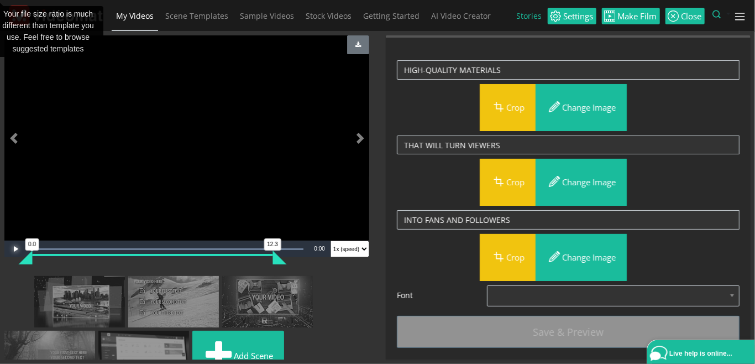
click at [11, 249] on span "Video Player" at bounding box center [15, 249] width 22 height 0
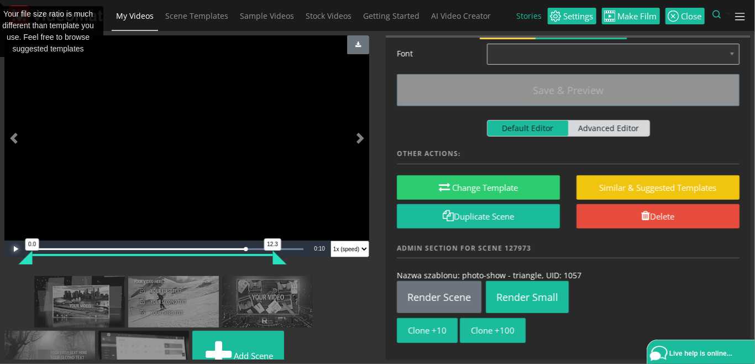
scroll to position [254, 0]
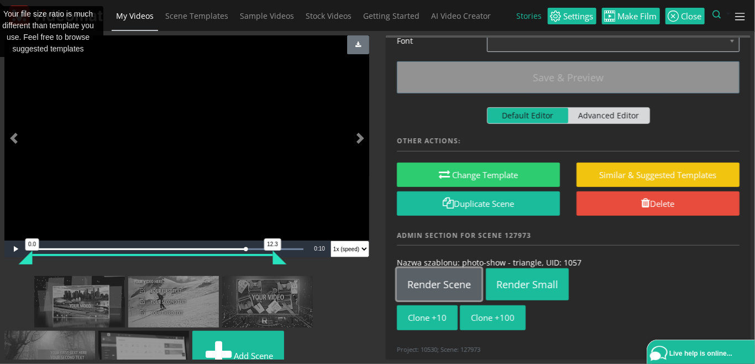
click at [446, 278] on link "Render Scene" at bounding box center [439, 284] width 85 height 32
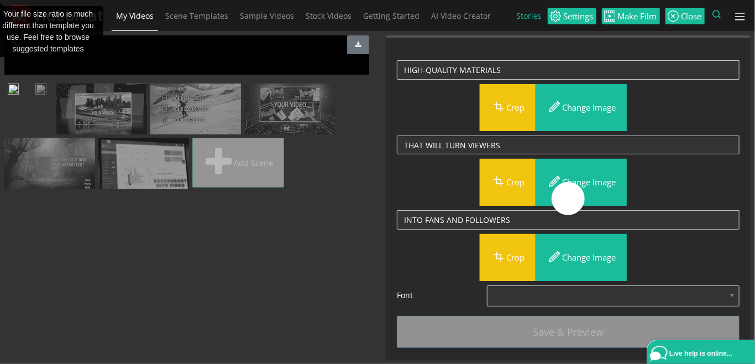
scroll to position [0, 0]
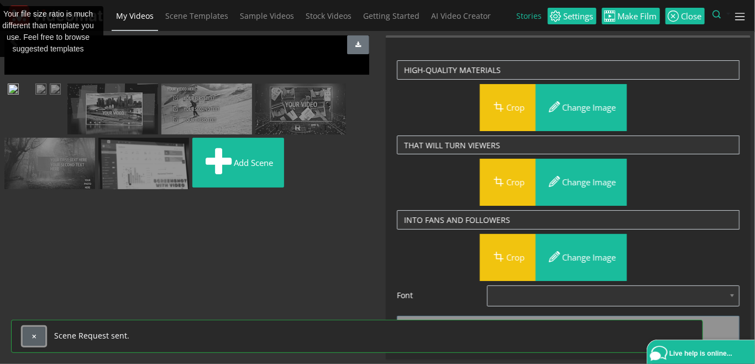
click at [33, 337] on span "button" at bounding box center [34, 336] width 6 height 6
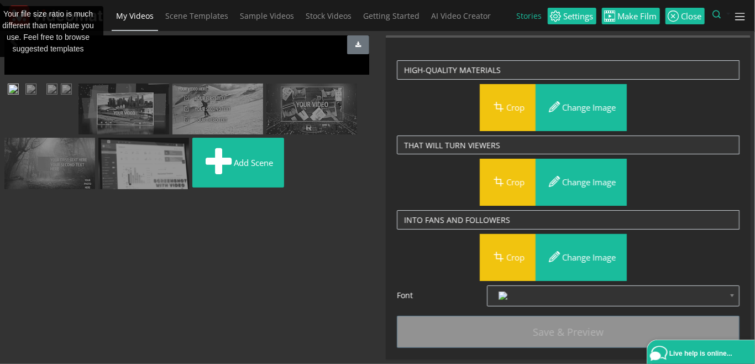
click at [4, 90] on img at bounding box center [4, 90] width 0 height 0
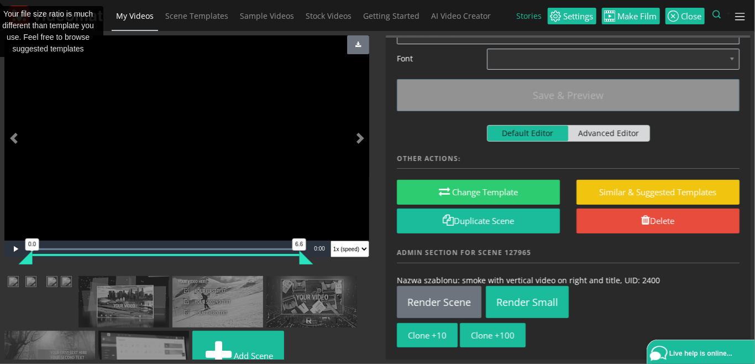
scroll to position [108, 0]
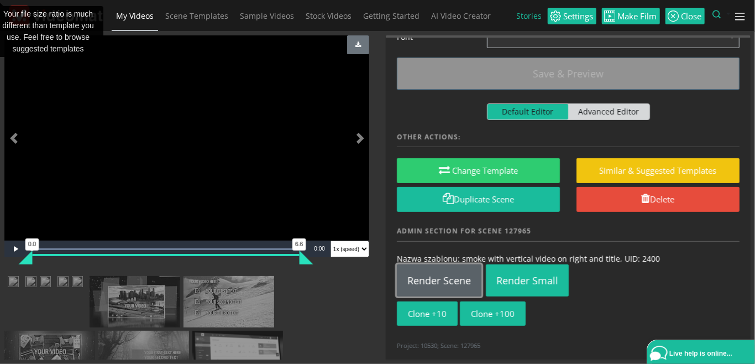
click at [455, 286] on link "Render Scene" at bounding box center [439, 280] width 85 height 32
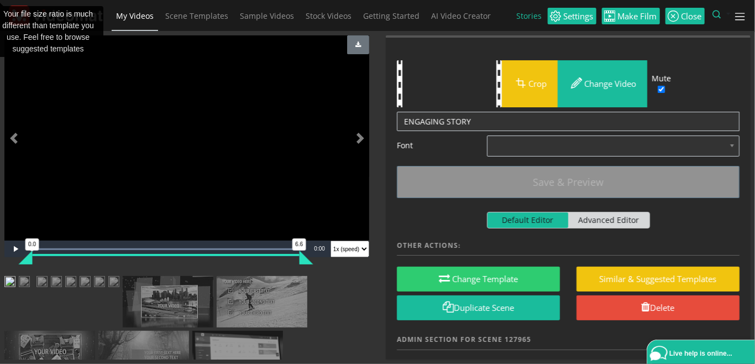
click at [33, 283] on img at bounding box center [33, 283] width 0 height 0
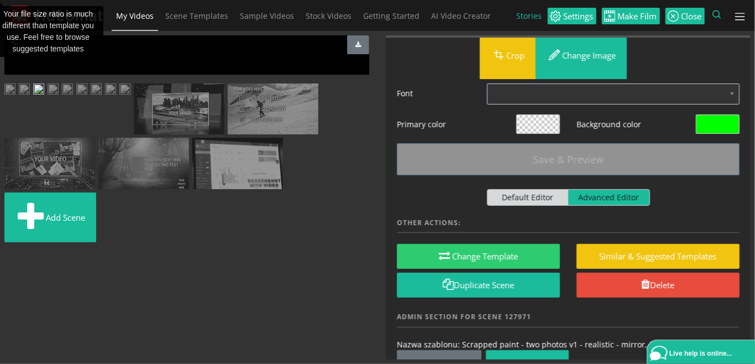
click at [30, 97] on img at bounding box center [24, 91] width 11 height 14
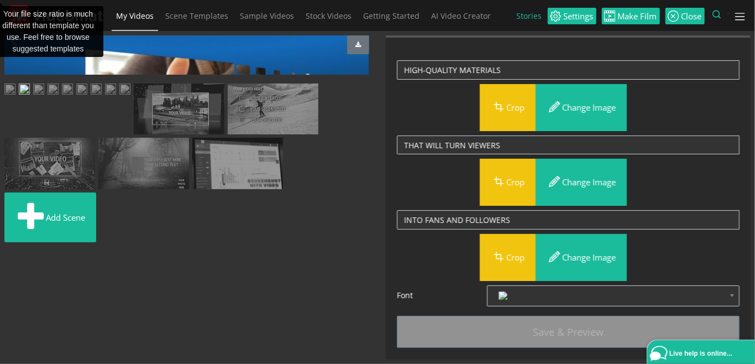
click at [15, 97] on img at bounding box center [9, 91] width 11 height 14
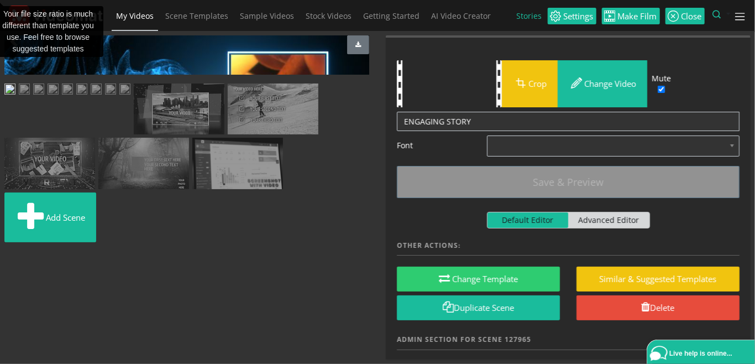
click at [30, 97] on img at bounding box center [24, 91] width 11 height 14
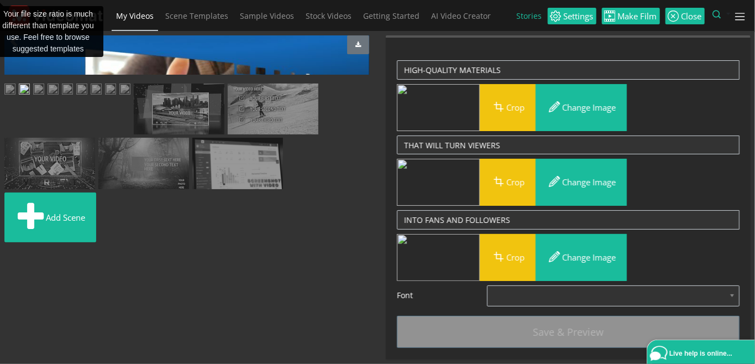
click at [44, 97] on img at bounding box center [38, 91] width 11 height 14
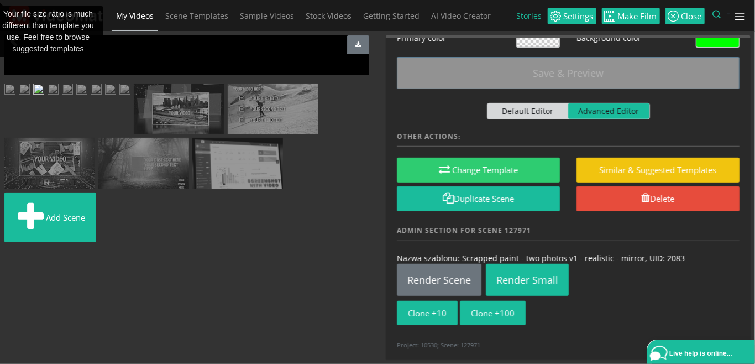
scroll to position [86, 0]
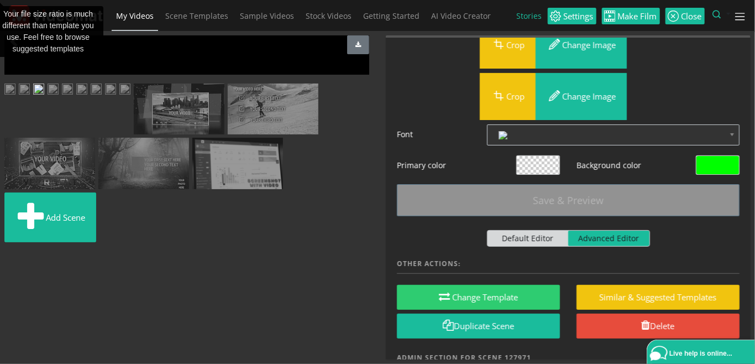
click at [707, 162] on span at bounding box center [718, 165] width 43 height 18
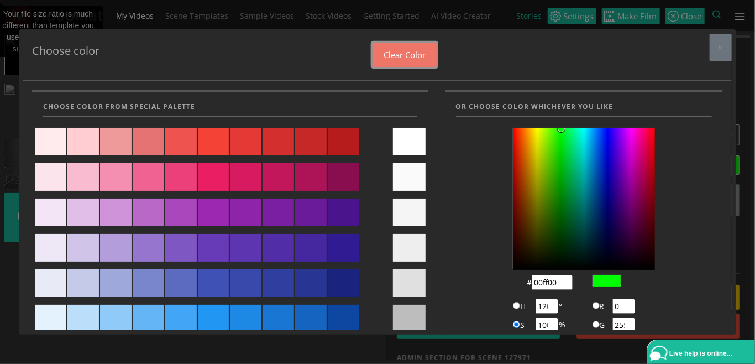
click at [394, 52] on button "Clear color" at bounding box center [405, 55] width 64 height 25
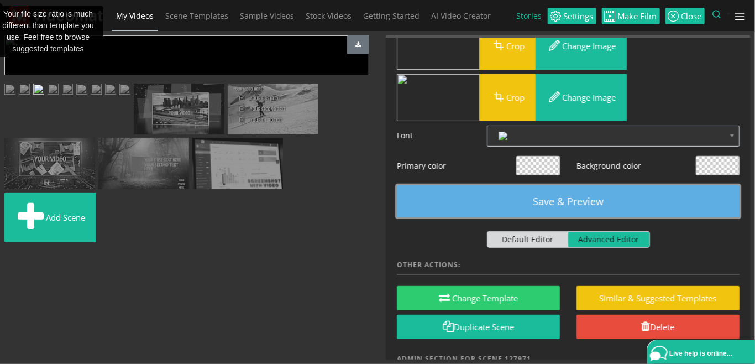
click at [583, 199] on button "Save & Preview" at bounding box center [568, 201] width 343 height 32
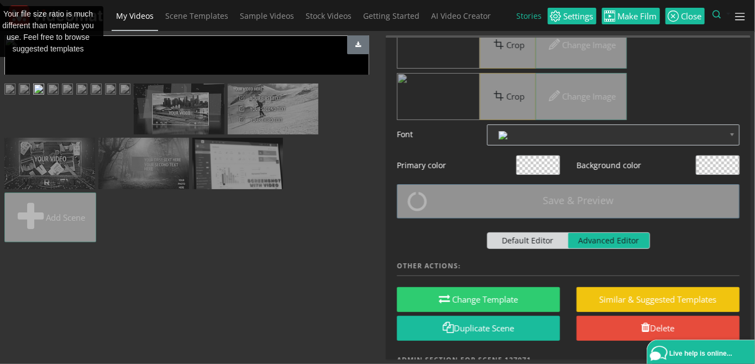
scroll to position [127, 0]
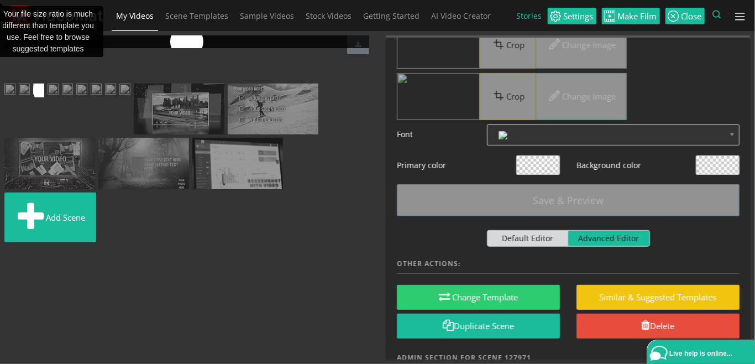
click at [30, 97] on img at bounding box center [24, 91] width 11 height 14
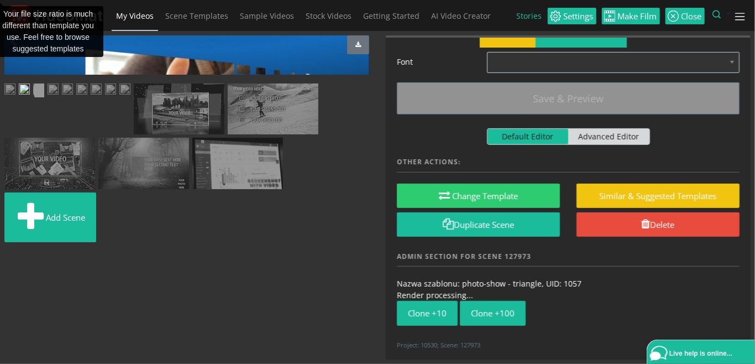
scroll to position [0, 0]
click at [15, 97] on img at bounding box center [9, 91] width 11 height 14
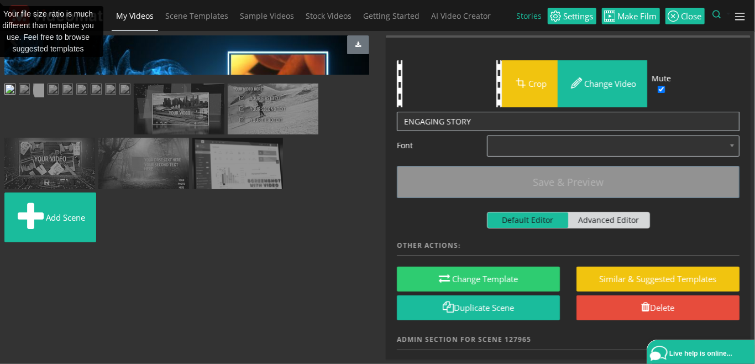
scroll to position [84, 0]
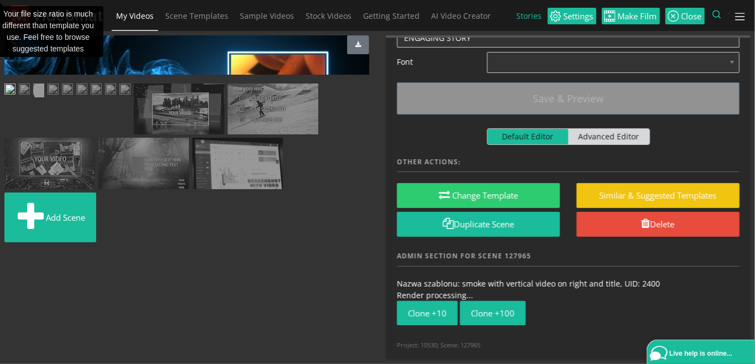
click at [44, 97] on link at bounding box center [38, 91] width 11 height 14
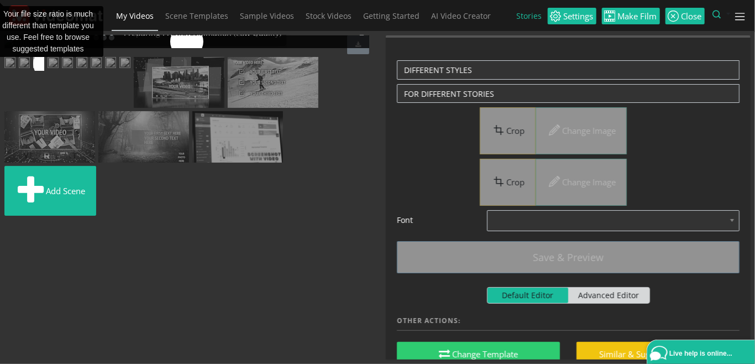
scroll to position [127, 0]
click at [50, 71] on img at bounding box center [53, 64] width 11 height 14
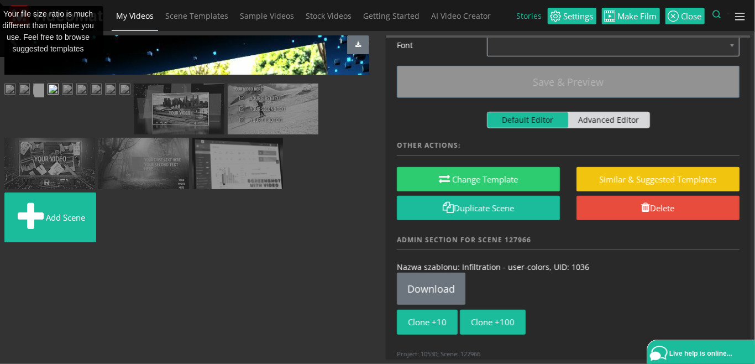
scroll to position [259, 0]
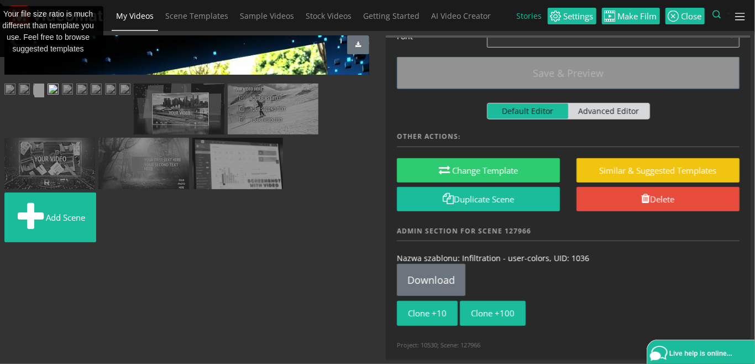
click at [73, 97] on img at bounding box center [67, 91] width 11 height 14
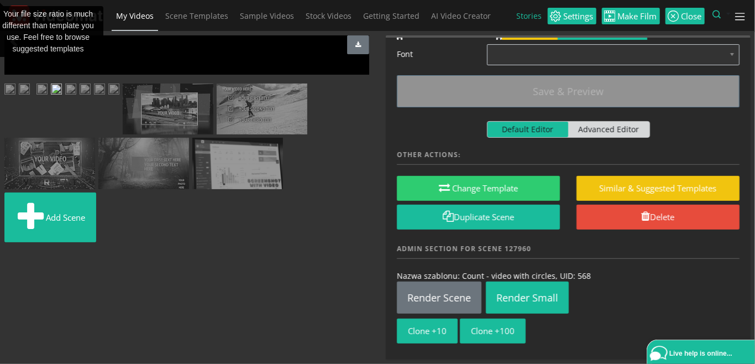
scroll to position [133, 0]
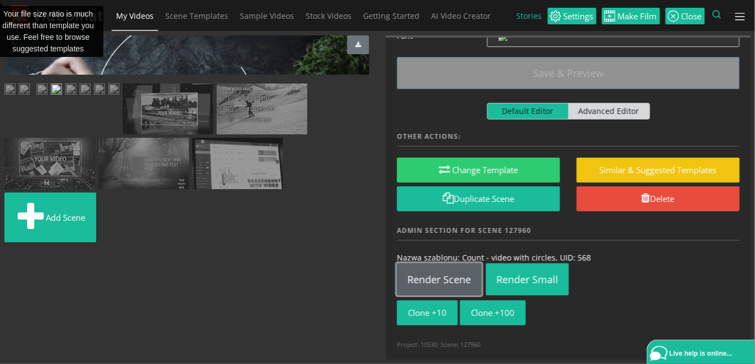
click at [449, 274] on link "Render Scene" at bounding box center [439, 279] width 85 height 32
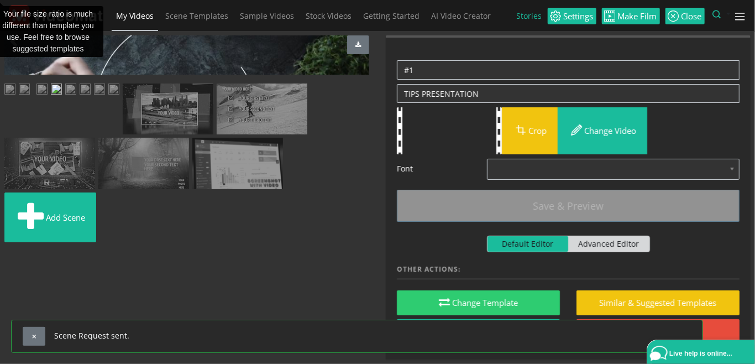
click at [76, 97] on img at bounding box center [70, 91] width 11 height 14
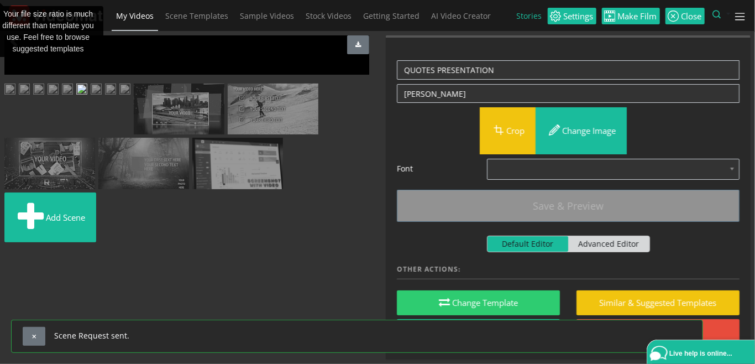
scroll to position [127, 0]
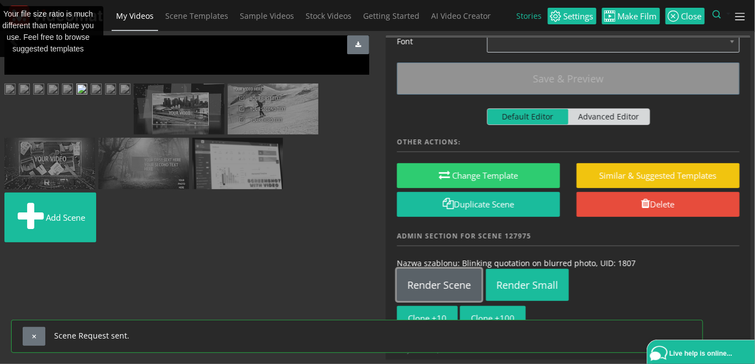
click at [452, 284] on link "Render Scene" at bounding box center [439, 285] width 85 height 32
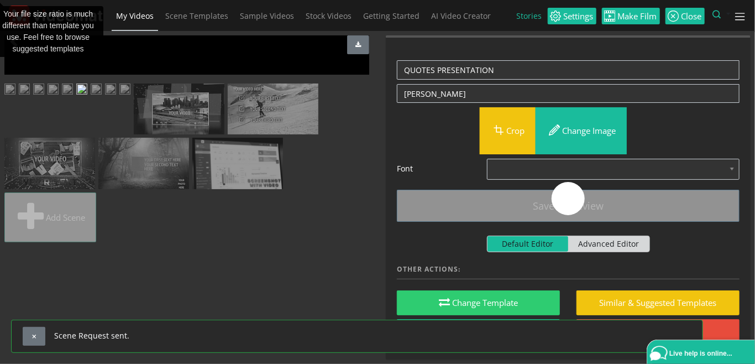
scroll to position [0, 0]
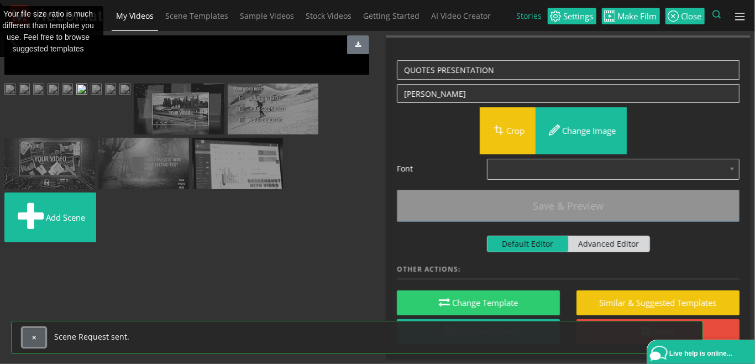
click at [40, 333] on button "button" at bounding box center [34, 336] width 23 height 19
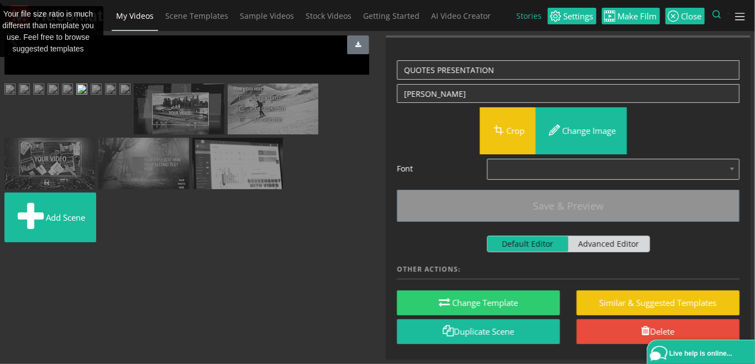
click at [91, 97] on img at bounding box center [96, 91] width 11 height 14
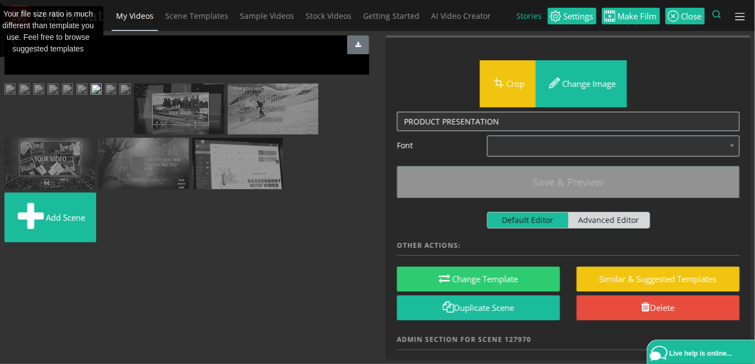
click at [13, 249] on span "Video Player" at bounding box center [15, 249] width 22 height 0
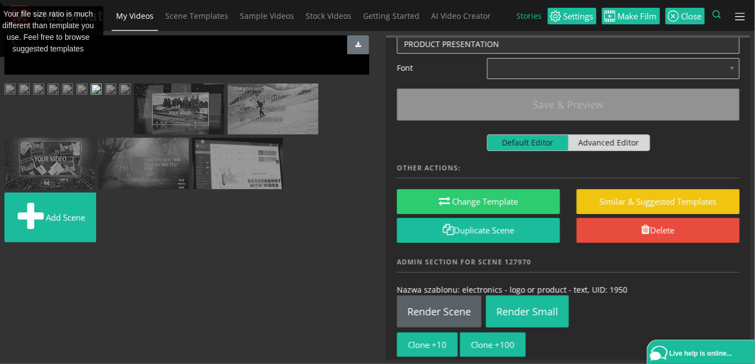
scroll to position [108, 0]
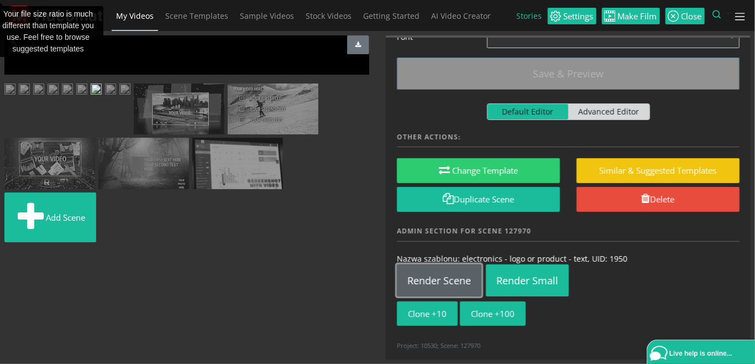
click at [446, 281] on link "Render Scene" at bounding box center [439, 280] width 85 height 32
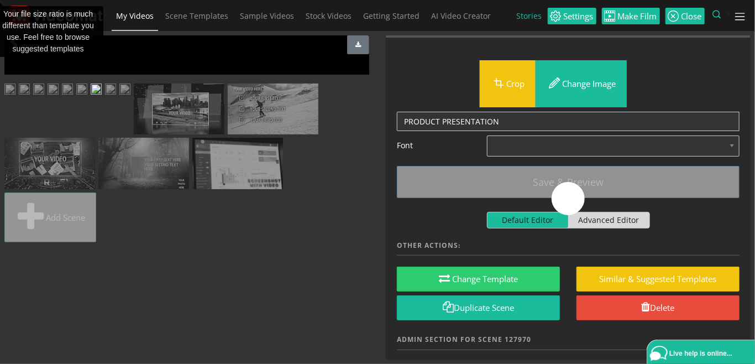
scroll to position [127, 0]
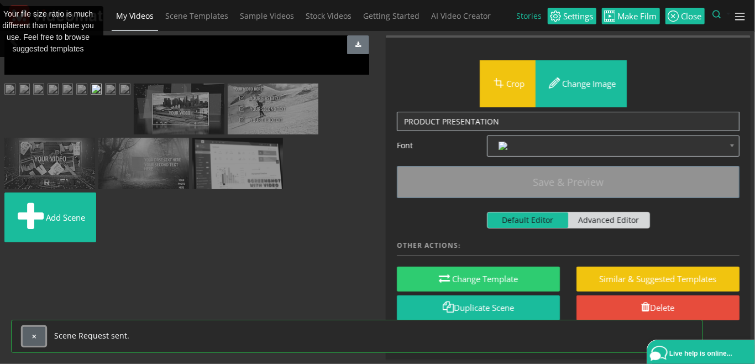
click at [30, 340] on button "button" at bounding box center [34, 336] width 23 height 19
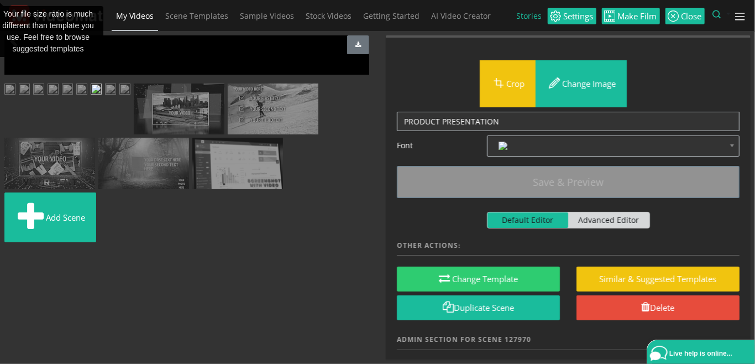
click at [116, 97] on img at bounding box center [110, 91] width 11 height 14
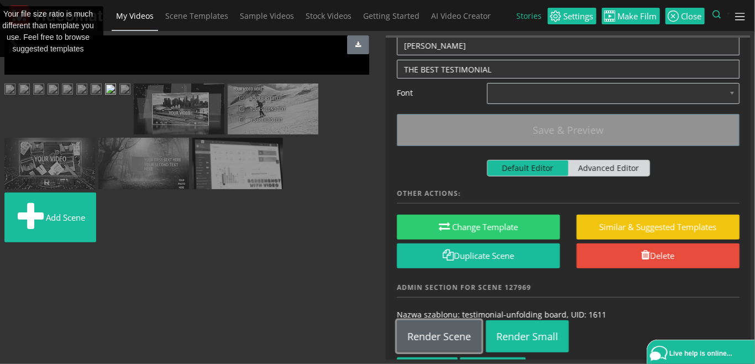
click at [451, 337] on link "Render Scene" at bounding box center [439, 336] width 85 height 32
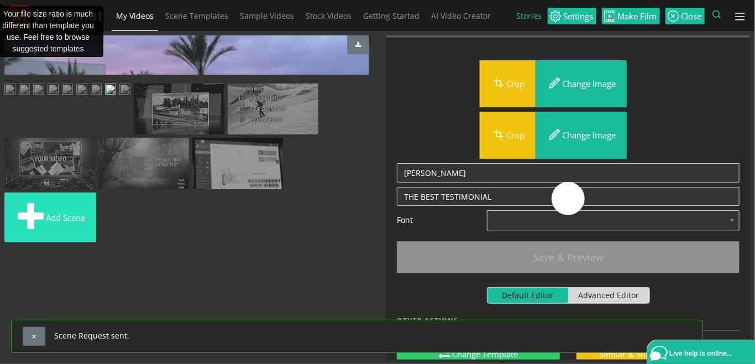
scroll to position [190, 0]
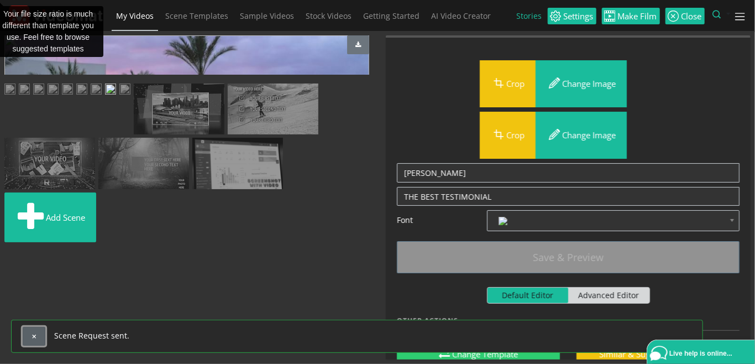
click at [32, 335] on span "button" at bounding box center [34, 336] width 6 height 6
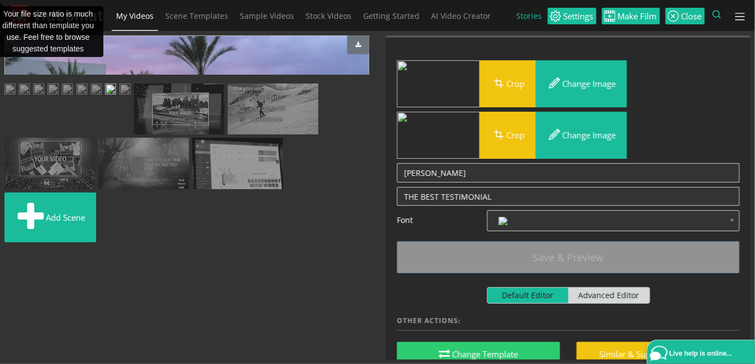
click at [131, 97] on img at bounding box center [124, 91] width 11 height 14
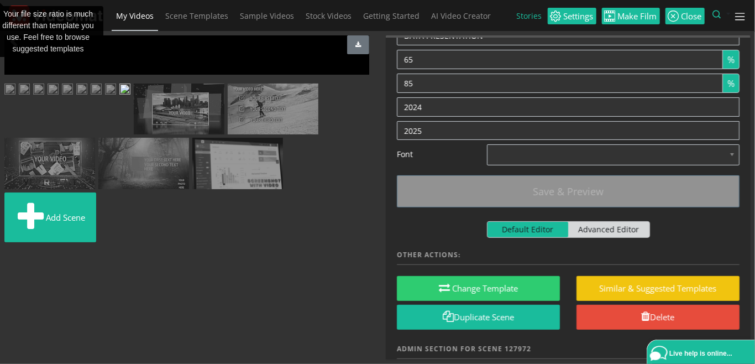
scroll to position [0, 0]
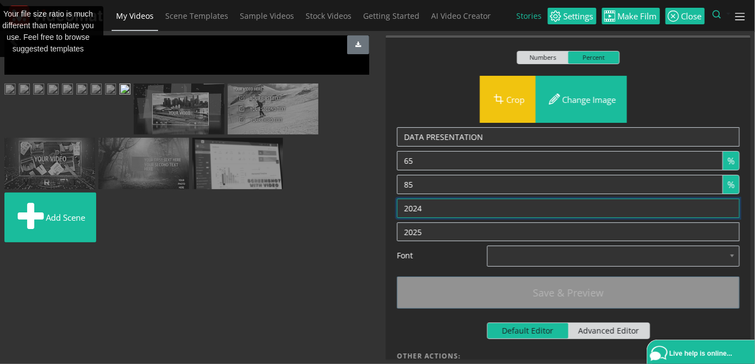
click at [402, 208] on textarea "2024" at bounding box center [568, 208] width 343 height 19
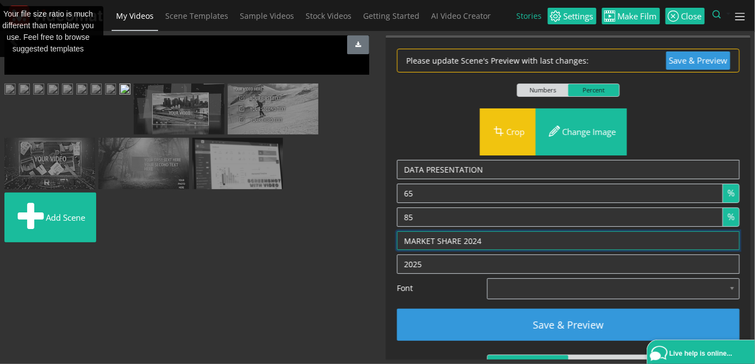
drag, startPoint x: 494, startPoint y: 237, endPoint x: 381, endPoint y: 233, distance: 112.9
click at [397, 233] on textarea "2024" at bounding box center [568, 240] width 343 height 19
type textarea "MARKET SHARE 2024"
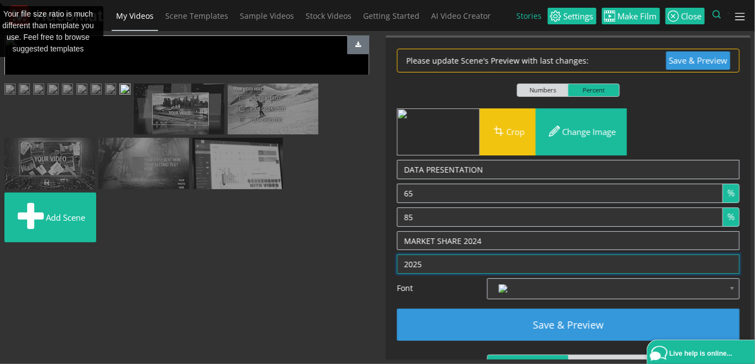
drag, startPoint x: 446, startPoint y: 262, endPoint x: 408, endPoint y: 264, distance: 38.2
click at [408, 264] on textarea "2025" at bounding box center [568, 263] width 343 height 19
click at [404, 262] on textarea "2025" at bounding box center [568, 263] width 343 height 19
paste textarea "MARKET SHARE 2024"
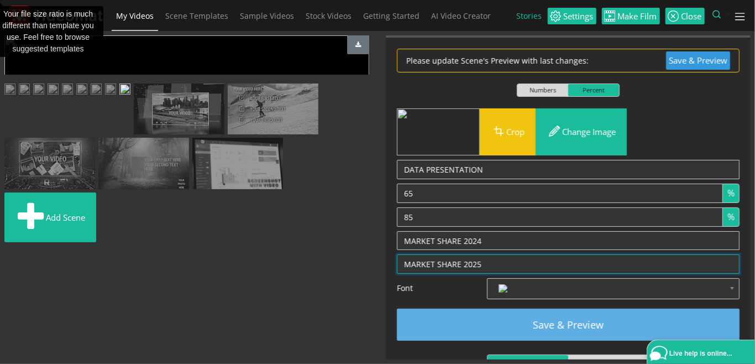
type textarea "MARKET SHARE 2025"
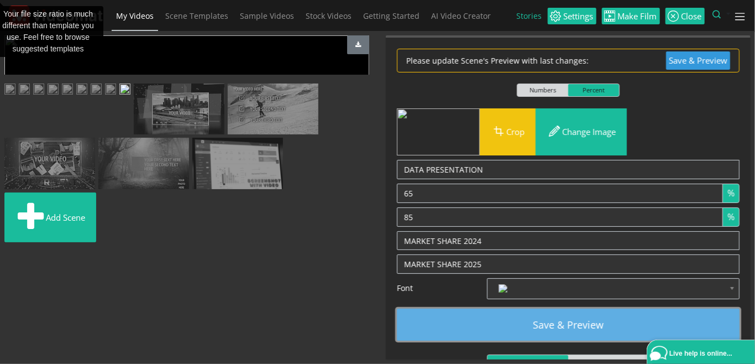
click at [555, 327] on button "Save & Preview" at bounding box center [568, 325] width 343 height 32
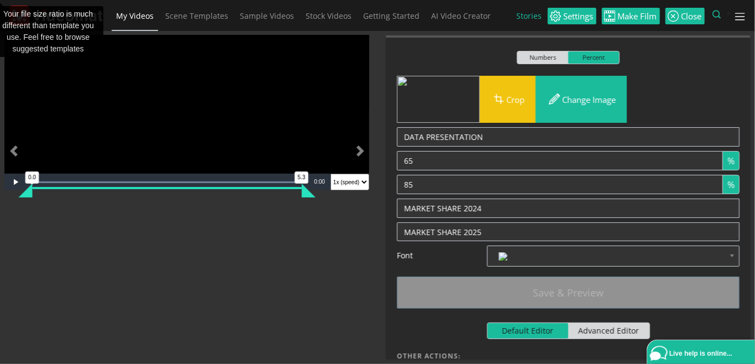
scroll to position [127, 0]
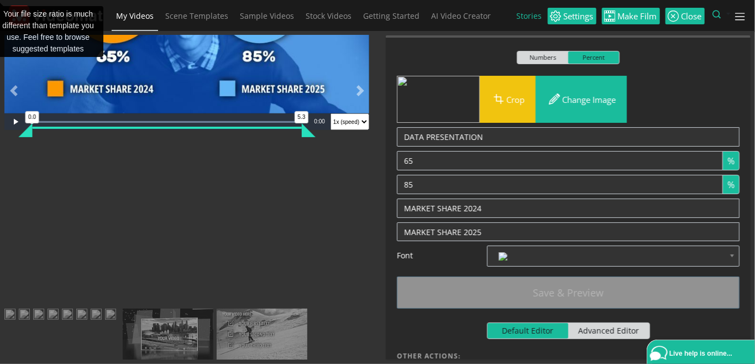
click at [91, 309] on img at bounding box center [96, 316] width 11 height 14
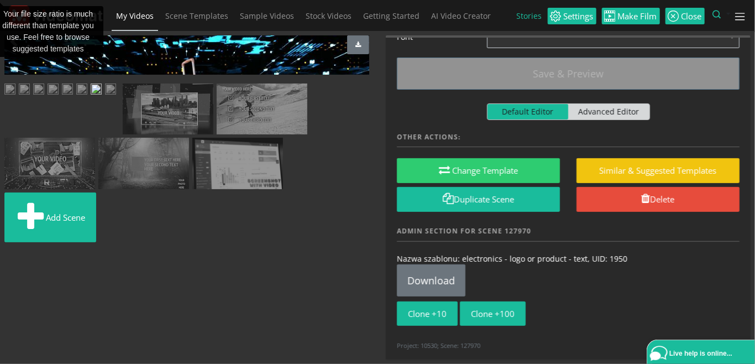
scroll to position [190, 0]
click at [134, 135] on img at bounding box center [179, 109] width 91 height 51
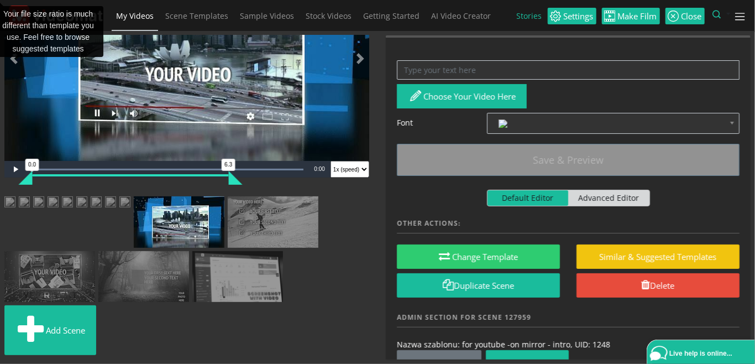
click at [95, 279] on img at bounding box center [49, 276] width 91 height 51
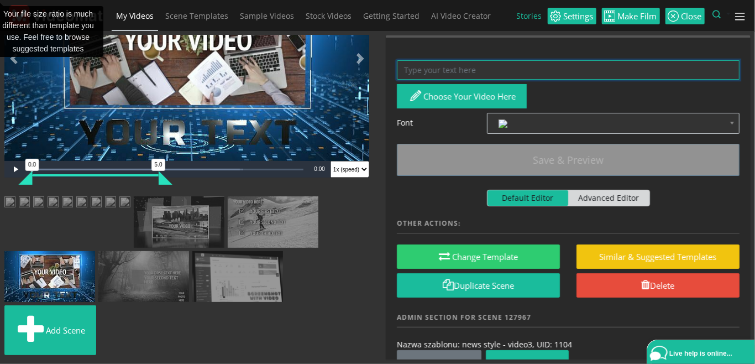
click at [435, 67] on textarea at bounding box center [568, 69] width 343 height 19
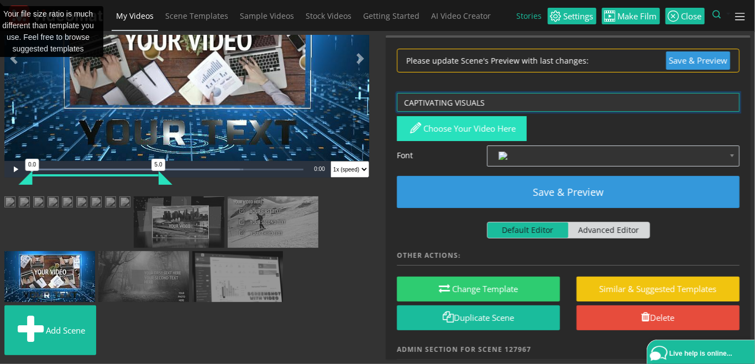
type textarea "CAPTIVATING VISUALS"
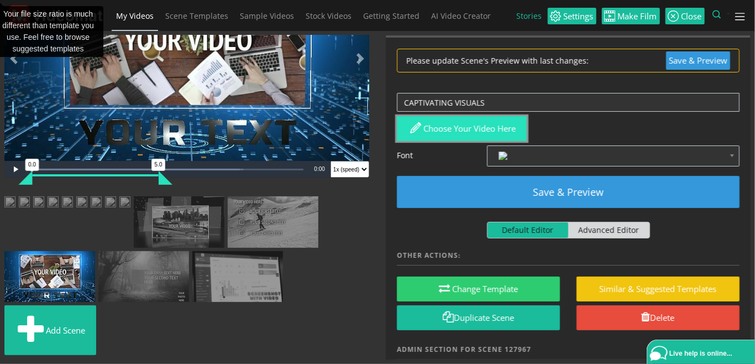
click at [461, 127] on button "Choose your video here" at bounding box center [462, 128] width 130 height 25
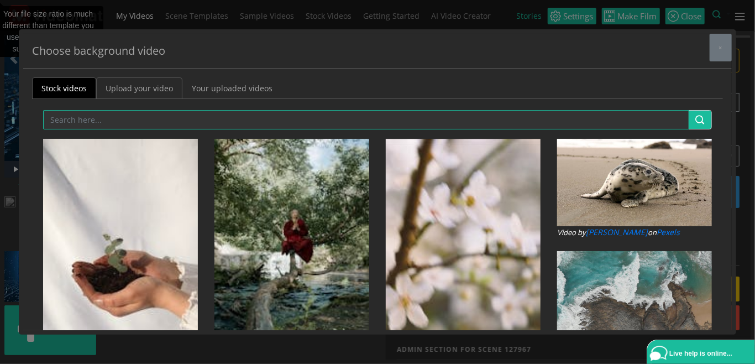
click at [163, 87] on link "Upload your video" at bounding box center [139, 88] width 86 height 22
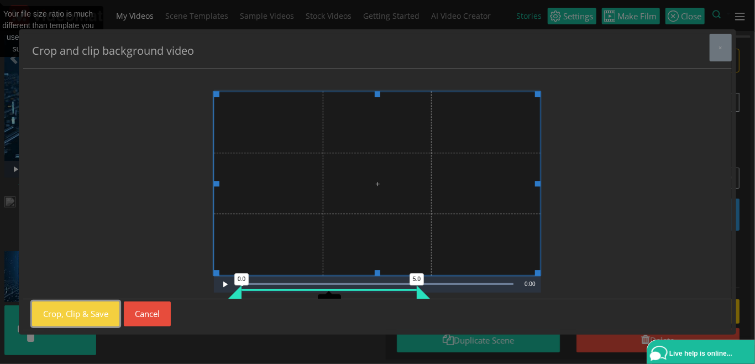
click at [90, 317] on button "Crop, Clip & Save" at bounding box center [75, 313] width 87 height 25
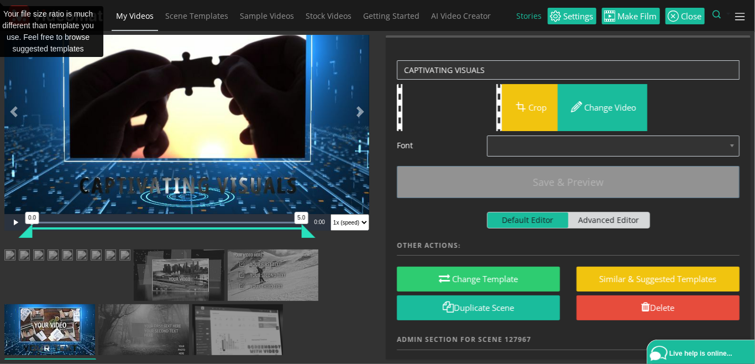
scroll to position [0, 0]
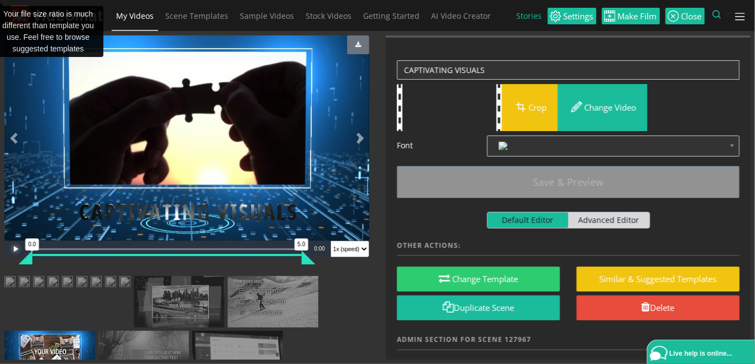
click at [14, 249] on span "Video Player" at bounding box center [15, 249] width 22 height 0
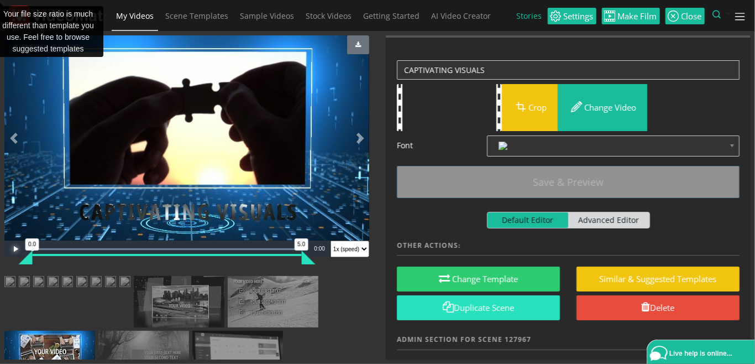
scroll to position [108, 0]
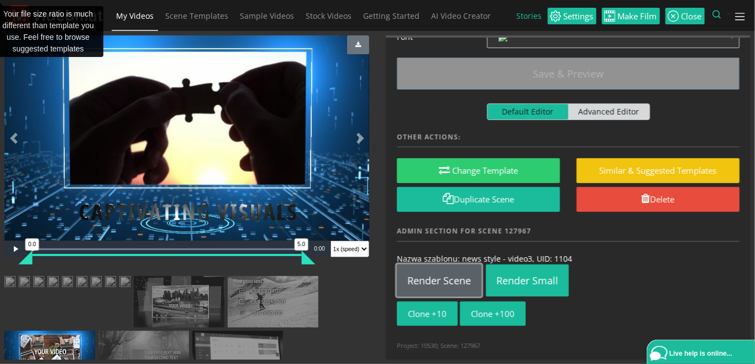
click at [437, 277] on link "Render Scene" at bounding box center [439, 280] width 85 height 32
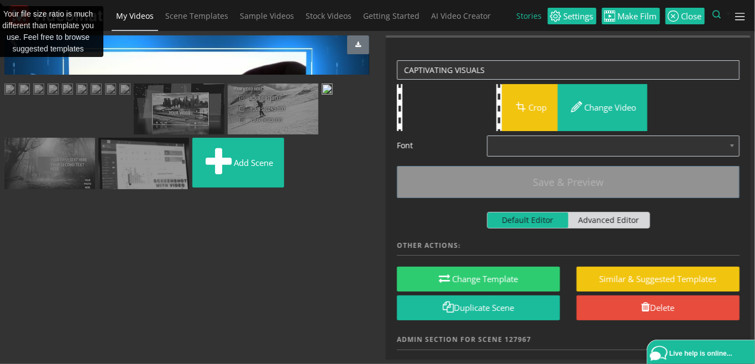
scroll to position [190, 0]
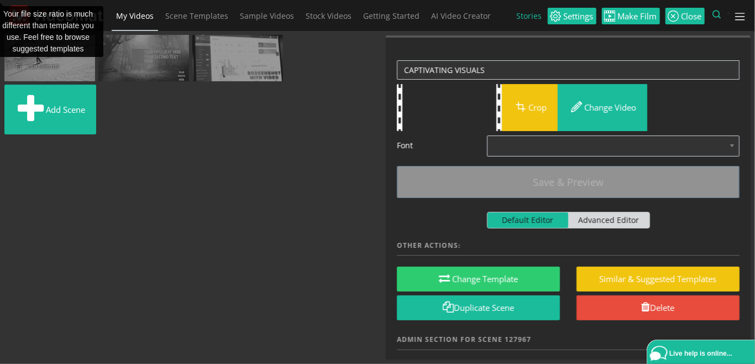
drag, startPoint x: 209, startPoint y: 280, endPoint x: 15, endPoint y: 280, distance: 193.6
click at [15, 139] on ul "Add scene" at bounding box center [186, 45] width 365 height 188
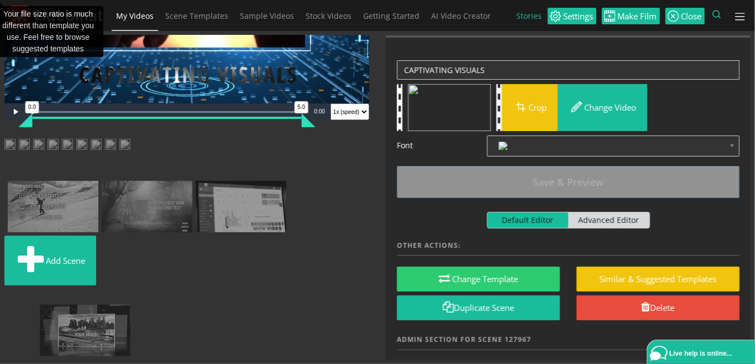
drag, startPoint x: 58, startPoint y: 278, endPoint x: 129, endPoint y: 279, distance: 70.8
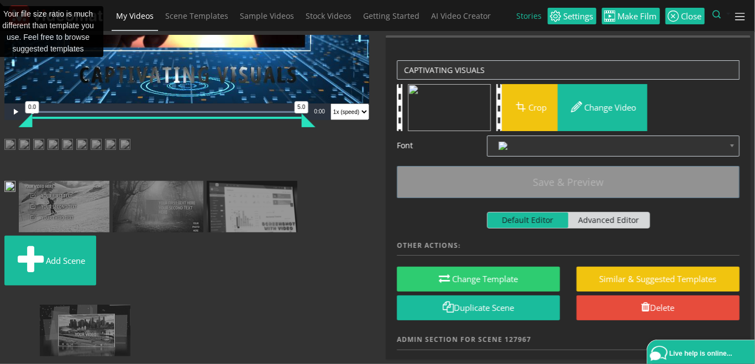
click at [129, 279] on ul "Add scene" at bounding box center [186, 214] width 365 height 150
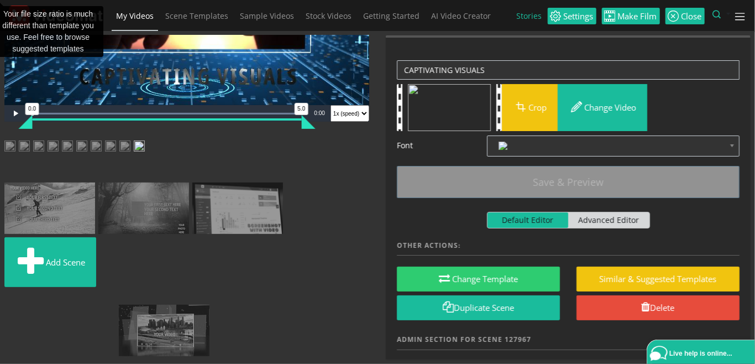
drag, startPoint x: 84, startPoint y: 283, endPoint x: 193, endPoint y: 282, distance: 108.9
click at [193, 282] on ul "Add scene" at bounding box center [186, 215] width 365 height 150
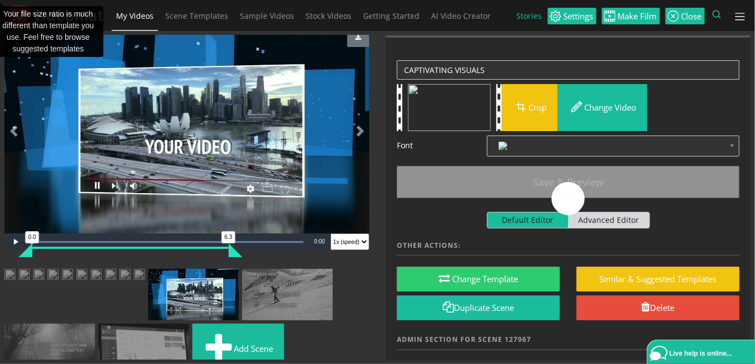
scroll to position [0, 0]
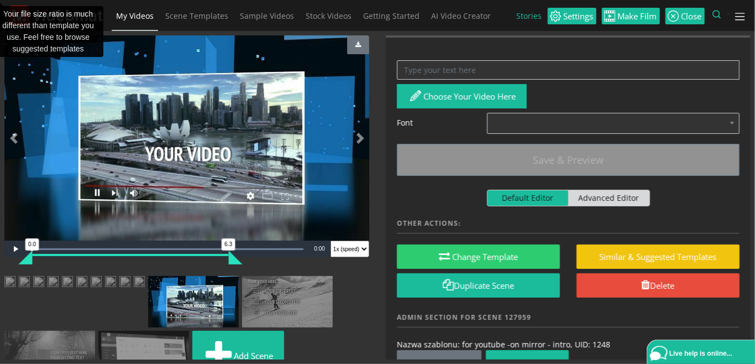
click at [15, 290] on img at bounding box center [9, 283] width 11 height 14
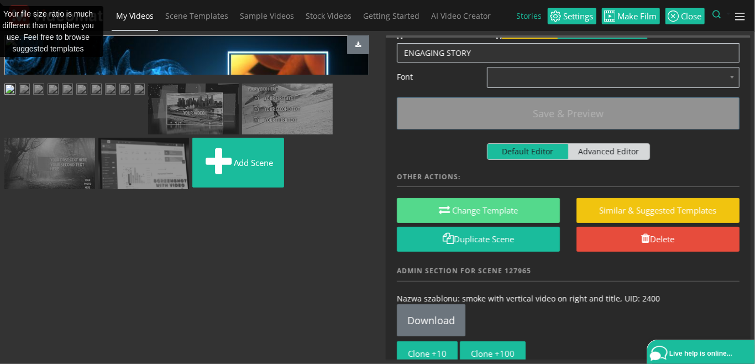
scroll to position [108, 0]
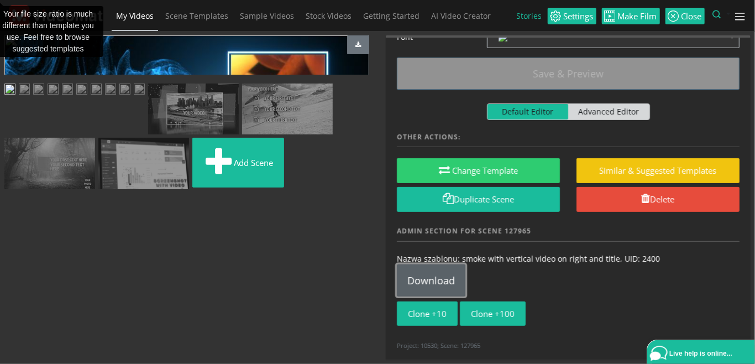
click at [428, 278] on link "Download" at bounding box center [431, 280] width 69 height 32
click at [30, 97] on img at bounding box center [24, 91] width 11 height 14
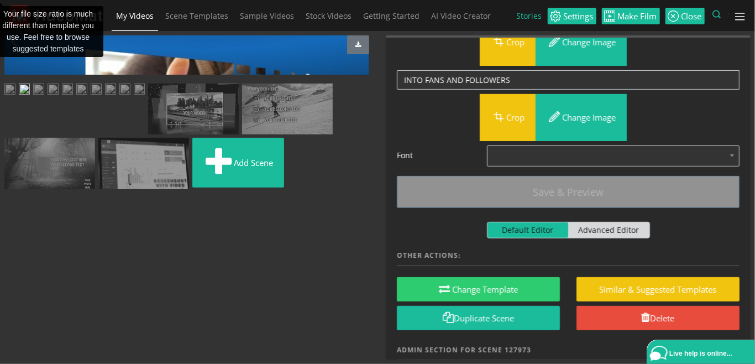
scroll to position [254, 0]
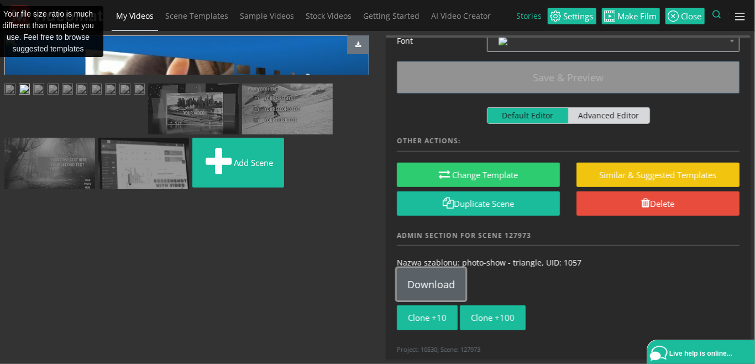
click at [441, 284] on link "Download" at bounding box center [431, 284] width 69 height 32
click at [44, 97] on img at bounding box center [38, 91] width 11 height 14
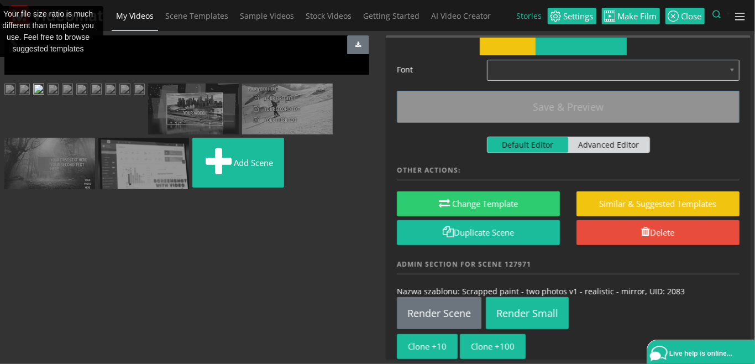
scroll to position [184, 0]
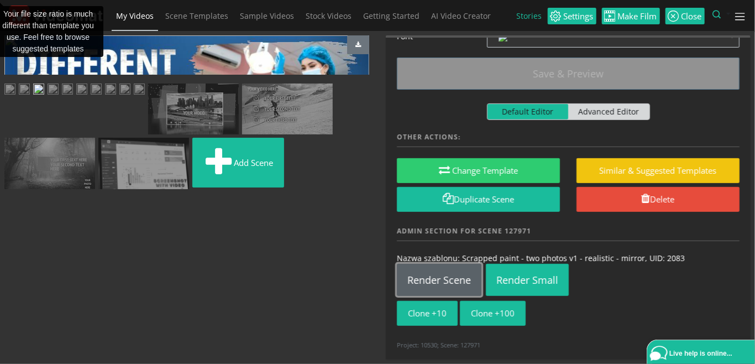
click at [439, 283] on link "Render Scene" at bounding box center [439, 280] width 85 height 32
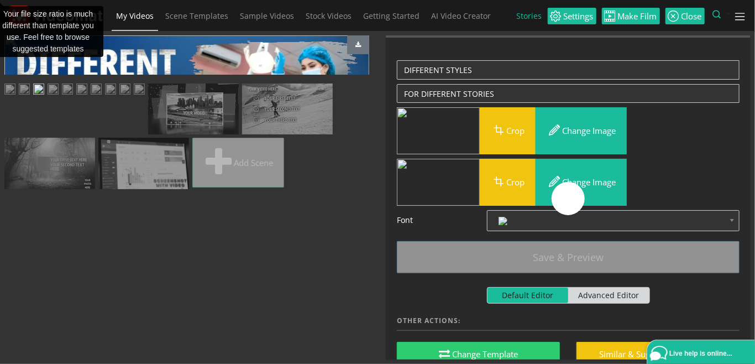
scroll to position [127, 0]
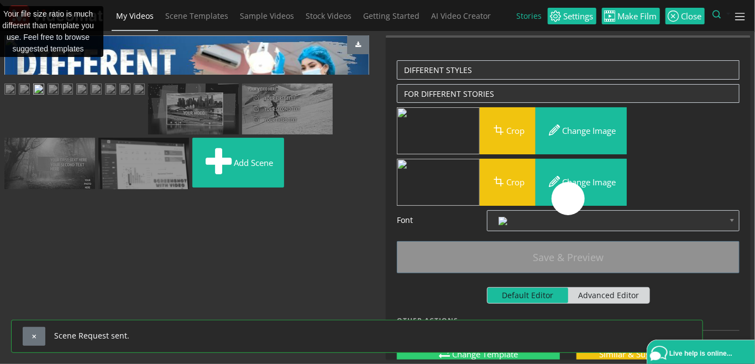
click at [56, 97] on img at bounding box center [53, 91] width 11 height 14
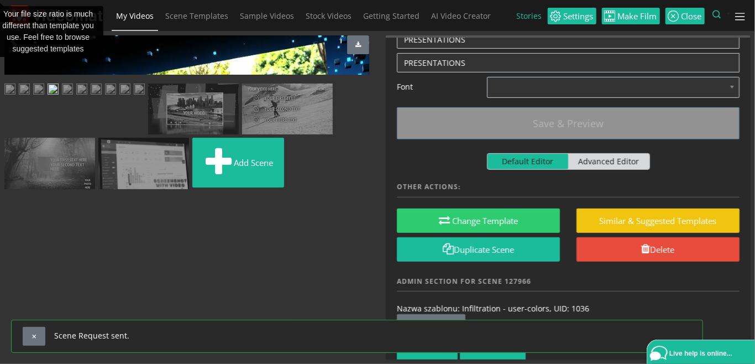
scroll to position [254, 0]
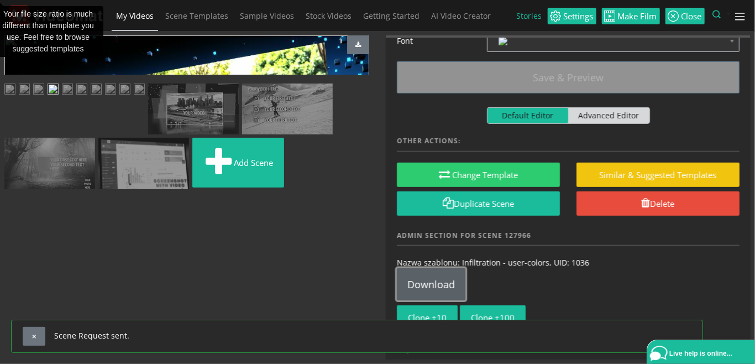
click at [424, 273] on link "Download" at bounding box center [431, 284] width 69 height 32
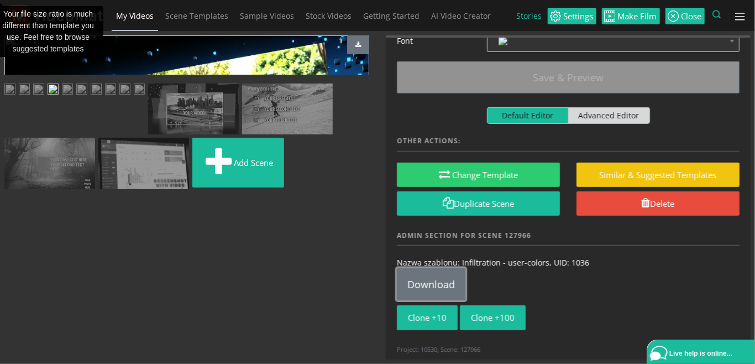
click at [73, 97] on img at bounding box center [67, 91] width 11 height 14
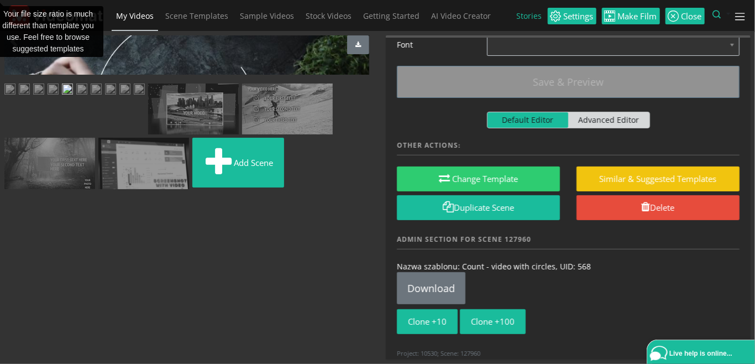
scroll to position [133, 0]
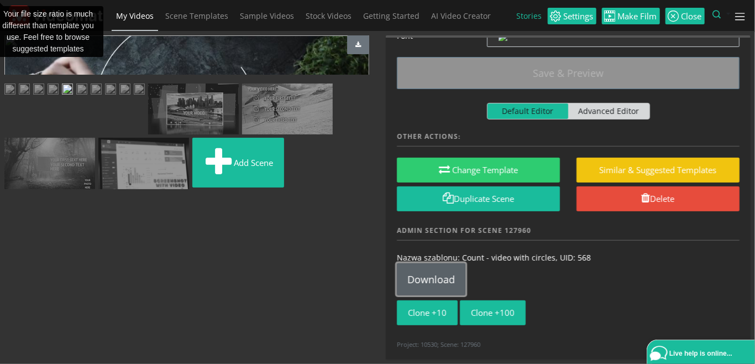
click at [439, 275] on link "Download" at bounding box center [431, 279] width 69 height 32
click at [87, 97] on img at bounding box center [81, 91] width 11 height 14
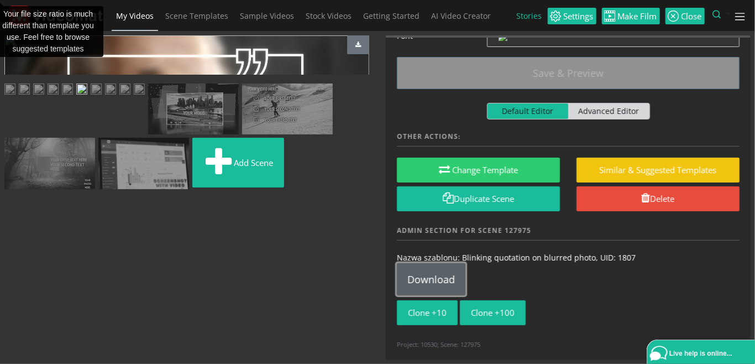
click at [449, 274] on link "Download" at bounding box center [431, 279] width 69 height 32
click at [91, 97] on img at bounding box center [96, 91] width 11 height 14
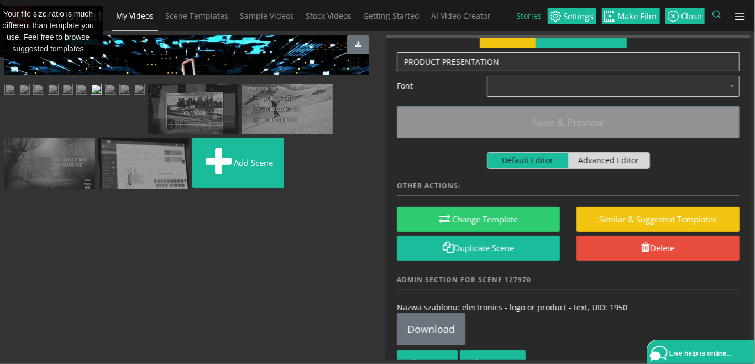
scroll to position [108, 0]
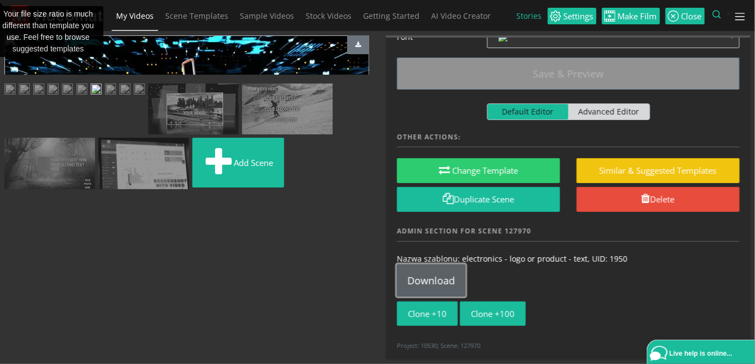
click at [426, 271] on link "Download" at bounding box center [431, 280] width 69 height 32
click at [116, 97] on img at bounding box center [110, 91] width 11 height 14
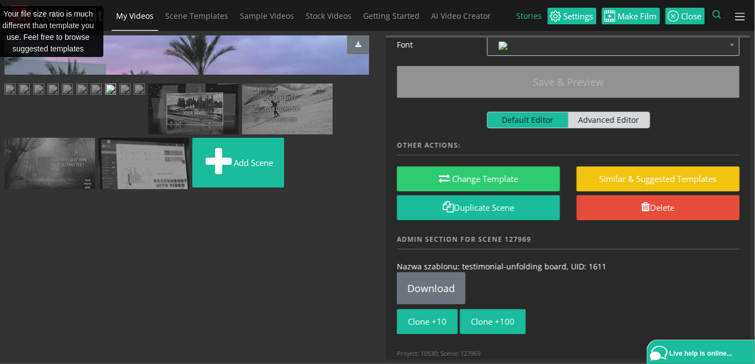
scroll to position [184, 0]
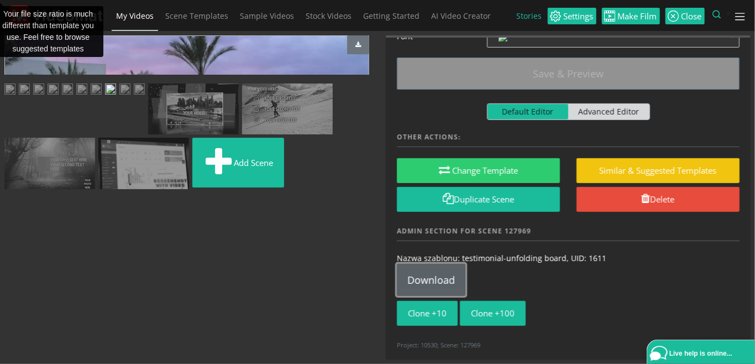
click at [448, 271] on link "Download" at bounding box center [431, 280] width 69 height 32
click at [131, 97] on img at bounding box center [124, 91] width 11 height 14
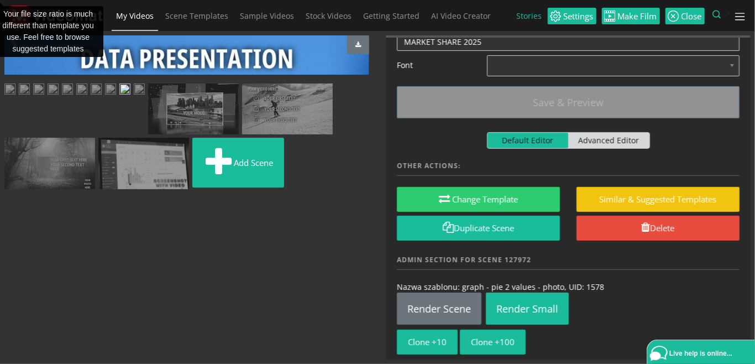
scroll to position [219, 0]
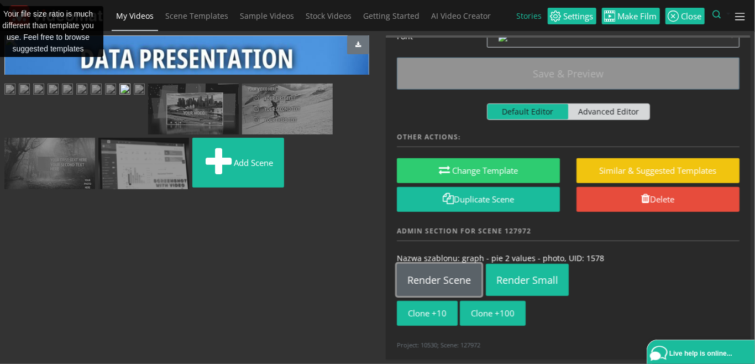
click at [435, 277] on link "Render Scene" at bounding box center [439, 280] width 85 height 32
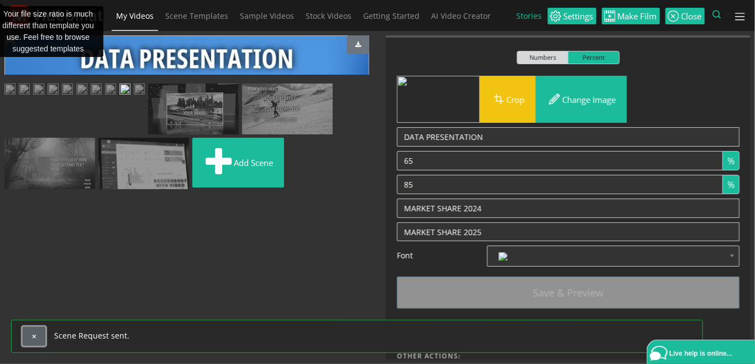
click at [37, 338] on span "button" at bounding box center [34, 336] width 6 height 6
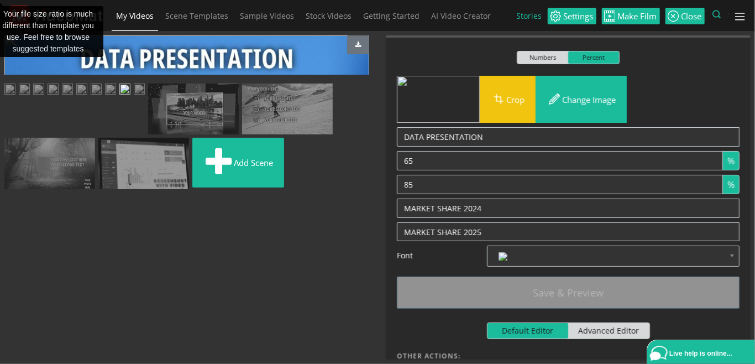
click at [134, 97] on img at bounding box center [139, 91] width 11 height 14
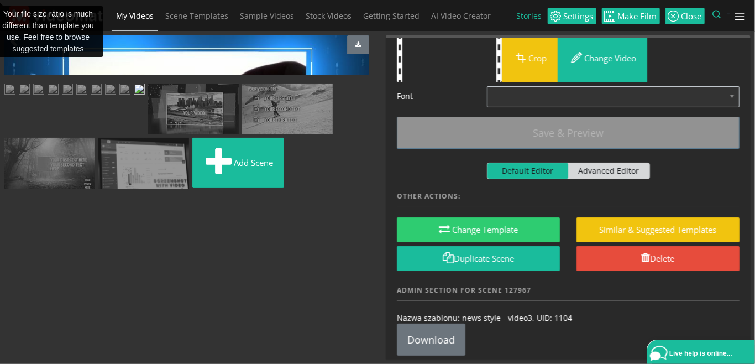
scroll to position [108, 0]
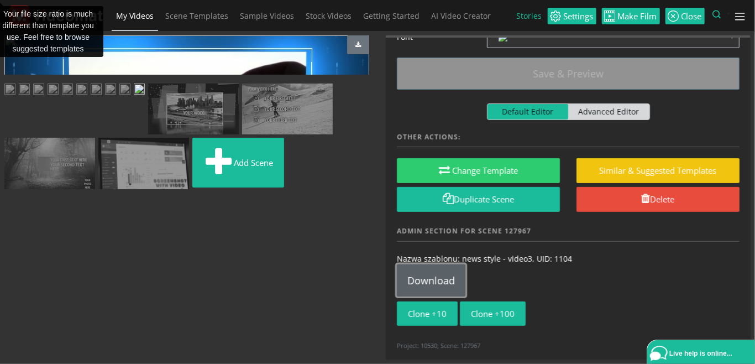
click at [445, 284] on link "Download" at bounding box center [431, 280] width 69 height 32
click at [44, 97] on img at bounding box center [38, 91] width 11 height 14
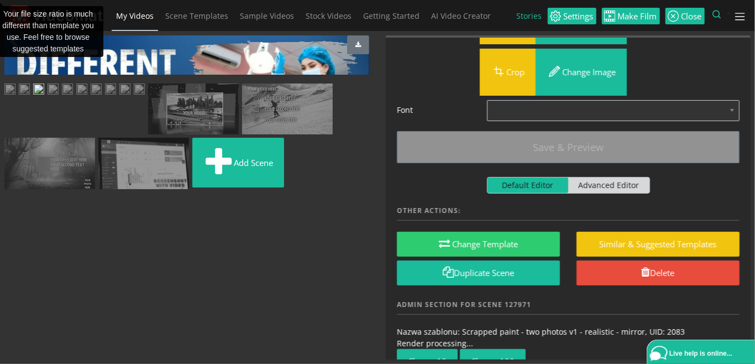
scroll to position [159, 0]
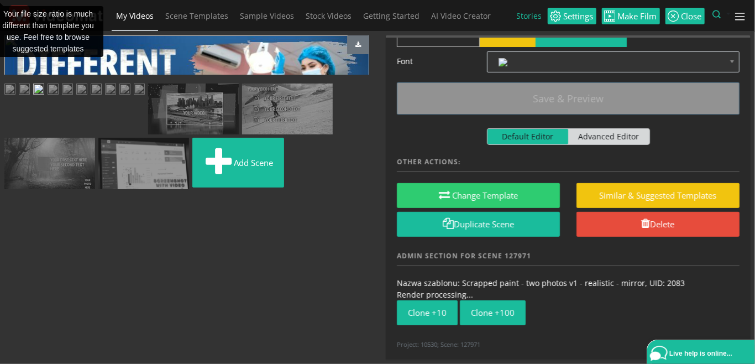
click at [131, 97] on img at bounding box center [124, 91] width 11 height 14
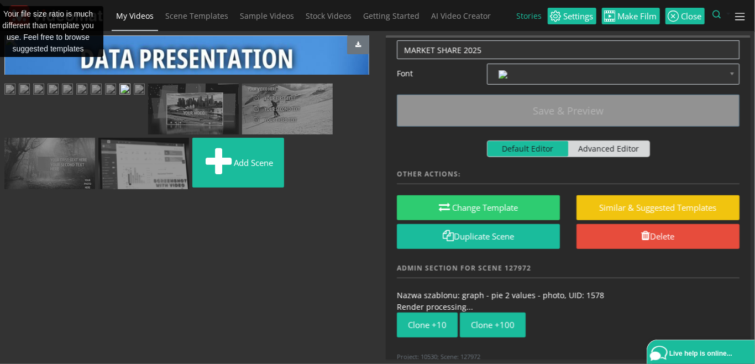
scroll to position [194, 0]
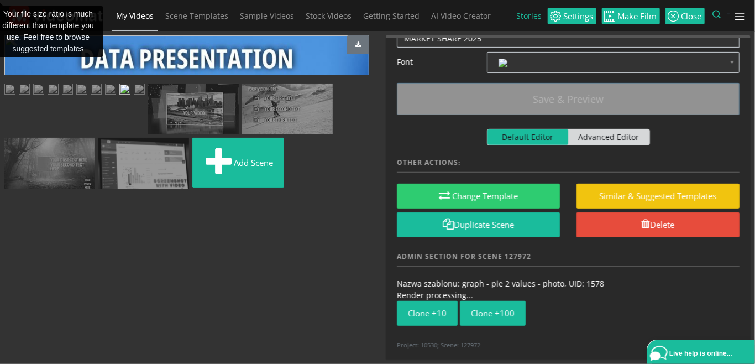
click at [44, 97] on img at bounding box center [38, 91] width 11 height 14
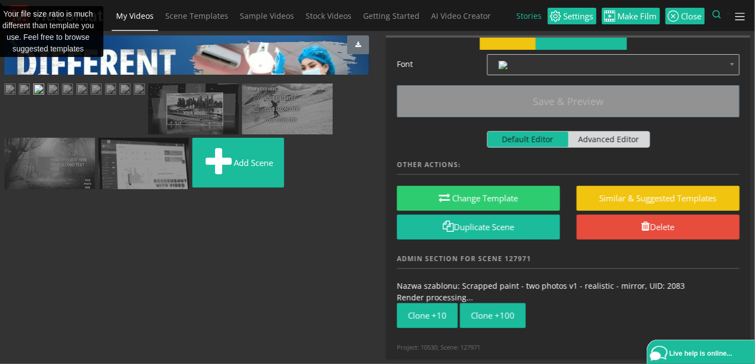
scroll to position [159, 0]
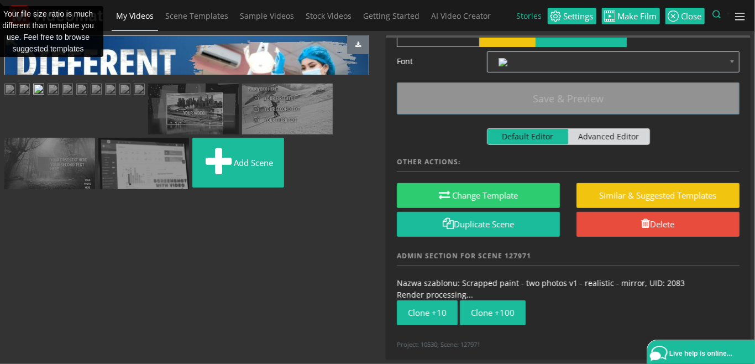
click at [131, 97] on img at bounding box center [124, 91] width 11 height 14
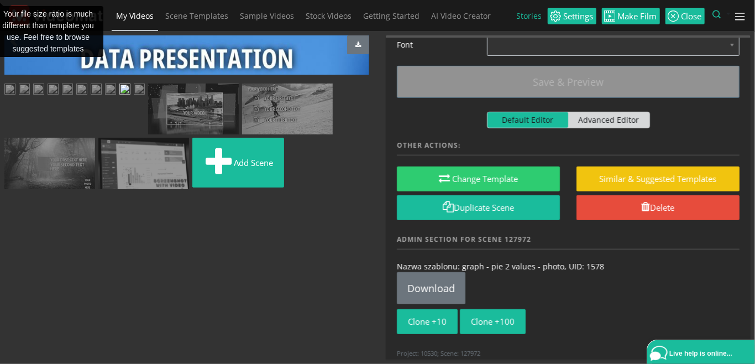
scroll to position [219, 0]
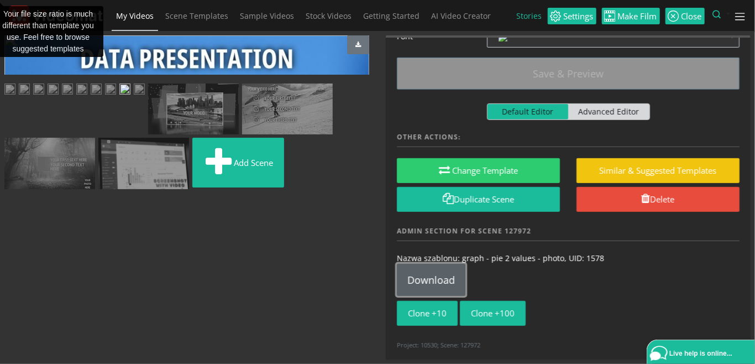
click at [421, 281] on link "Download" at bounding box center [431, 280] width 69 height 32
click at [44, 97] on img at bounding box center [38, 91] width 11 height 14
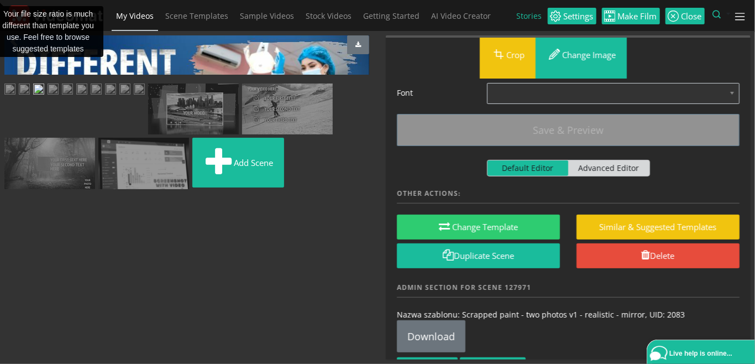
scroll to position [184, 0]
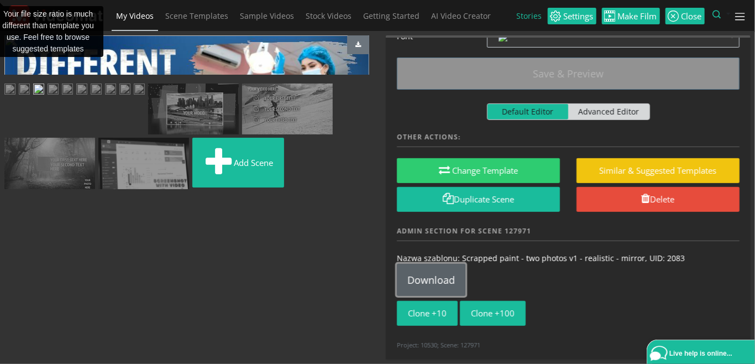
click at [453, 283] on link "Download" at bounding box center [431, 280] width 69 height 32
